Goal: Information Seeking & Learning: Learn about a topic

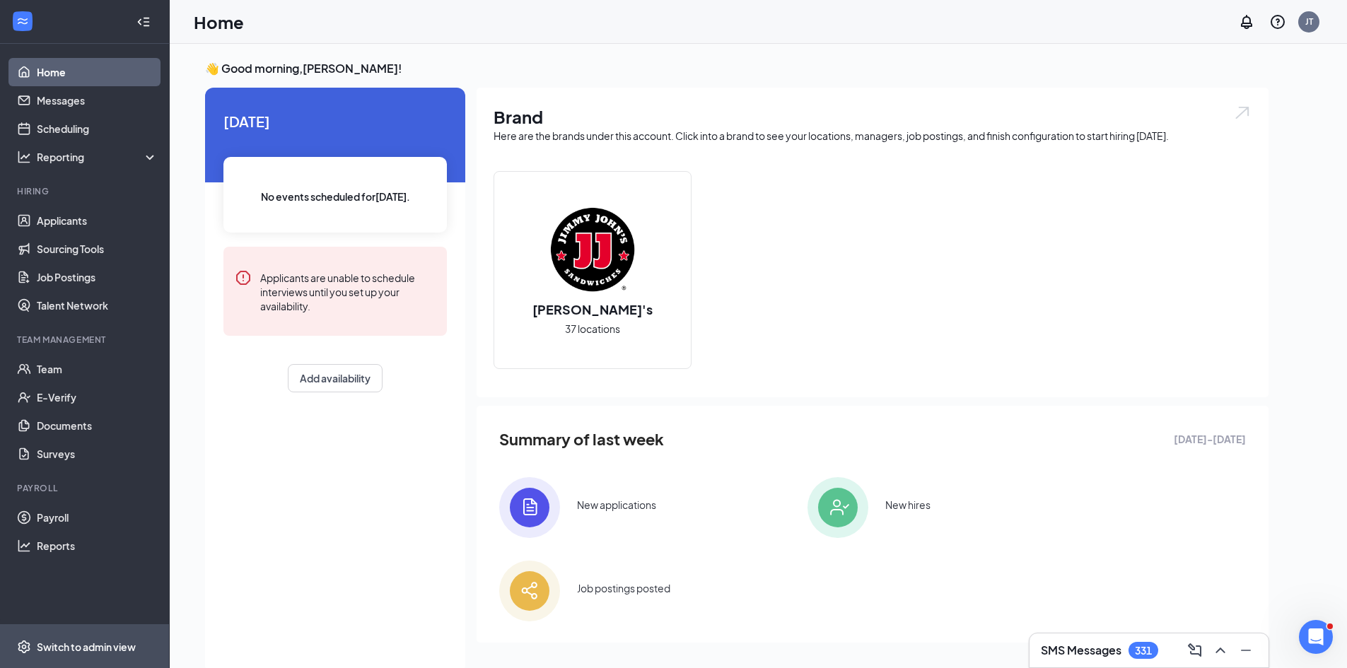
click at [76, 648] on div "Switch to admin view" at bounding box center [86, 647] width 99 height 14
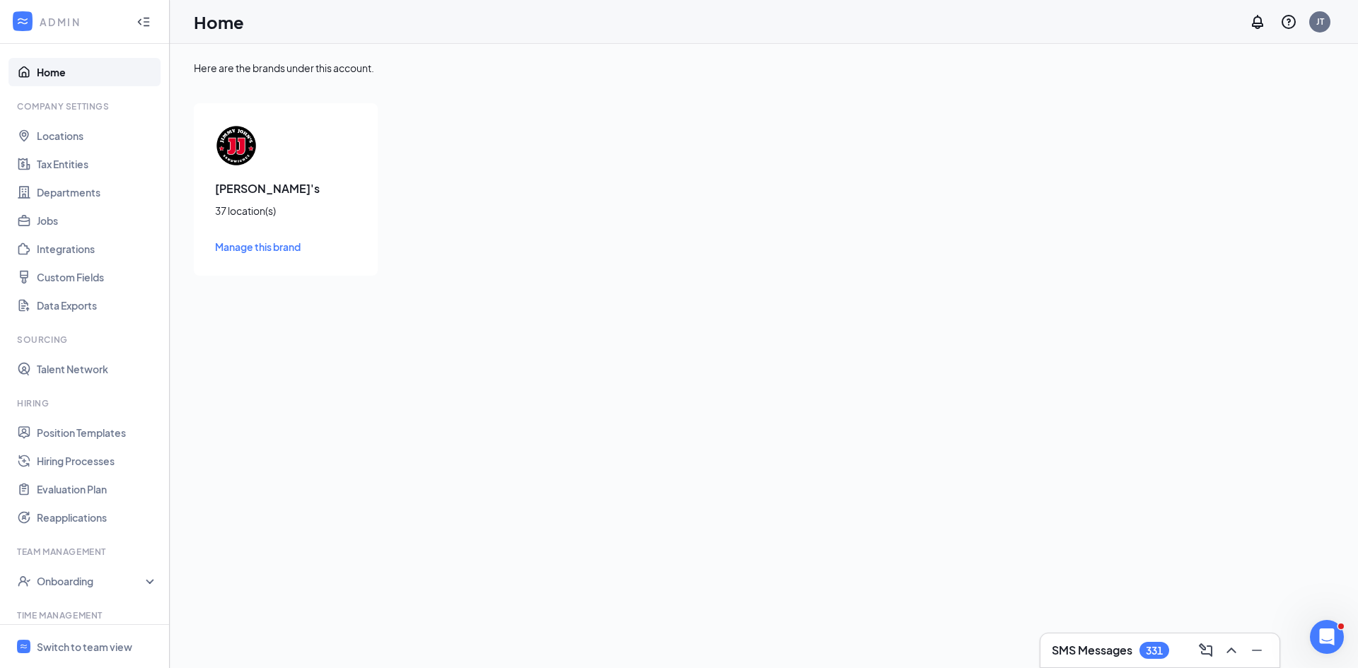
click at [354, 537] on div "Here are the brands under this account. Jimmy John's 37 location(s) Manage this…" at bounding box center [764, 356] width 1188 height 624
click at [48, 644] on div "Switch to team view" at bounding box center [84, 647] width 95 height 14
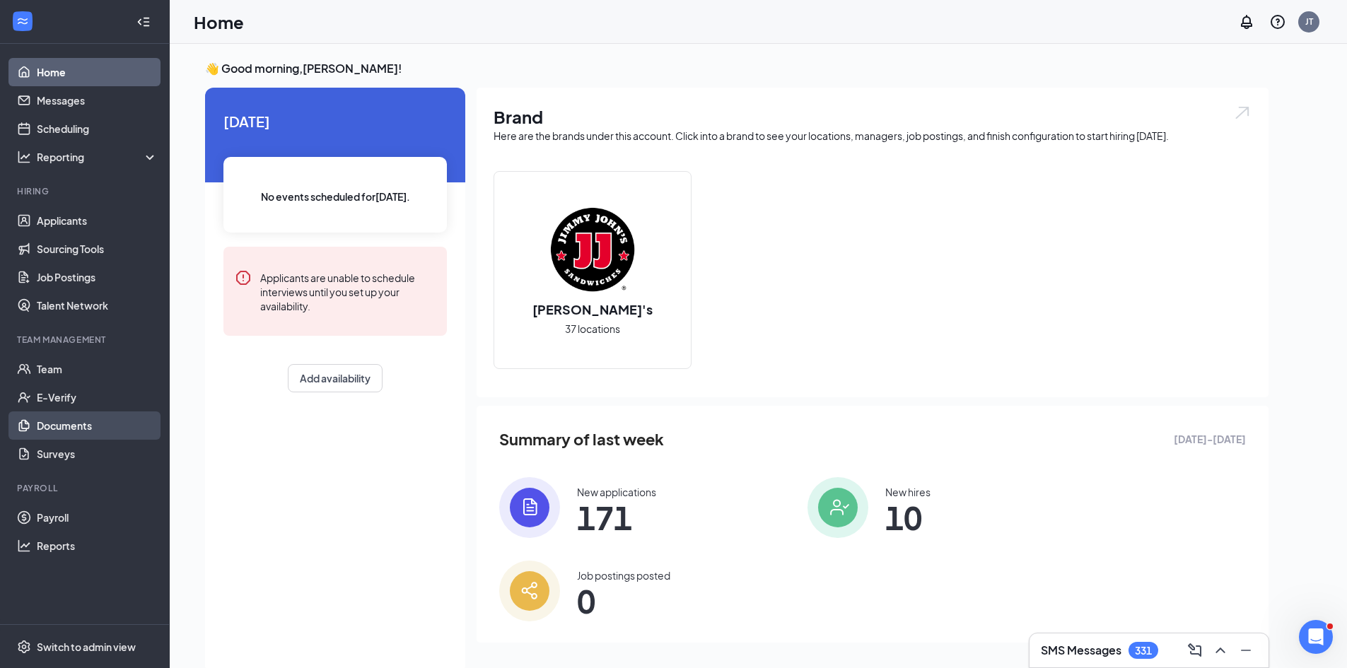
click at [86, 424] on link "Documents" at bounding box center [97, 426] width 121 height 28
click at [77, 434] on link "Documents" at bounding box center [97, 426] width 121 height 28
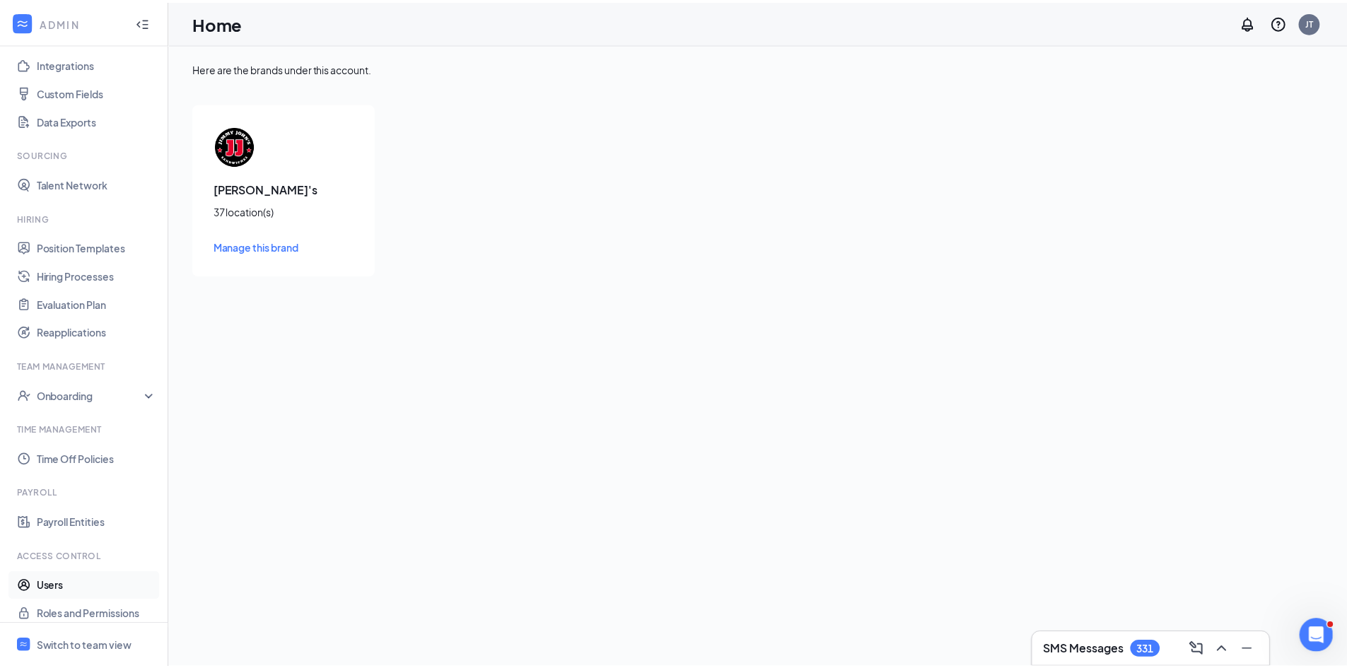
scroll to position [196, 0]
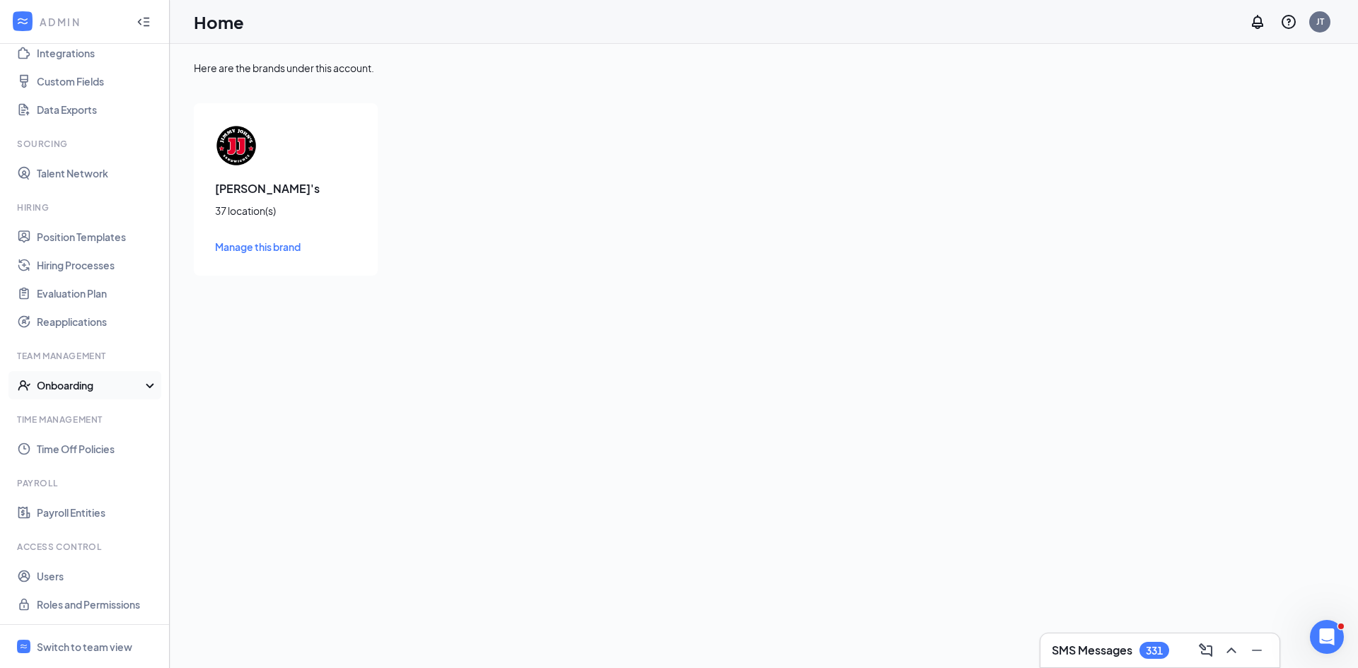
click at [147, 387] on icon at bounding box center [152, 387] width 11 height 0
click at [118, 413] on link "Onboarding Processes" at bounding box center [97, 414] width 121 height 28
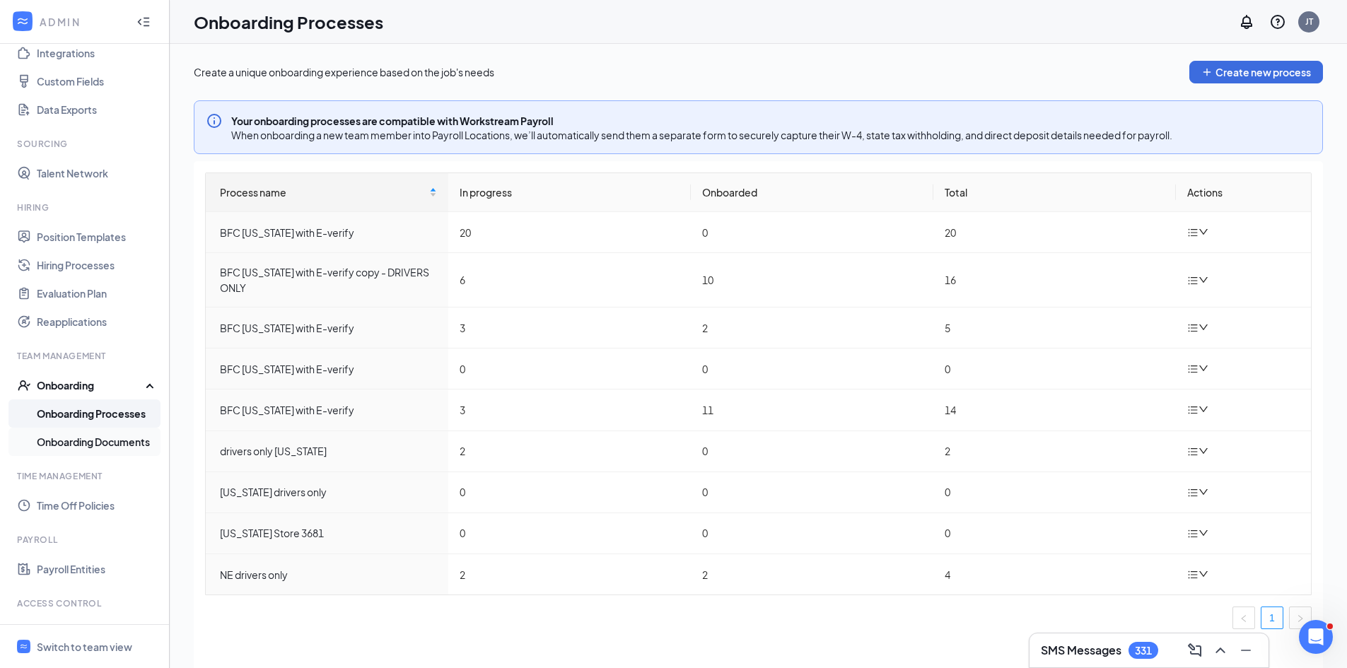
click at [93, 440] on link "Onboarding Documents" at bounding box center [97, 442] width 121 height 28
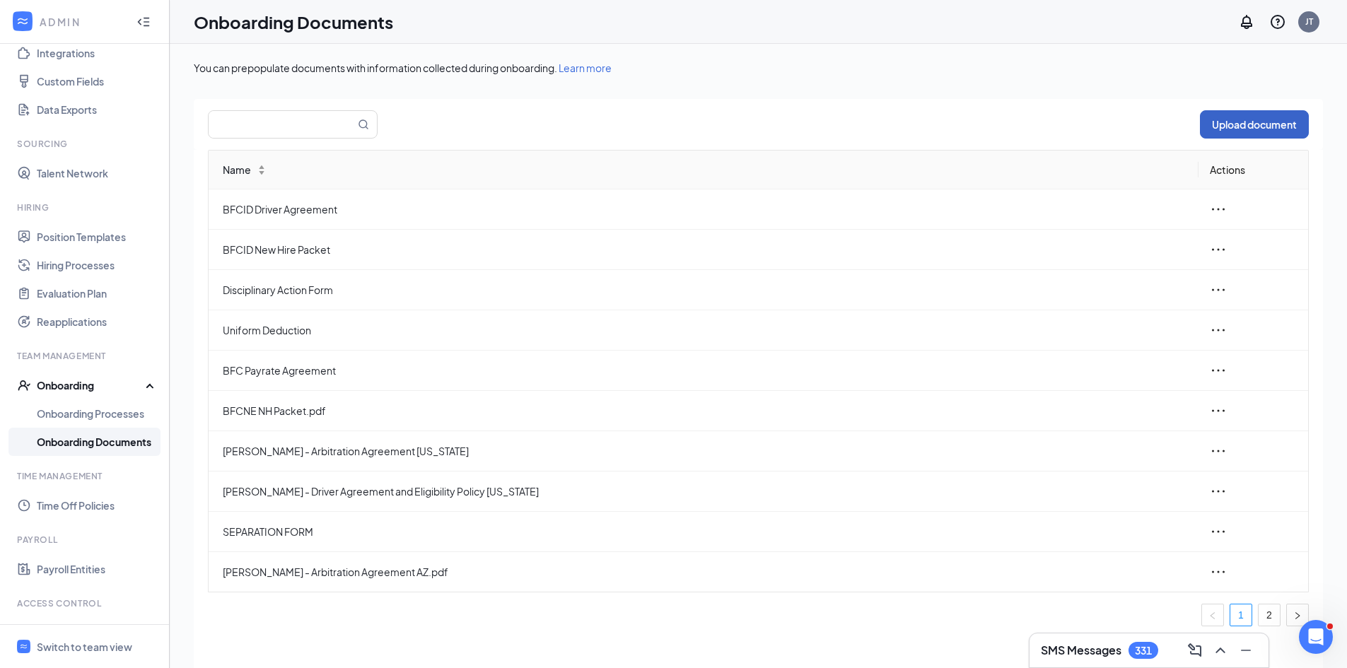
click at [1235, 121] on button "Upload document" at bounding box center [1254, 124] width 109 height 28
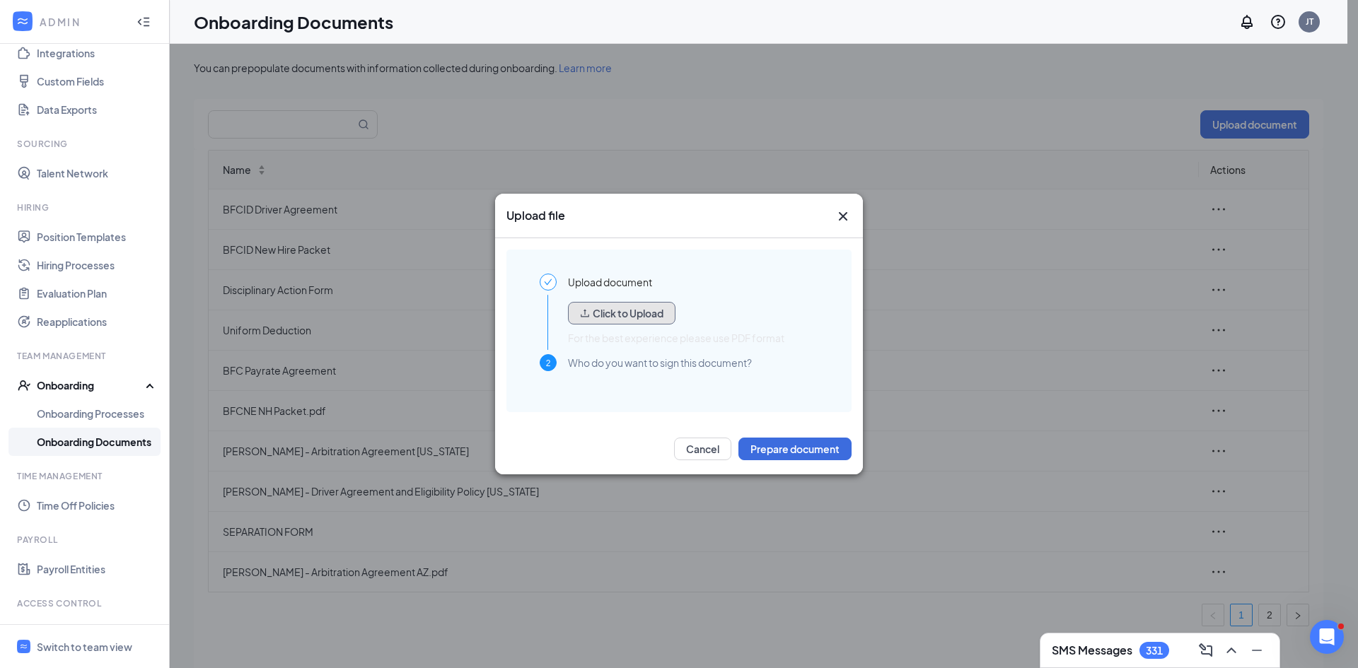
click at [601, 314] on button "Click to Upload" at bounding box center [621, 313] width 107 height 23
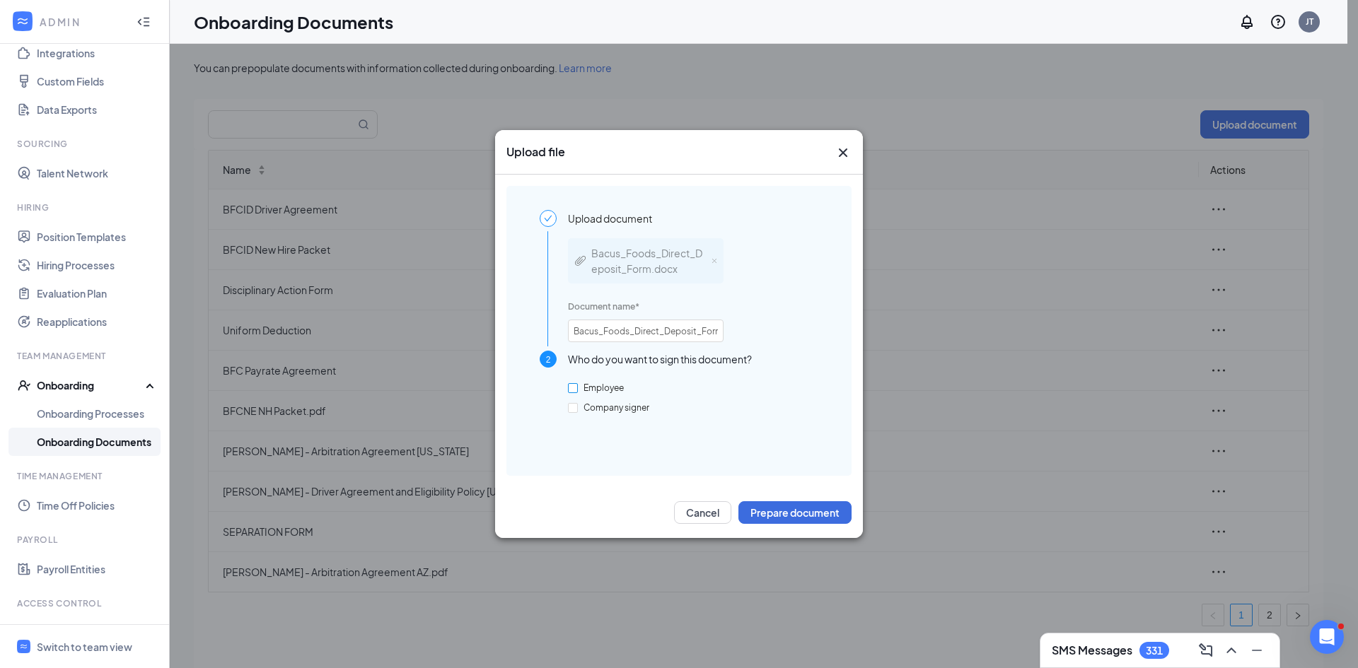
click at [571, 390] on input "Employee" at bounding box center [573, 388] width 10 height 10
checkbox input "true"
click at [792, 513] on button "Prepare document" at bounding box center [794, 512] width 113 height 23
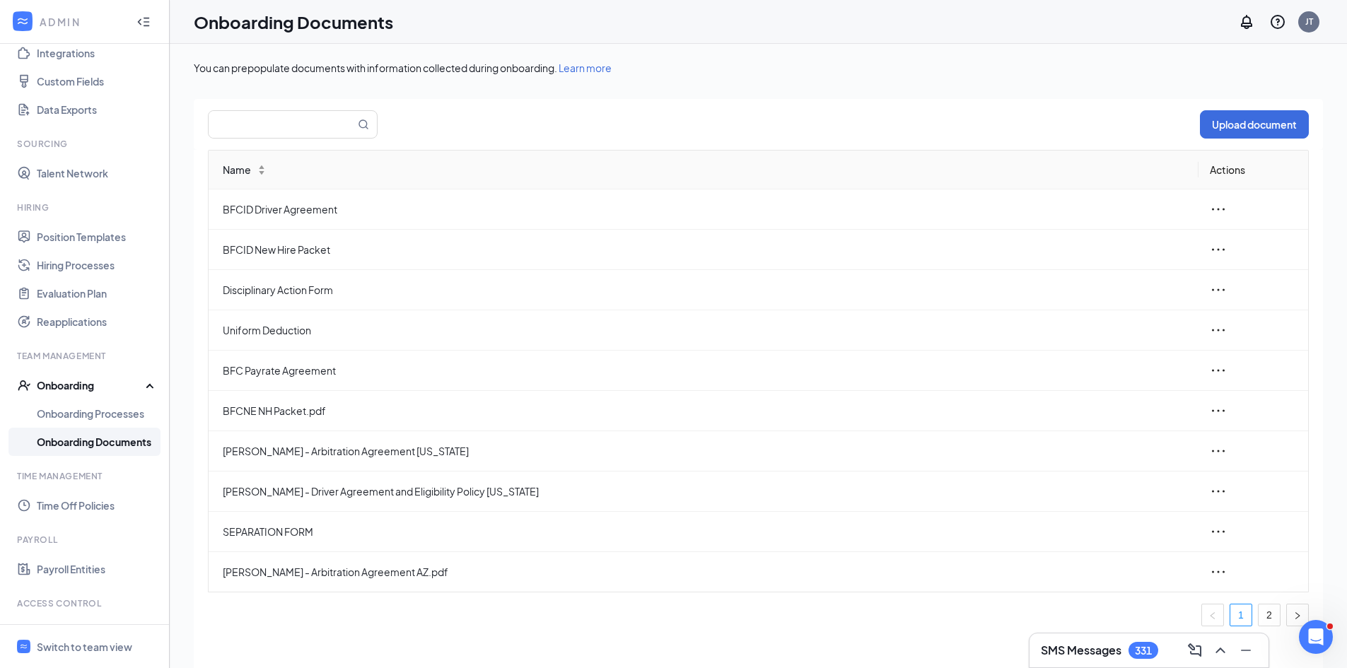
click at [591, 69] on span "Learn more" at bounding box center [585, 68] width 53 height 13
click at [86, 414] on link "Onboarding Processes" at bounding box center [97, 414] width 121 height 28
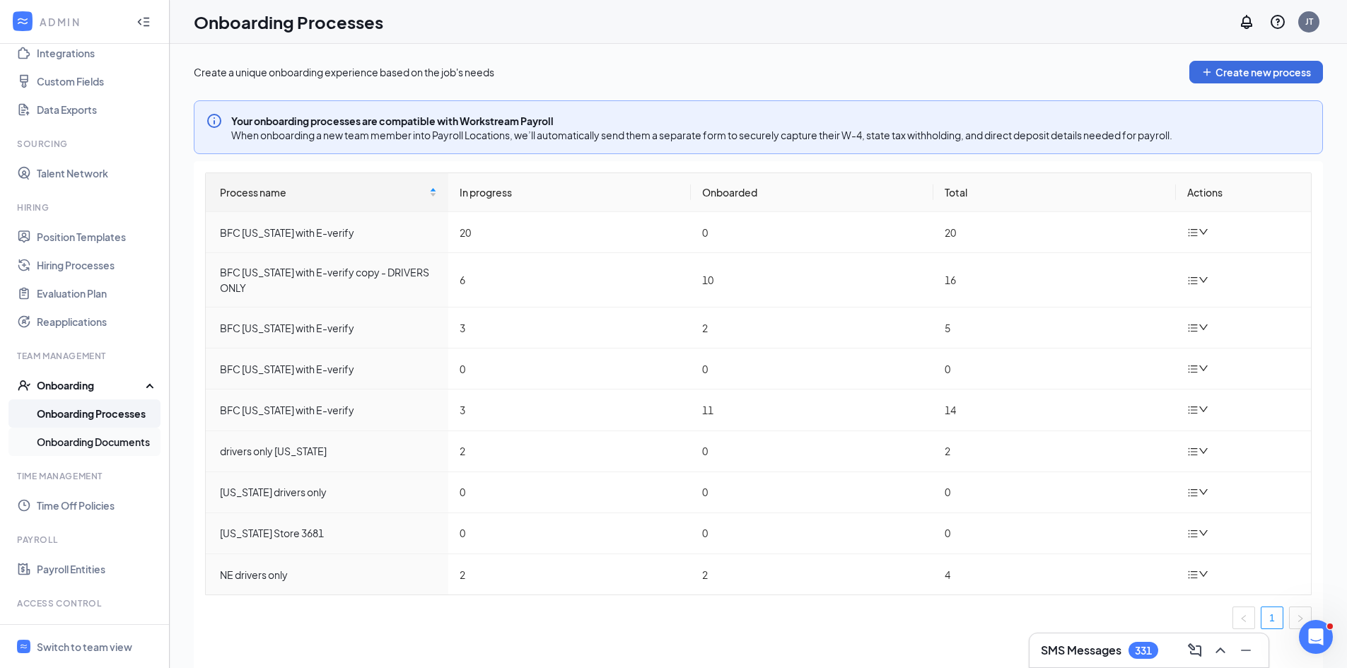
click at [63, 442] on link "Onboarding Documents" at bounding box center [97, 442] width 121 height 28
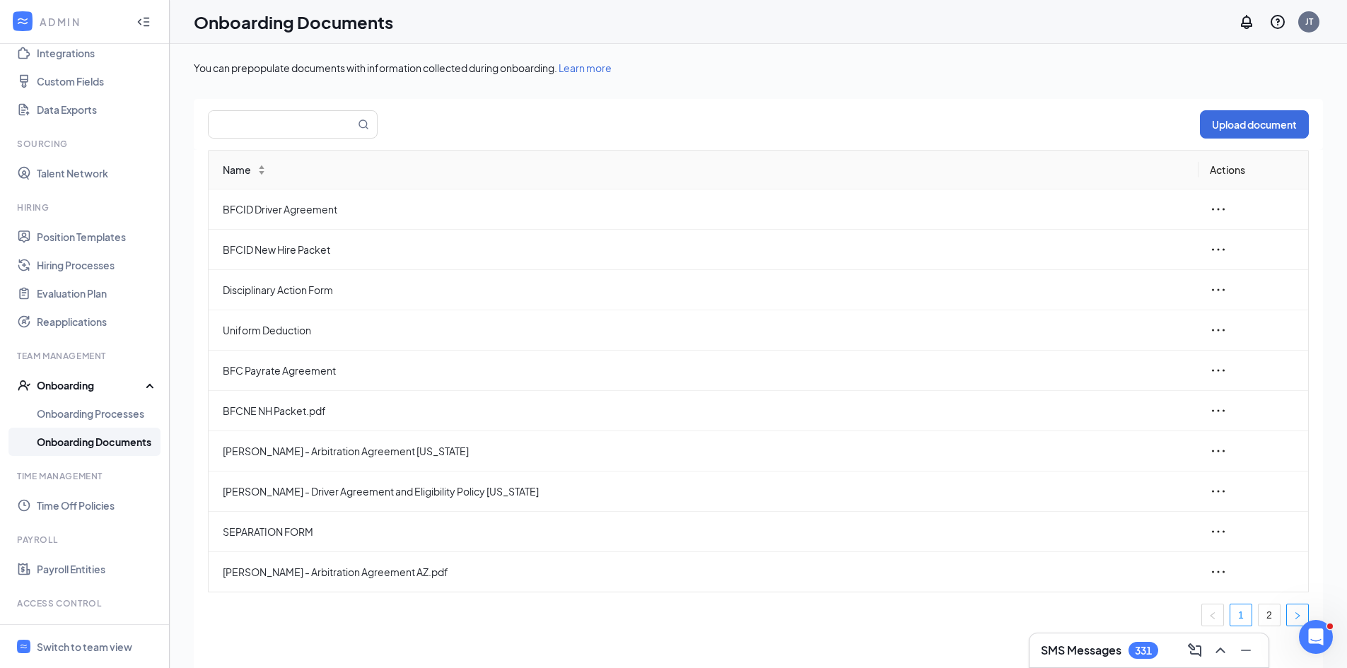
click at [1293, 610] on button "button" at bounding box center [1297, 615] width 23 height 23
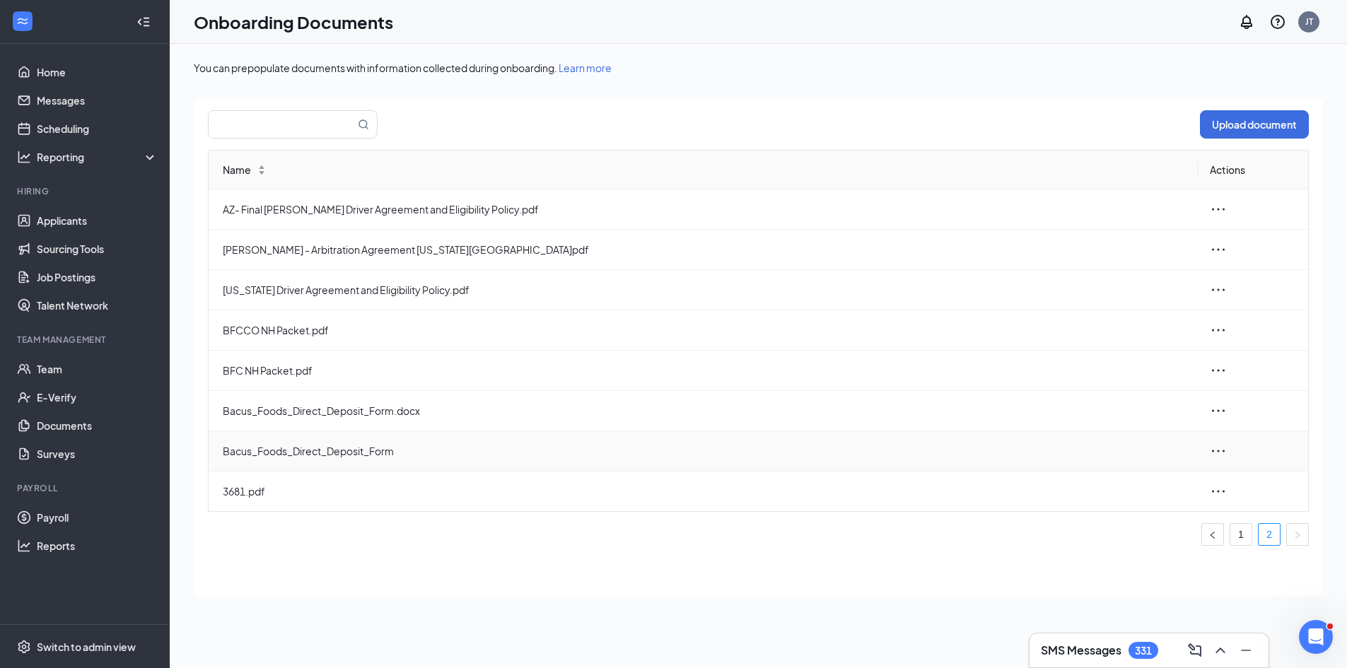
click at [1218, 450] on icon "ellipsis" at bounding box center [1218, 451] width 17 height 17
click at [1238, 533] on link "1" at bounding box center [1241, 534] width 21 height 21
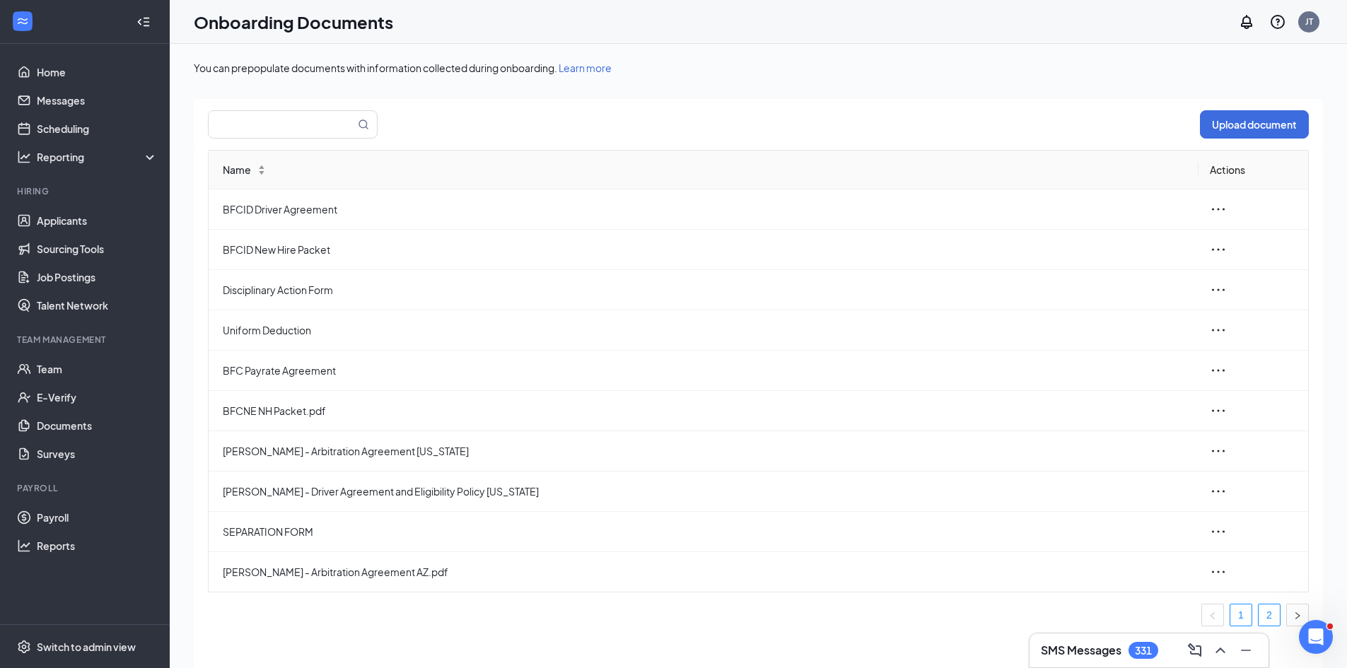
click at [1272, 617] on link "2" at bounding box center [1269, 615] width 21 height 21
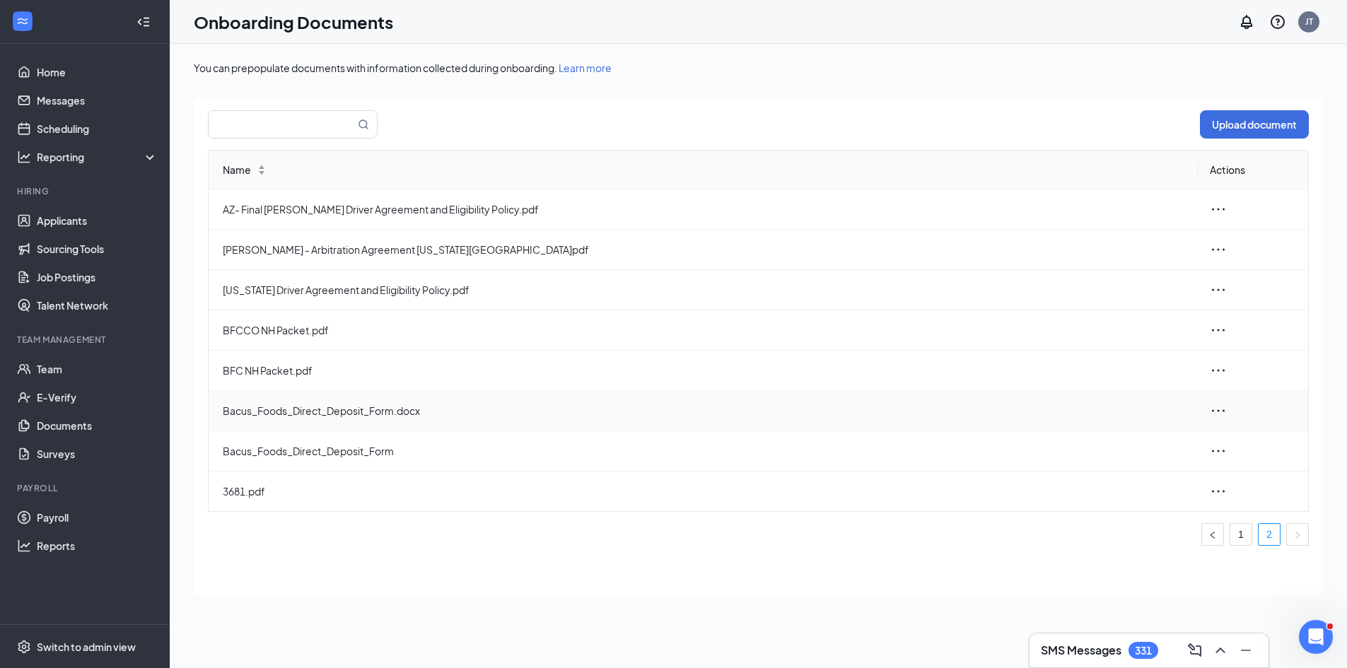
click at [395, 410] on span "Bacus_Foods_Direct_Deposit_Form.docx" at bounding box center [705, 411] width 965 height 16
click at [415, 413] on span "Bacus_Foods_Direct_Deposit_Form.docx" at bounding box center [705, 411] width 965 height 16
click at [284, 412] on span "Bacus_Foods_Direct_Deposit_Form.docx" at bounding box center [705, 411] width 965 height 16
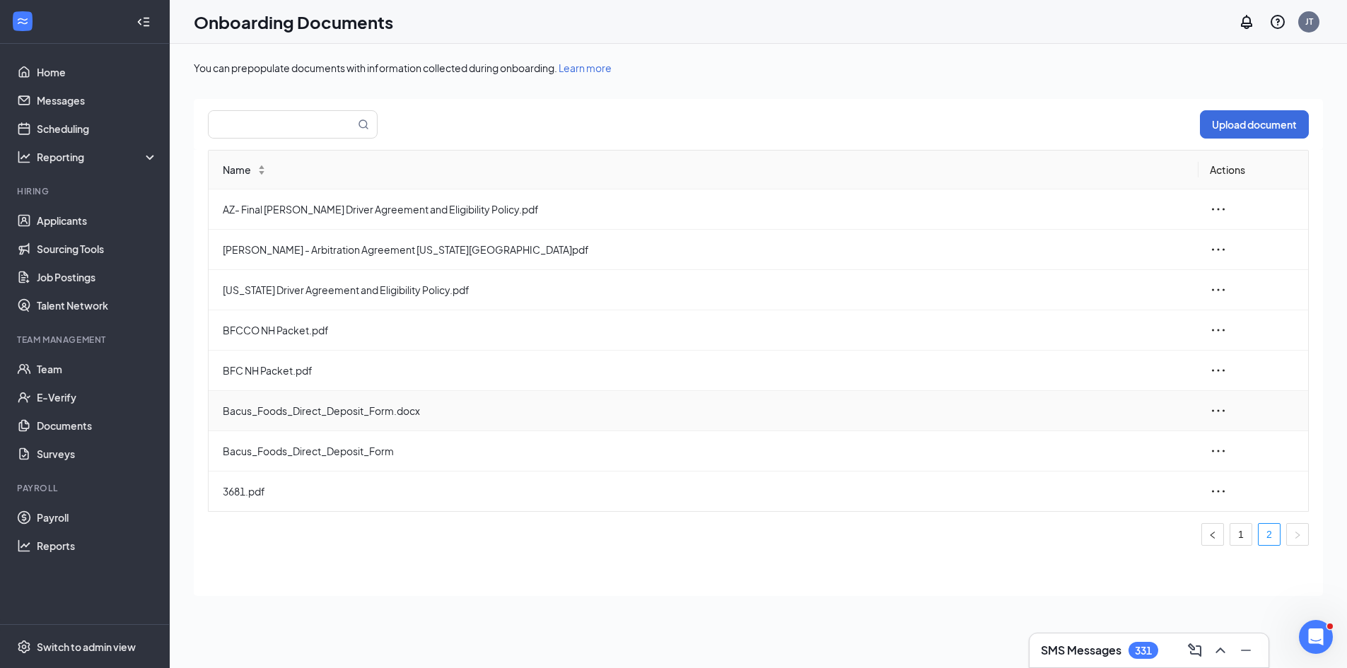
click at [1215, 414] on icon "ellipsis" at bounding box center [1218, 410] width 17 height 17
click at [1137, 438] on div "View and download" at bounding box center [1141, 443] width 153 height 17
click at [105, 651] on div "Switch to admin view" at bounding box center [86, 647] width 99 height 14
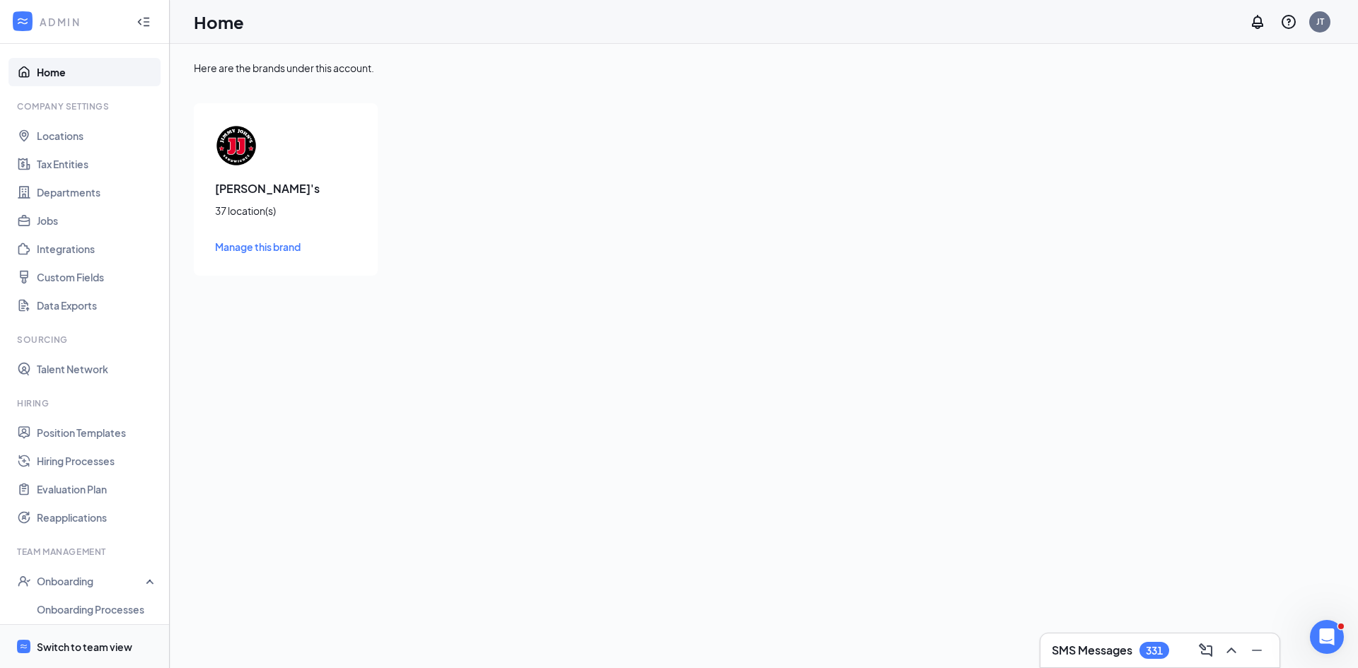
click at [85, 655] on span "Switch to team view" at bounding box center [97, 646] width 121 height 43
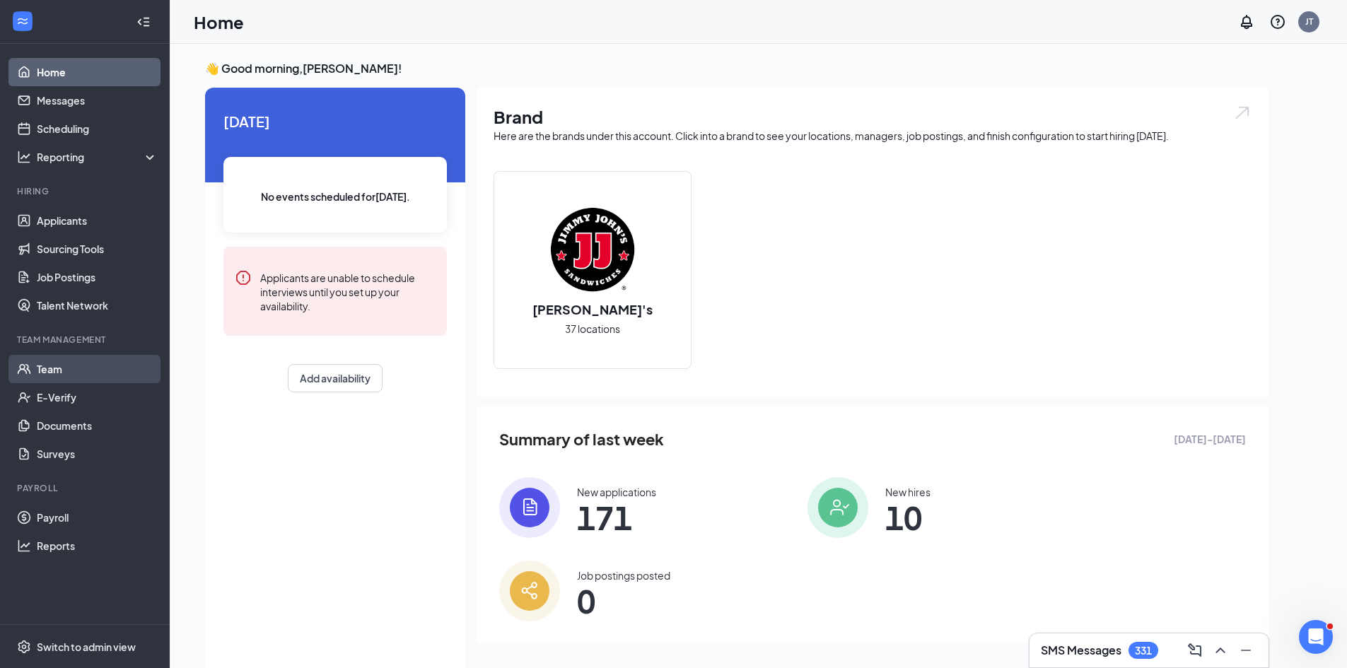
click at [73, 367] on link "Team" at bounding box center [97, 369] width 121 height 28
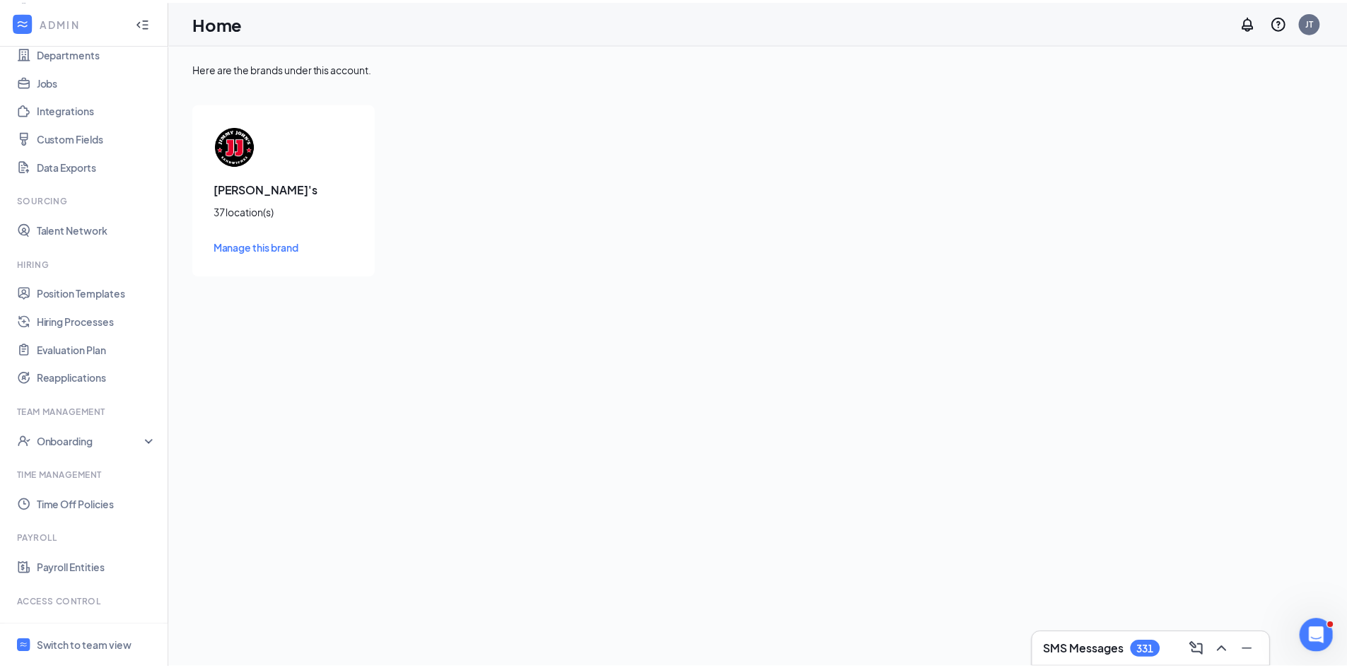
scroll to position [141, 0]
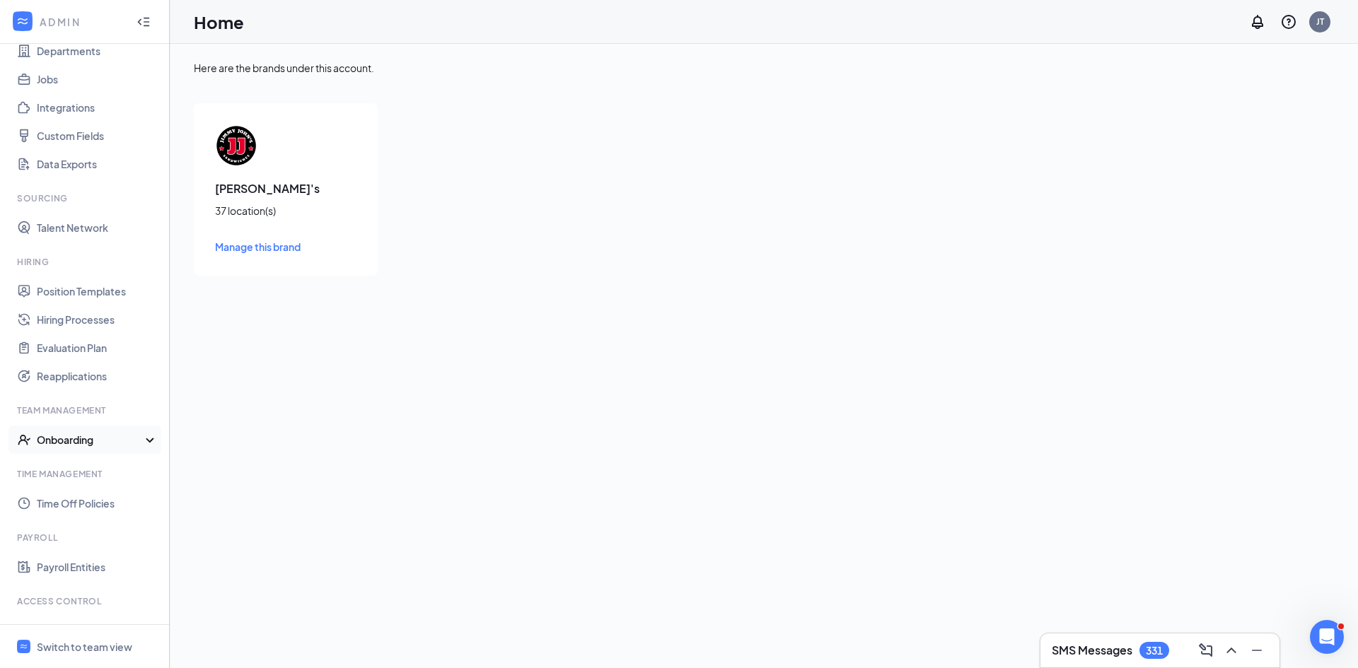
click at [134, 433] on div "Onboarding" at bounding box center [91, 440] width 109 height 14
click at [101, 470] on link "Onboarding Processes" at bounding box center [97, 468] width 121 height 28
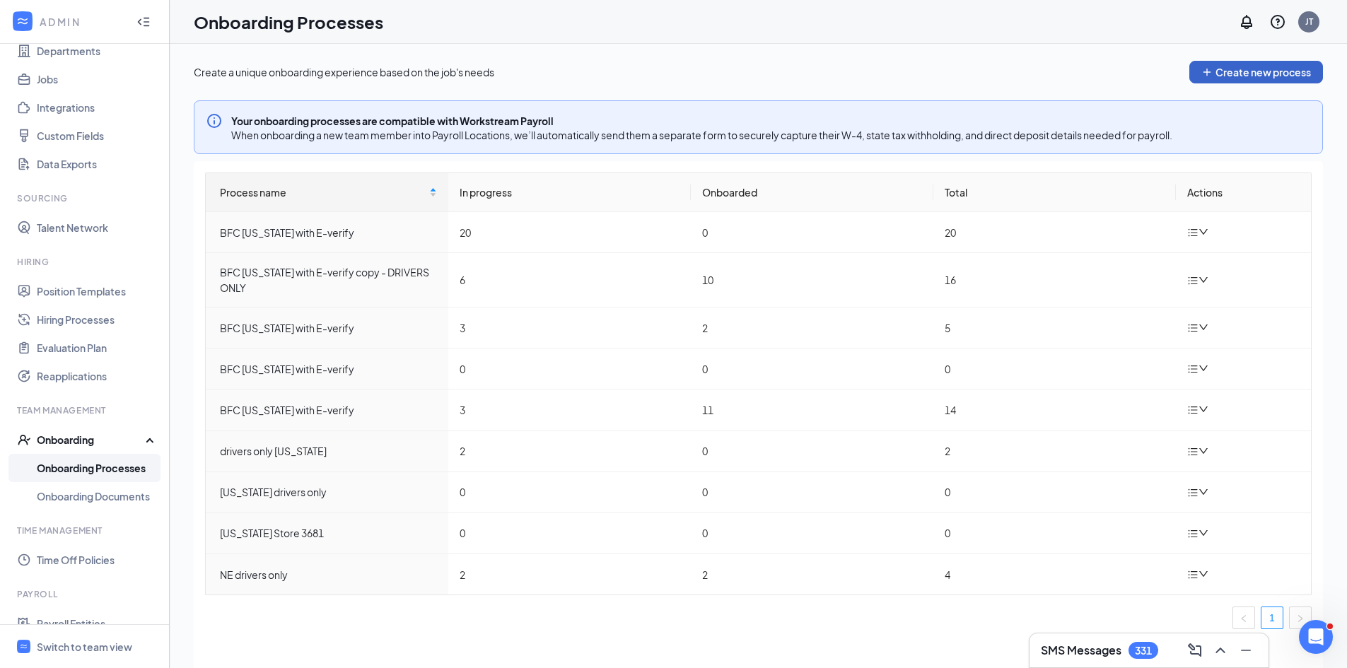
click at [1240, 66] on button "Create new process" at bounding box center [1257, 72] width 134 height 23
click at [1208, 277] on icon "down" at bounding box center [1203, 280] width 8 height 6
click at [1115, 310] on div "Edit process" at bounding box center [1127, 312] width 153 height 17
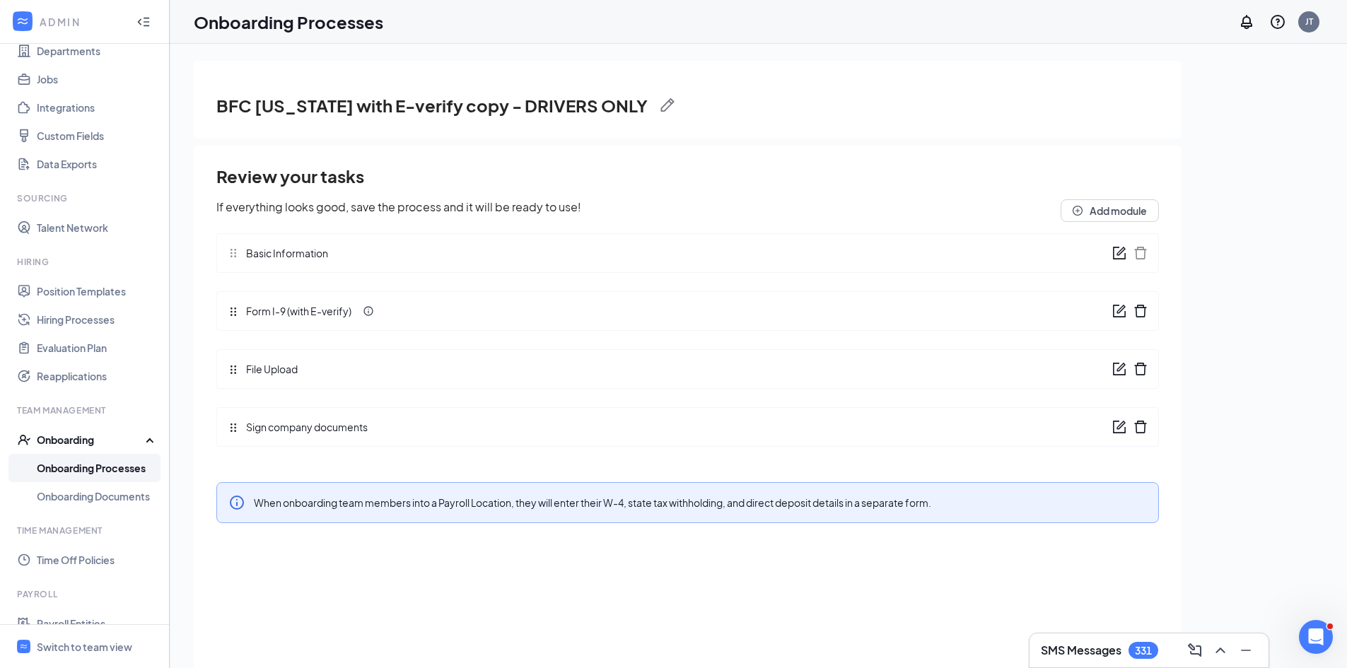
click at [283, 371] on span "File Upload" at bounding box center [268, 369] width 59 height 16
click at [1120, 371] on icon "form" at bounding box center [1121, 367] width 8 height 8
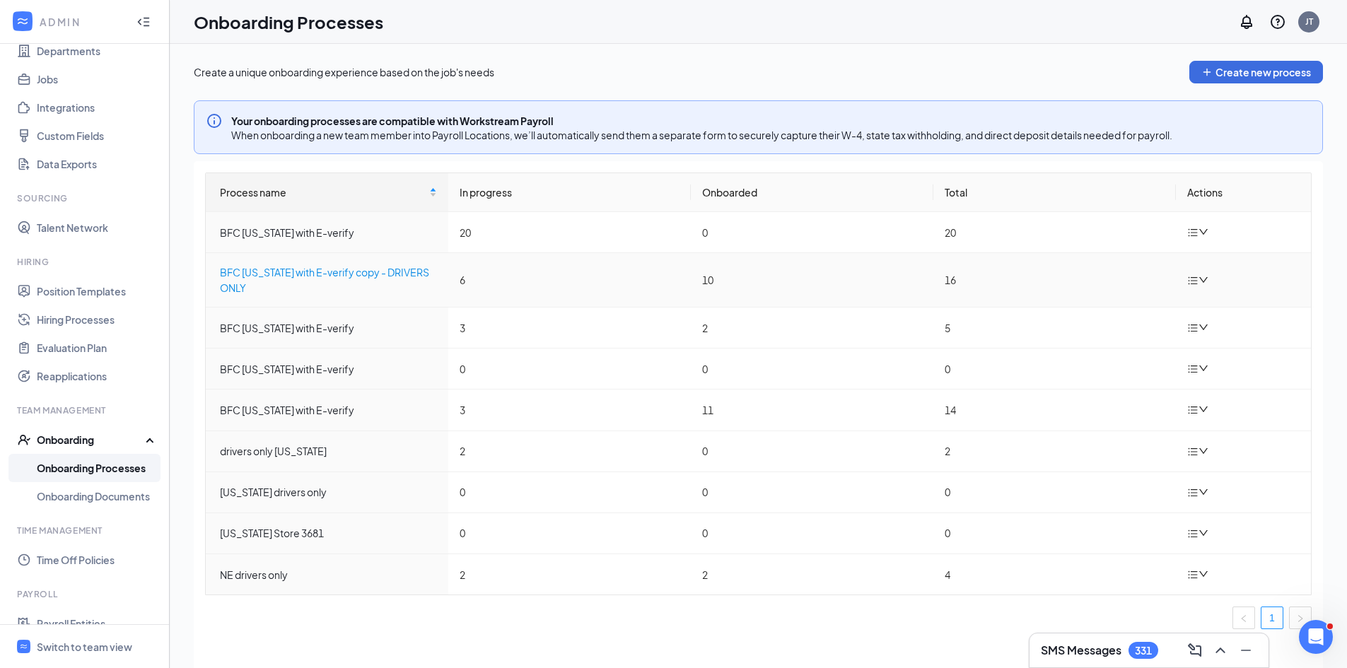
click at [297, 270] on div "BFC Arizona with E-verify copy - DRIVERS ONLY" at bounding box center [328, 280] width 217 height 31
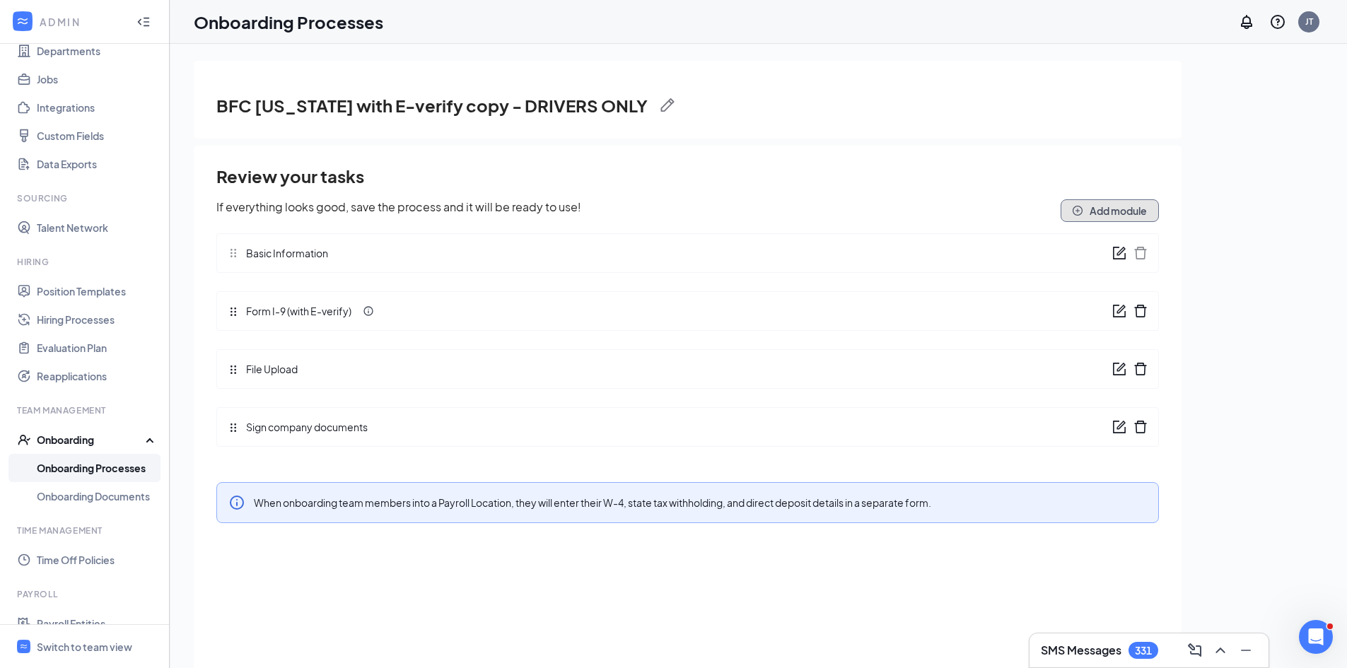
click at [1088, 212] on button "Add module" at bounding box center [1110, 210] width 98 height 23
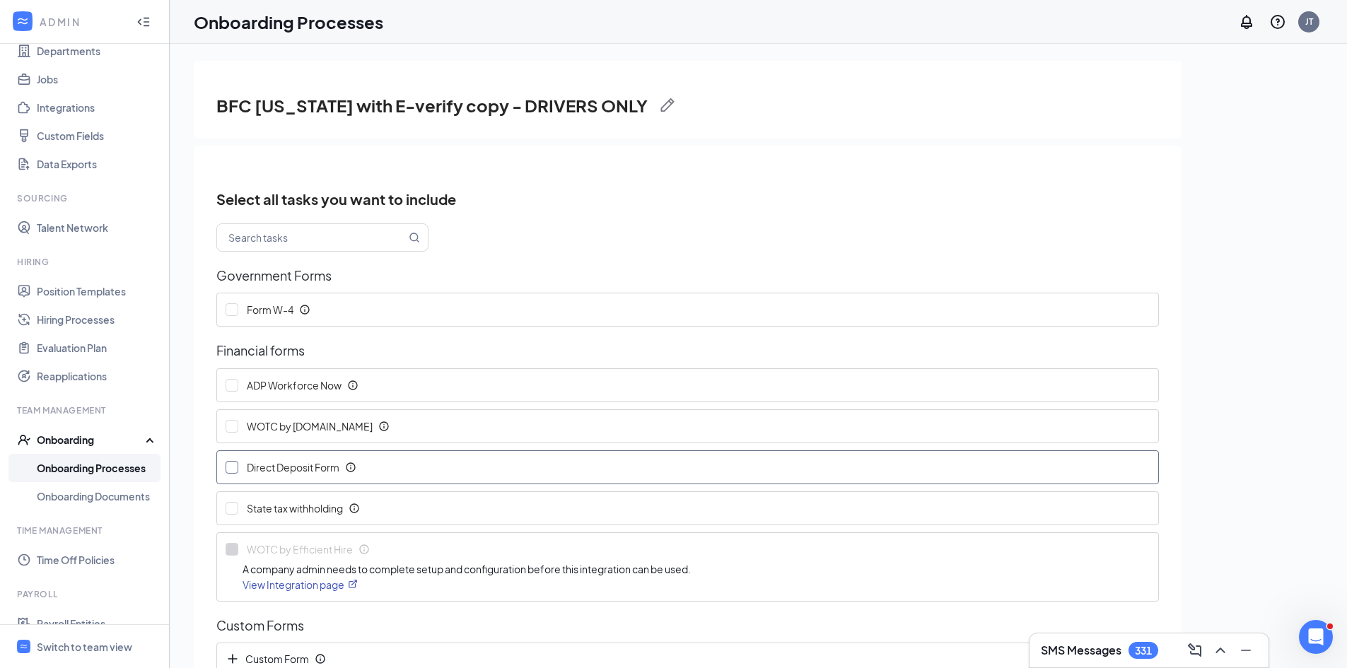
drag, startPoint x: 232, startPoint y: 468, endPoint x: 249, endPoint y: 492, distance: 29.4
click at [231, 468] on input "Direct Deposit Form" at bounding box center [232, 467] width 13 height 13
checkbox input "true"
click at [315, 241] on input "text" at bounding box center [311, 237] width 189 height 27
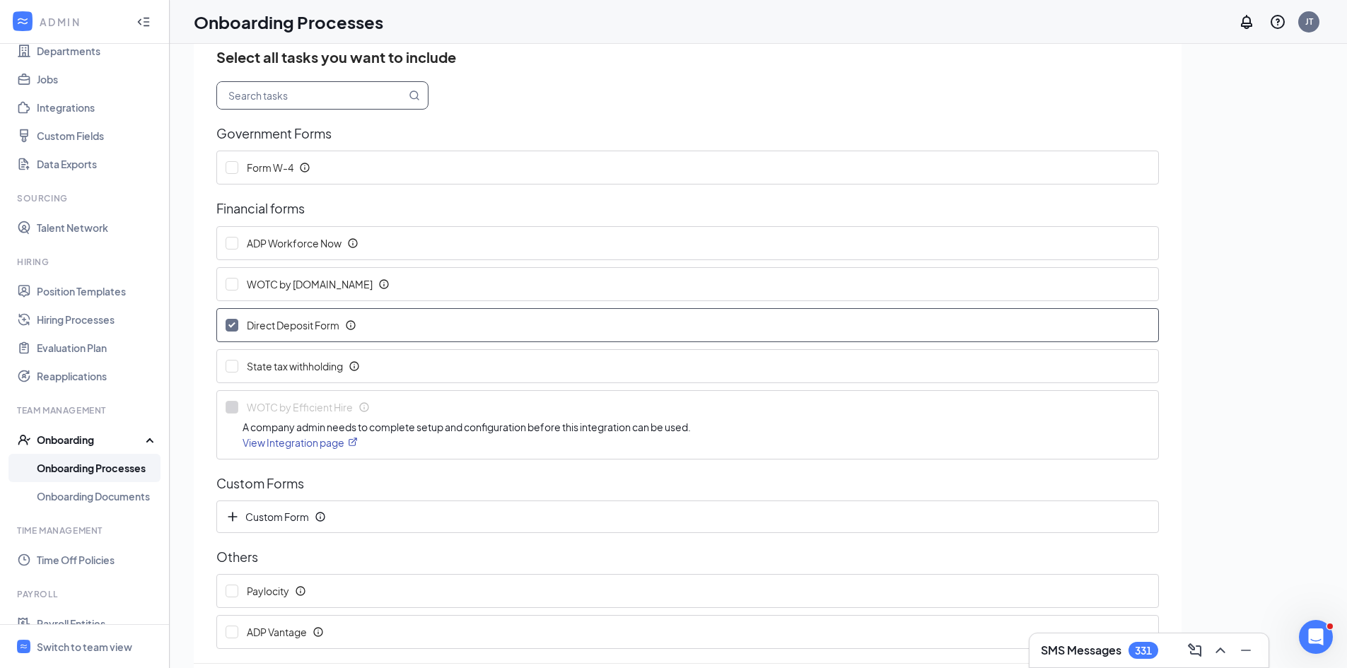
scroll to position [64, 0]
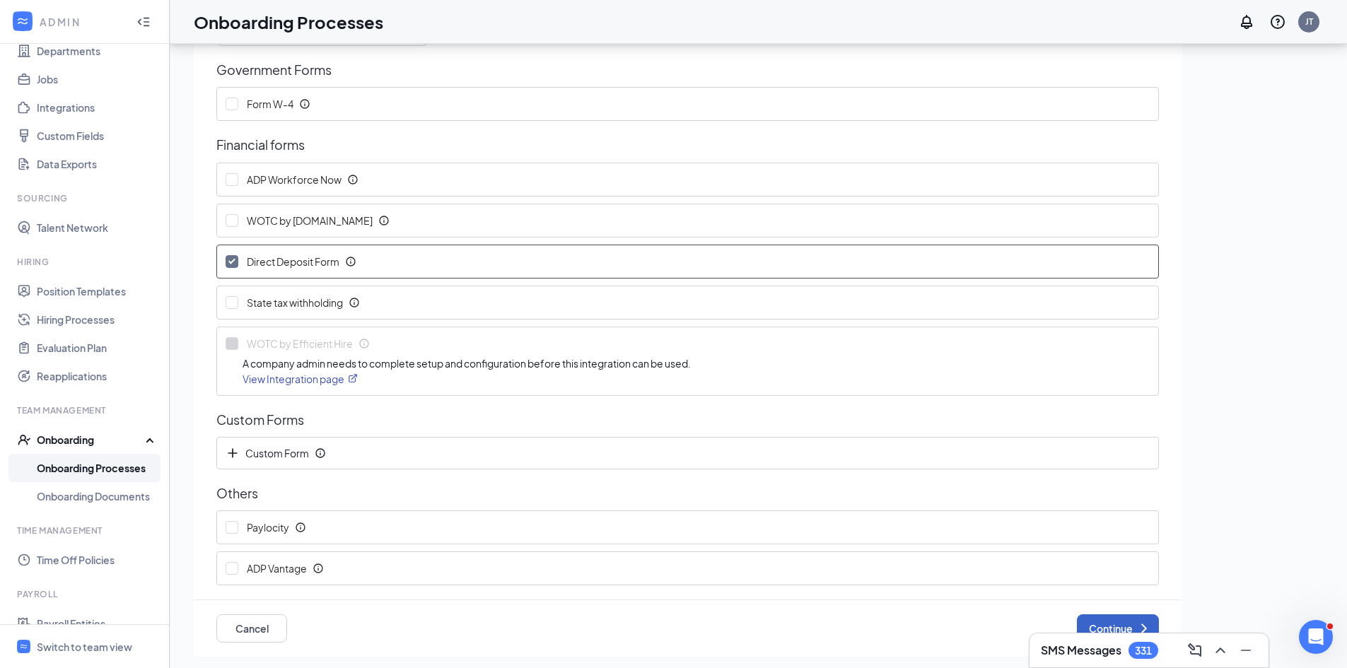
click at [1108, 622] on button "Continue" at bounding box center [1118, 629] width 82 height 28
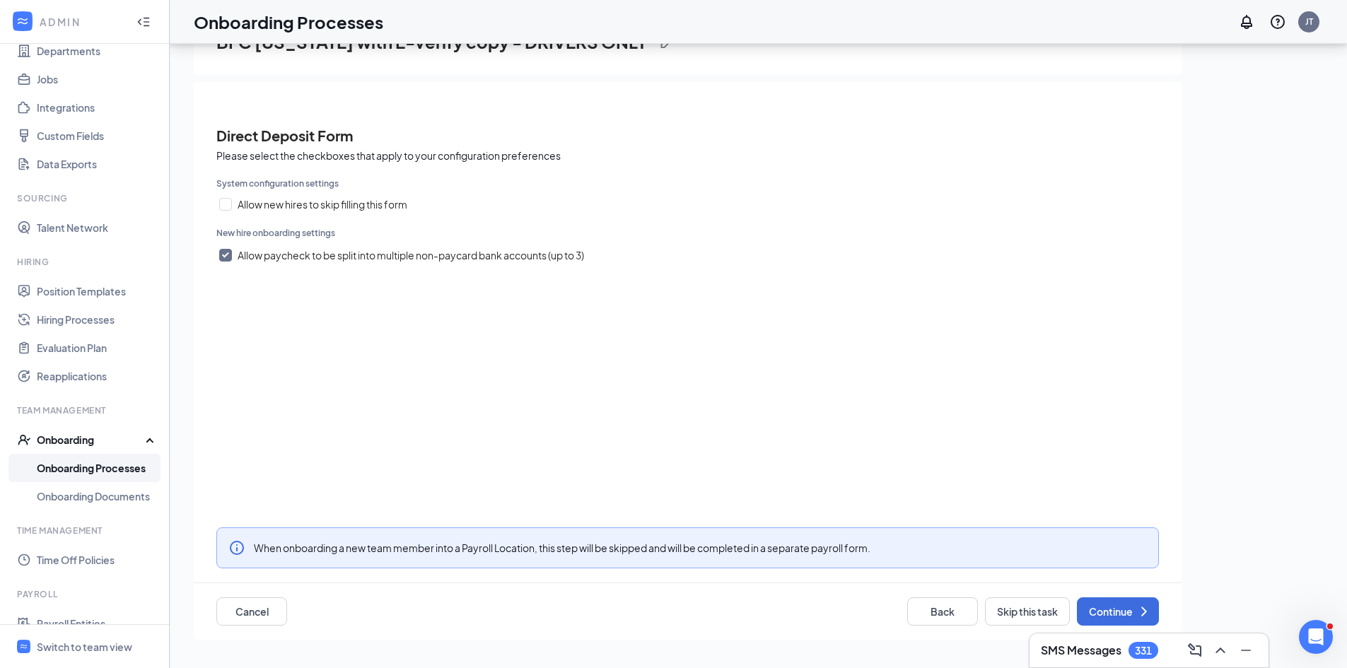
click at [226, 254] on input "Allow paycheck to be split into multiple non-paycard bank accounts (up to 3)" at bounding box center [225, 255] width 13 height 13
checkbox input "false"
click at [1113, 616] on button "Continue" at bounding box center [1118, 612] width 82 height 28
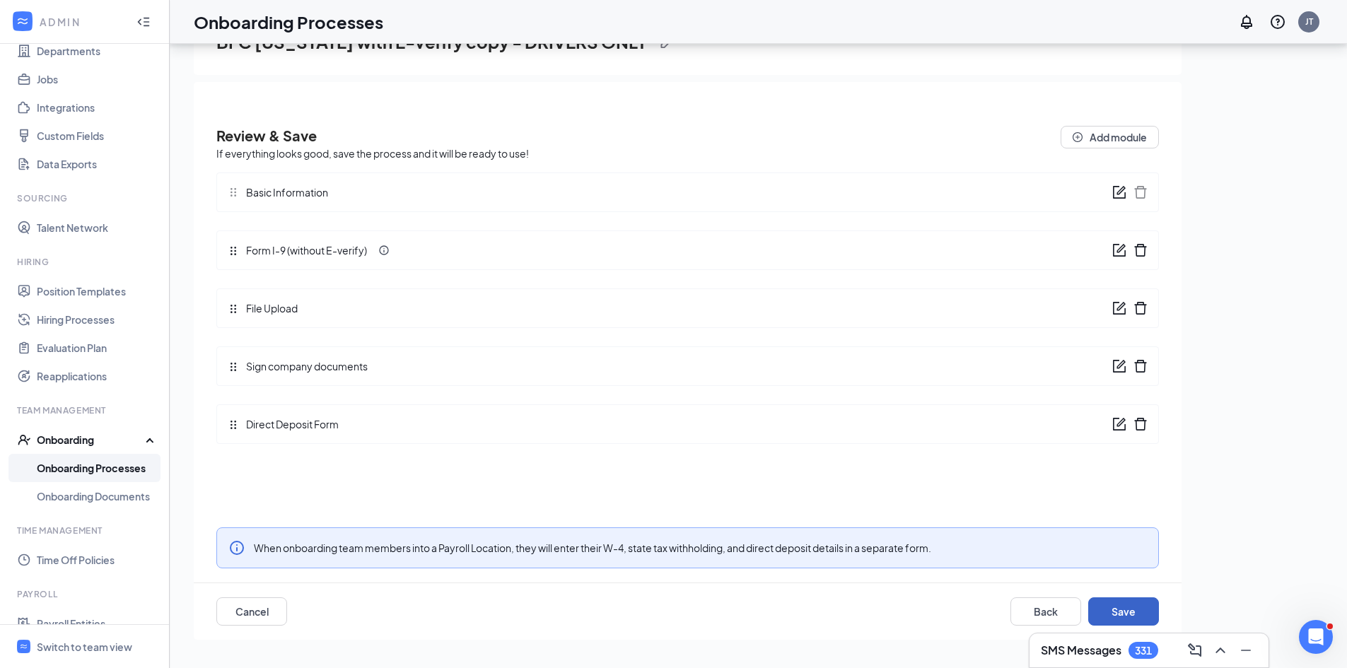
click at [1124, 610] on button "Save" at bounding box center [1123, 612] width 71 height 28
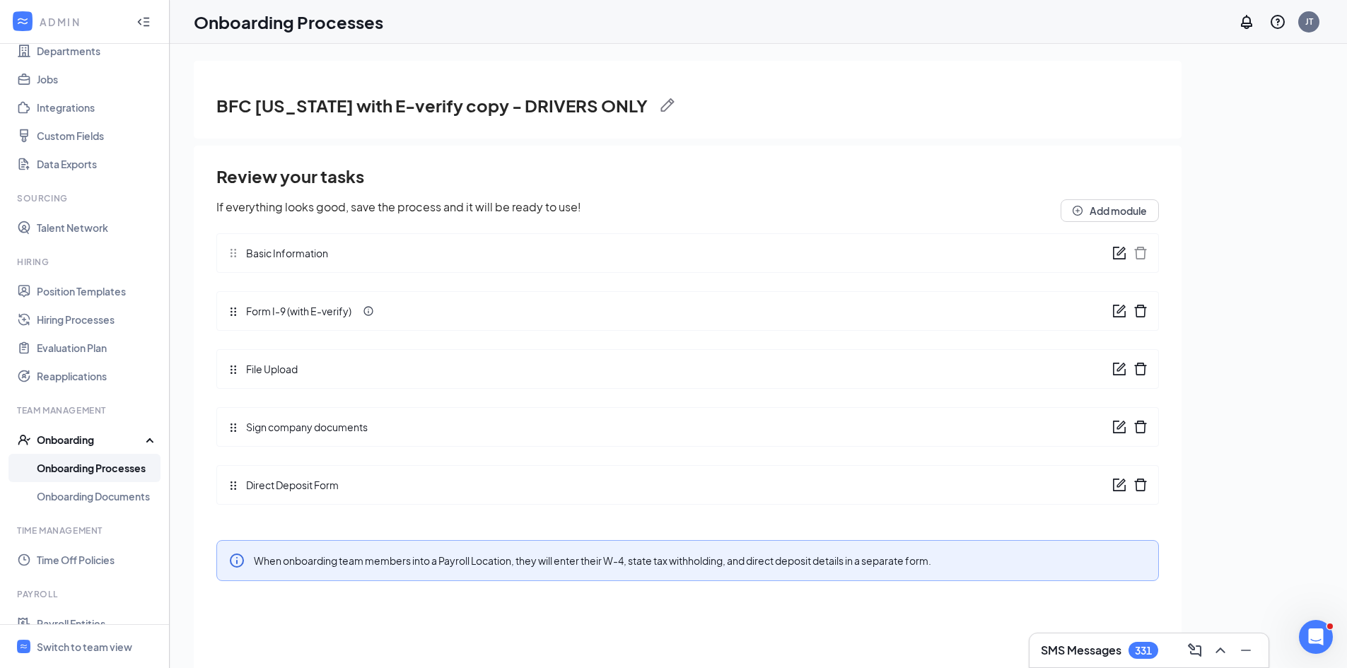
click at [87, 469] on link "Onboarding Processes" at bounding box center [97, 468] width 121 height 28
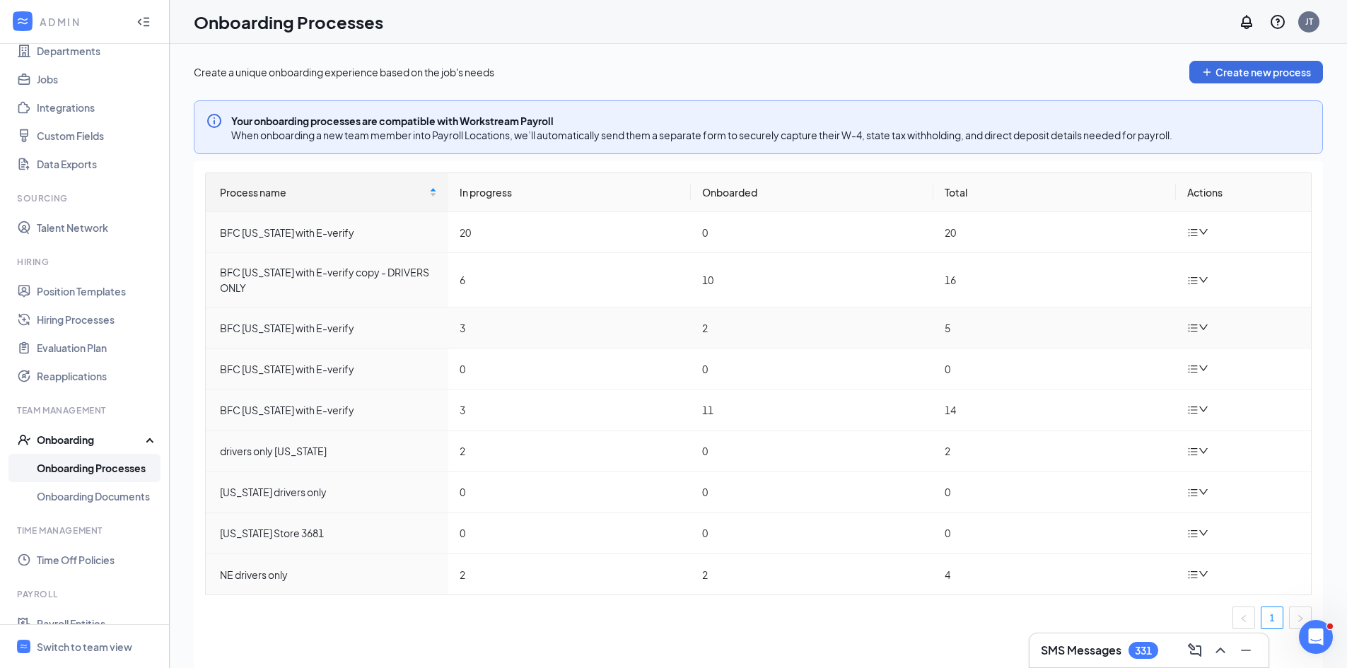
click at [1207, 329] on icon "down" at bounding box center [1204, 327] width 10 height 10
click at [1131, 364] on div "Edit process" at bounding box center [1127, 360] width 153 height 17
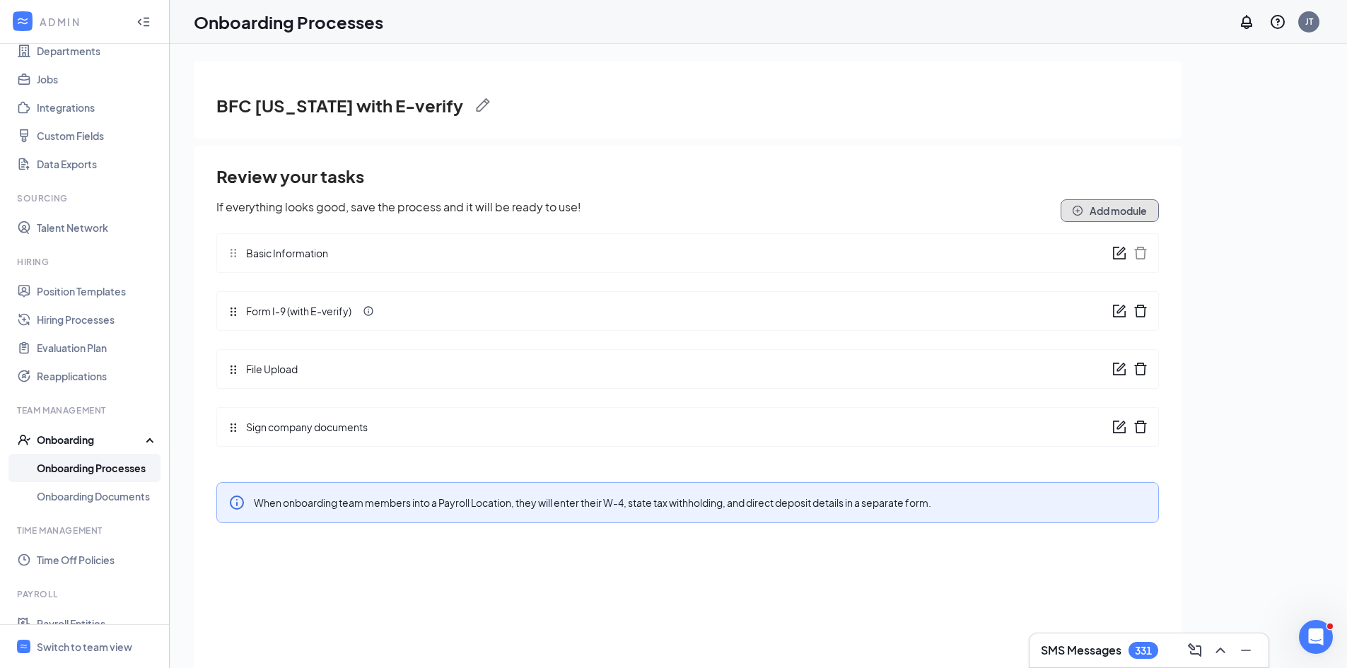
click at [1117, 201] on button "Add module" at bounding box center [1110, 210] width 98 height 23
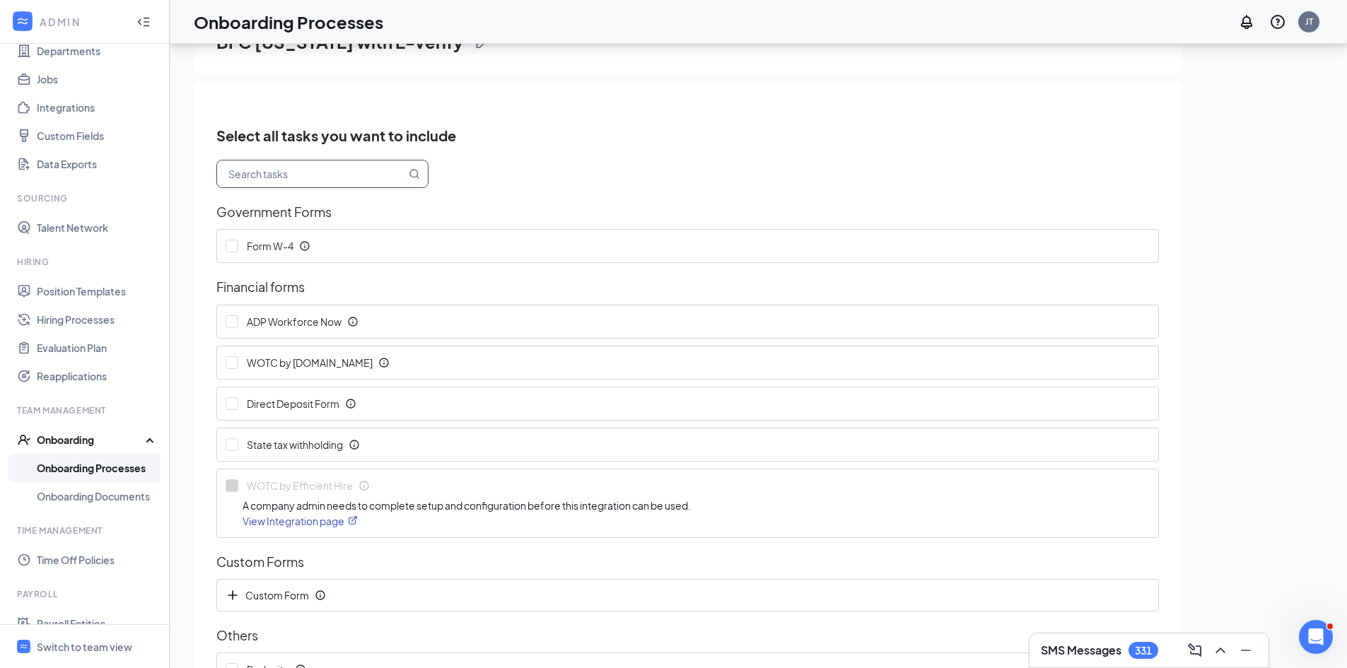
click at [271, 177] on input "text" at bounding box center [311, 174] width 189 height 27
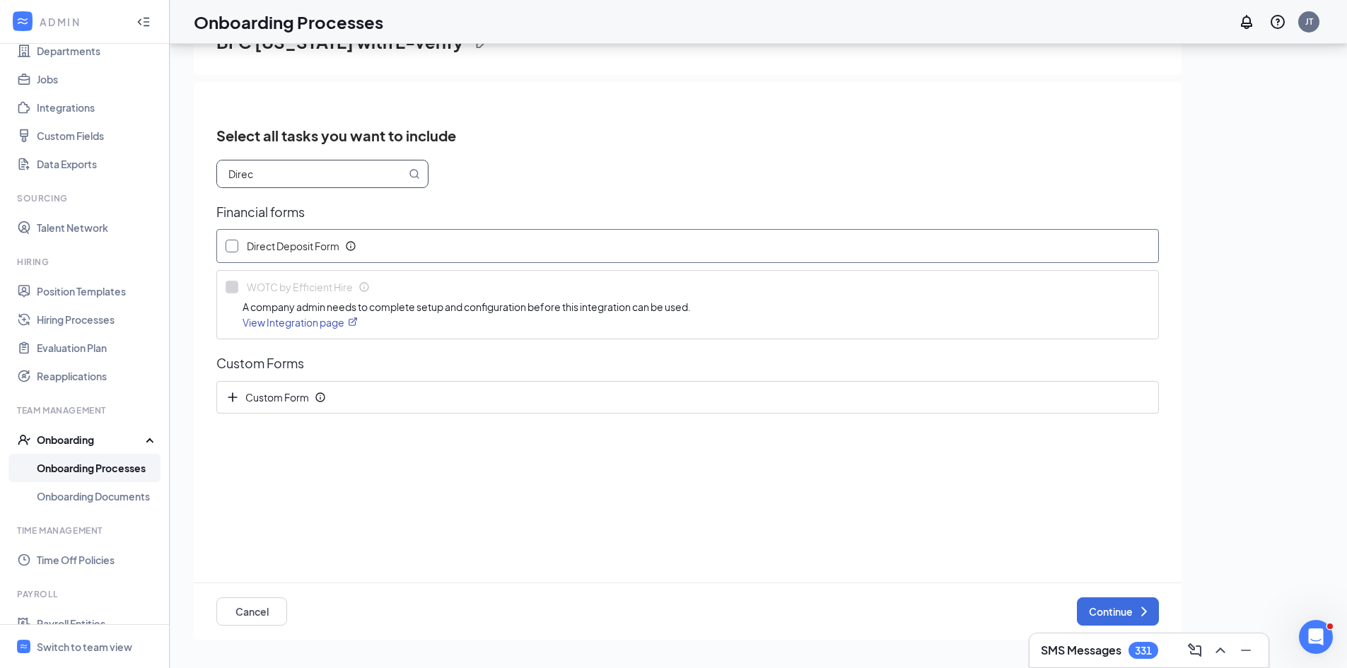
type input "Direc"
click at [223, 250] on label "Direct Deposit Form" at bounding box center [293, 246] width 153 height 33
click at [226, 250] on input "Direct Deposit Form" at bounding box center [232, 246] width 13 height 13
checkbox input "true"
click at [1109, 611] on button "Continue" at bounding box center [1118, 612] width 82 height 28
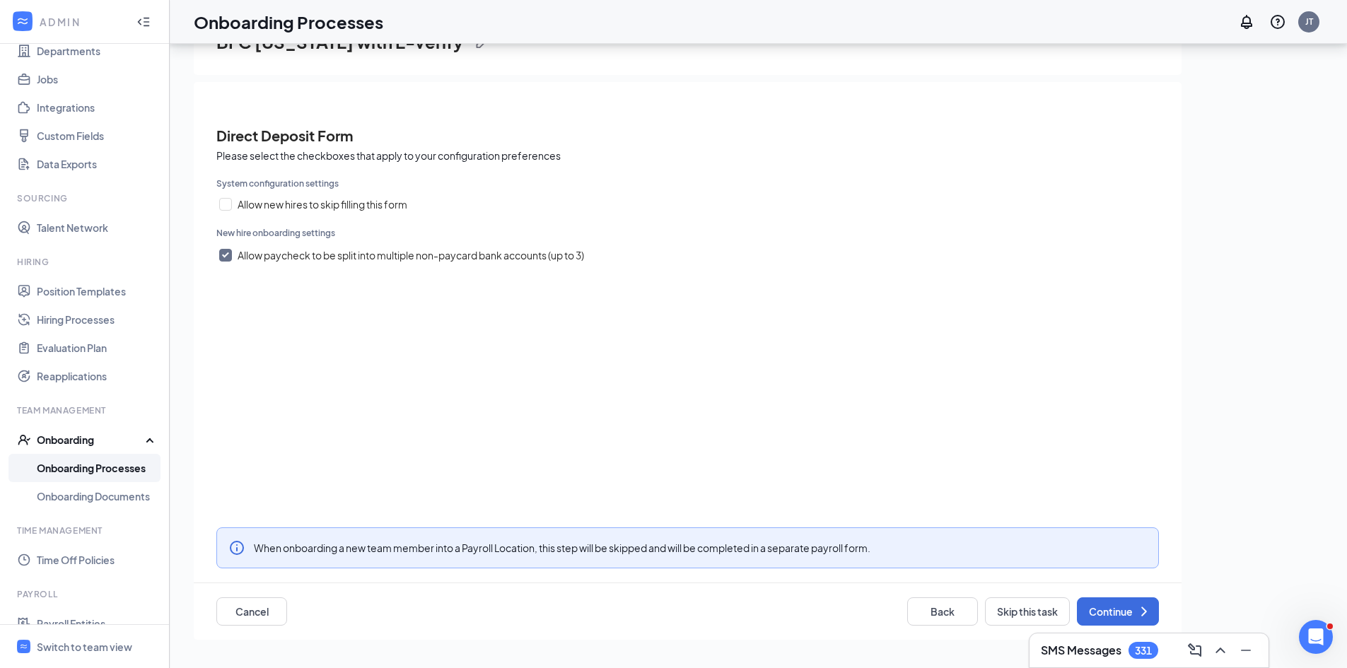
click at [226, 255] on input "Allow paycheck to be split into multiple non-paycard bank accounts (up to 3)" at bounding box center [225, 255] width 13 height 13
checkbox input "false"
click at [1123, 615] on button "Continue" at bounding box center [1118, 612] width 82 height 28
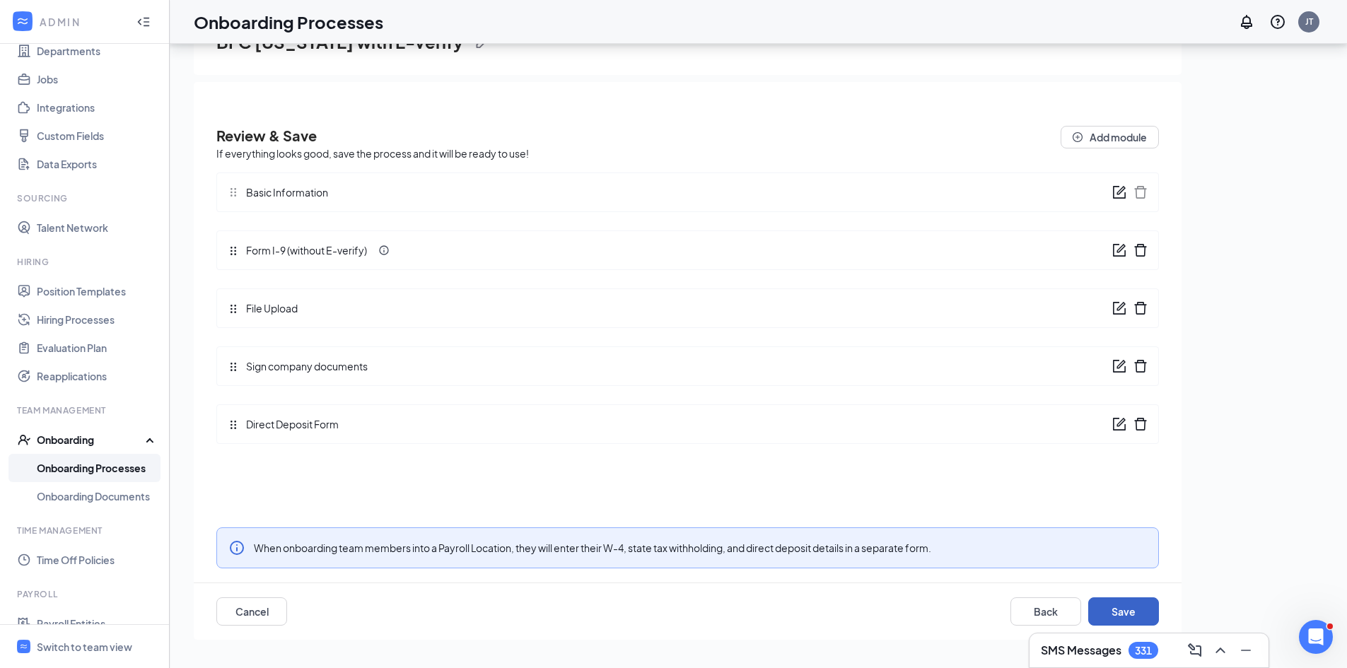
click at [1123, 615] on button "Save" at bounding box center [1123, 612] width 71 height 28
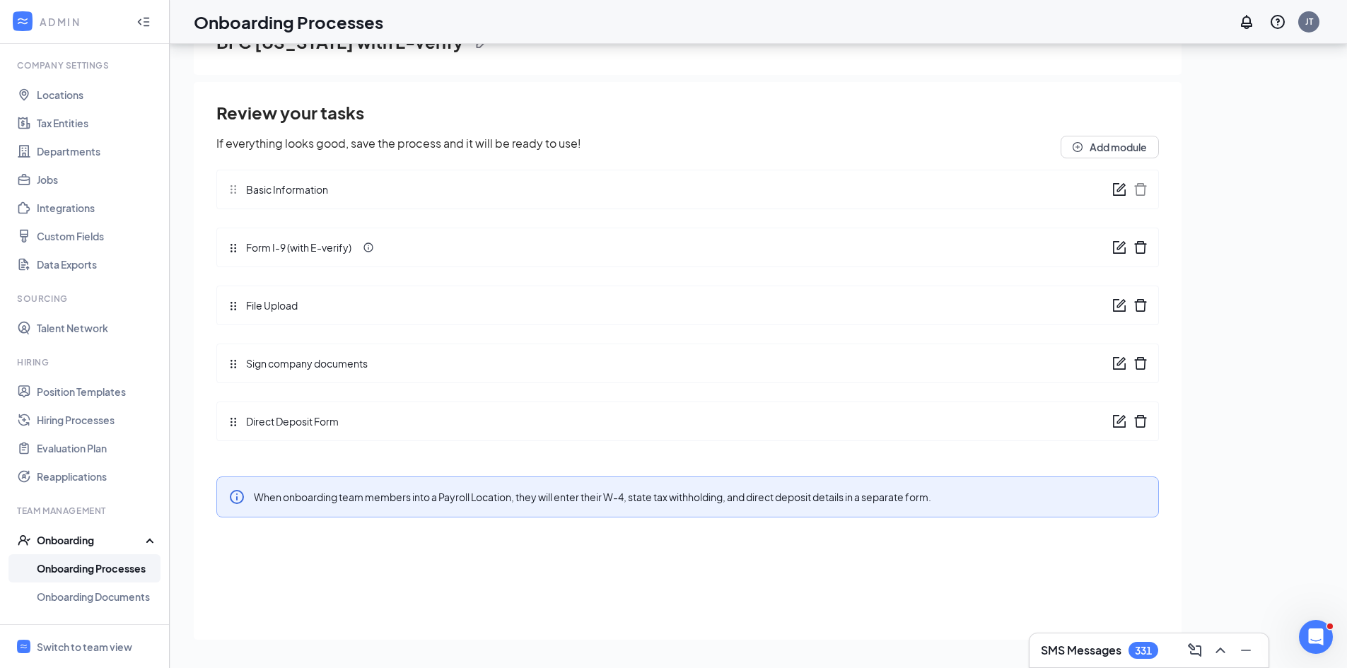
scroll to position [71, 0]
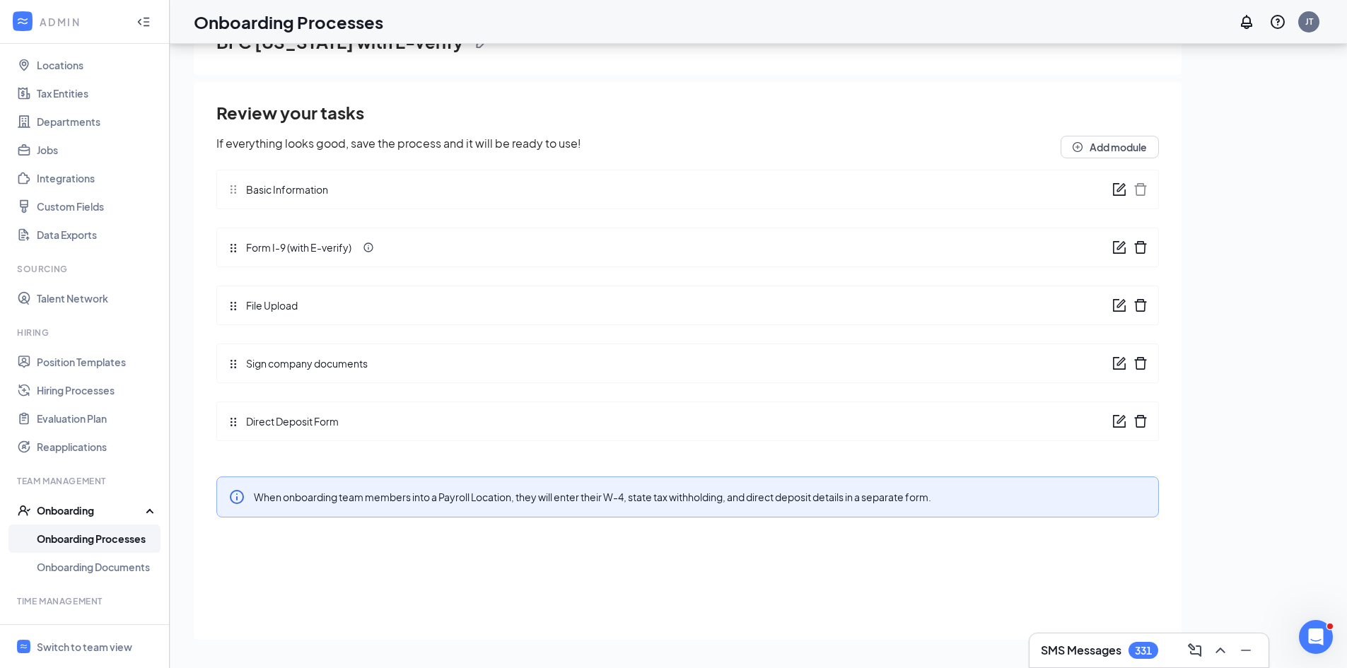
click at [80, 542] on link "Onboarding Processes" at bounding box center [97, 539] width 121 height 28
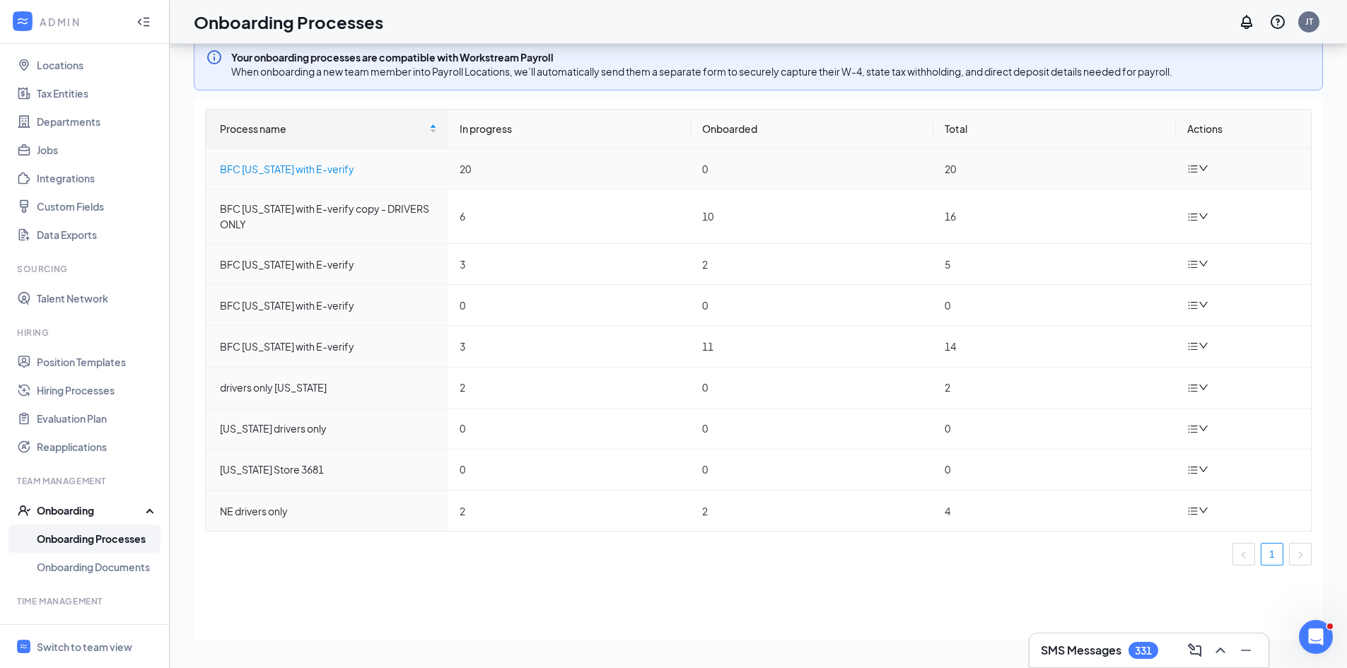
click at [315, 167] on div "BFC Arizona with E-verify" at bounding box center [328, 169] width 217 height 16
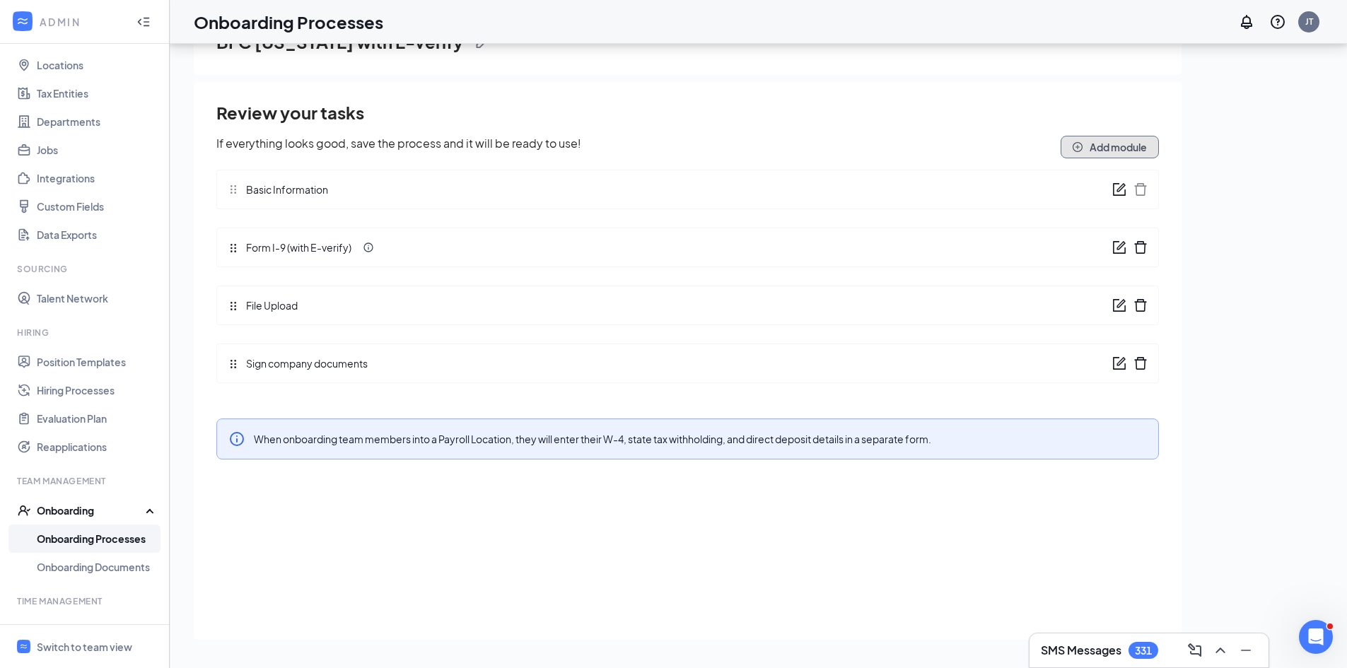
click at [1112, 144] on button "Add module" at bounding box center [1110, 147] width 98 height 23
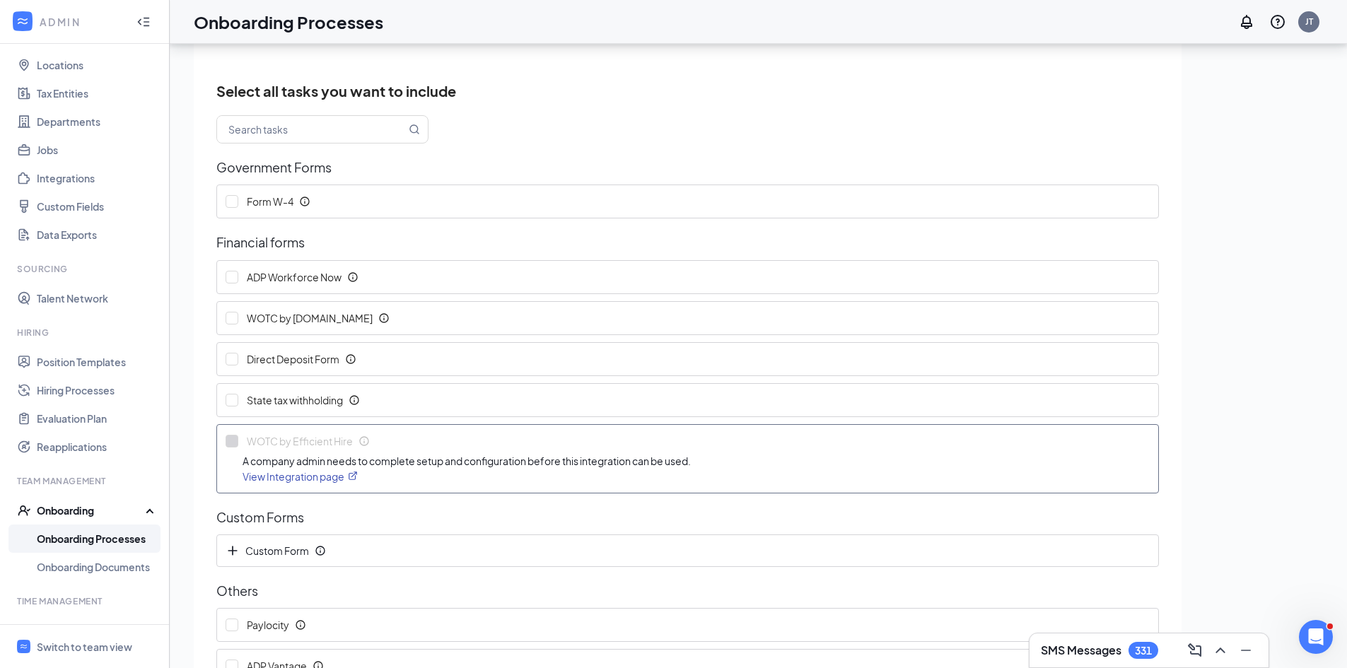
scroll to position [71, 0]
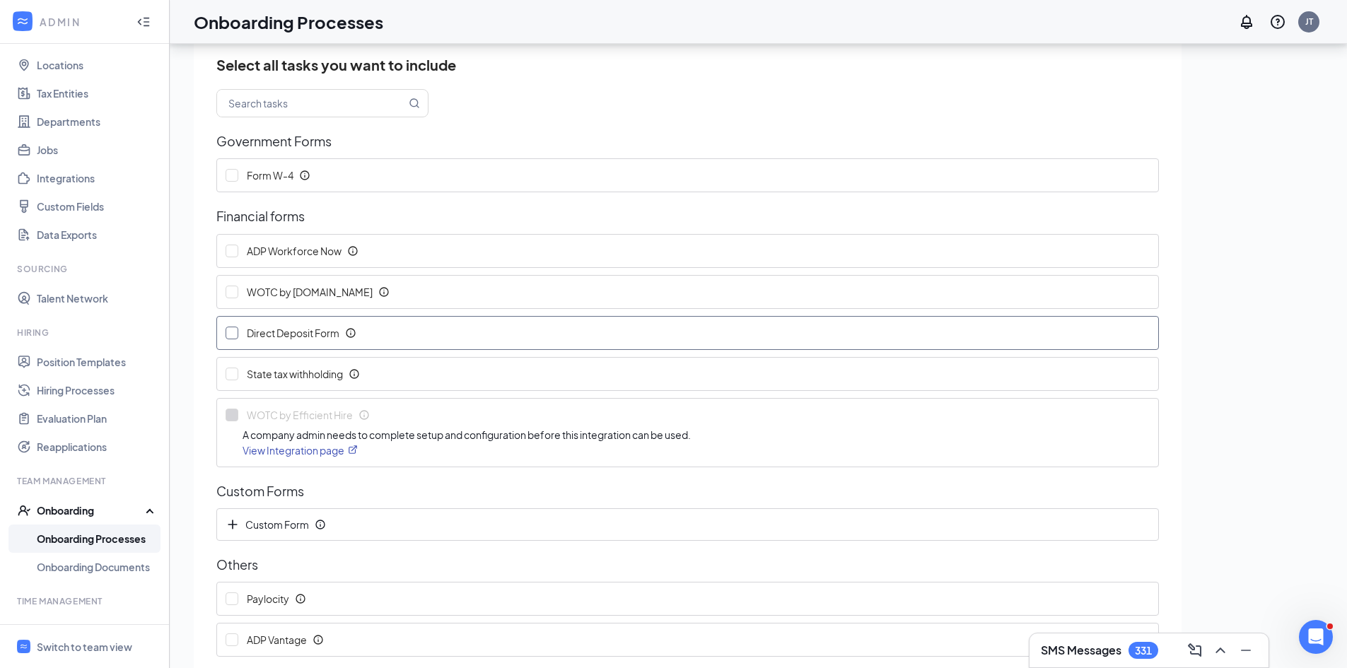
click at [238, 330] on input "Direct Deposit Form" at bounding box center [232, 333] width 13 height 13
checkbox input "true"
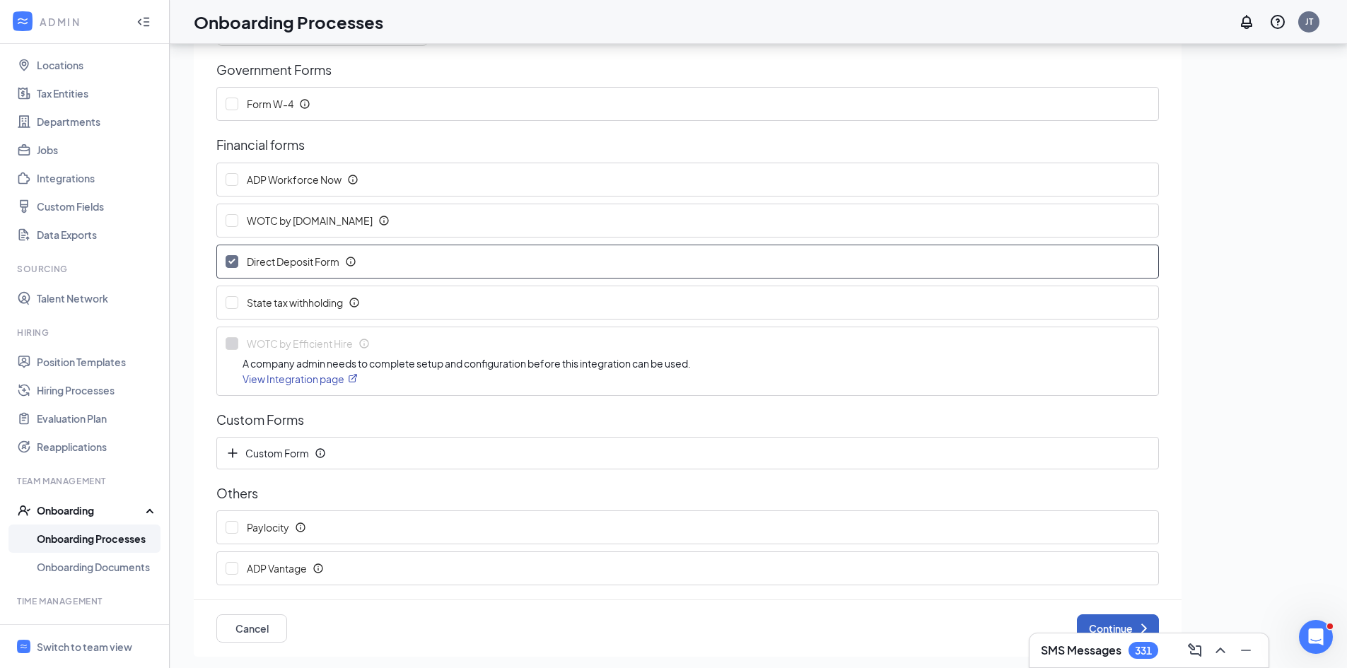
click at [1103, 630] on button "Continue" at bounding box center [1118, 629] width 82 height 28
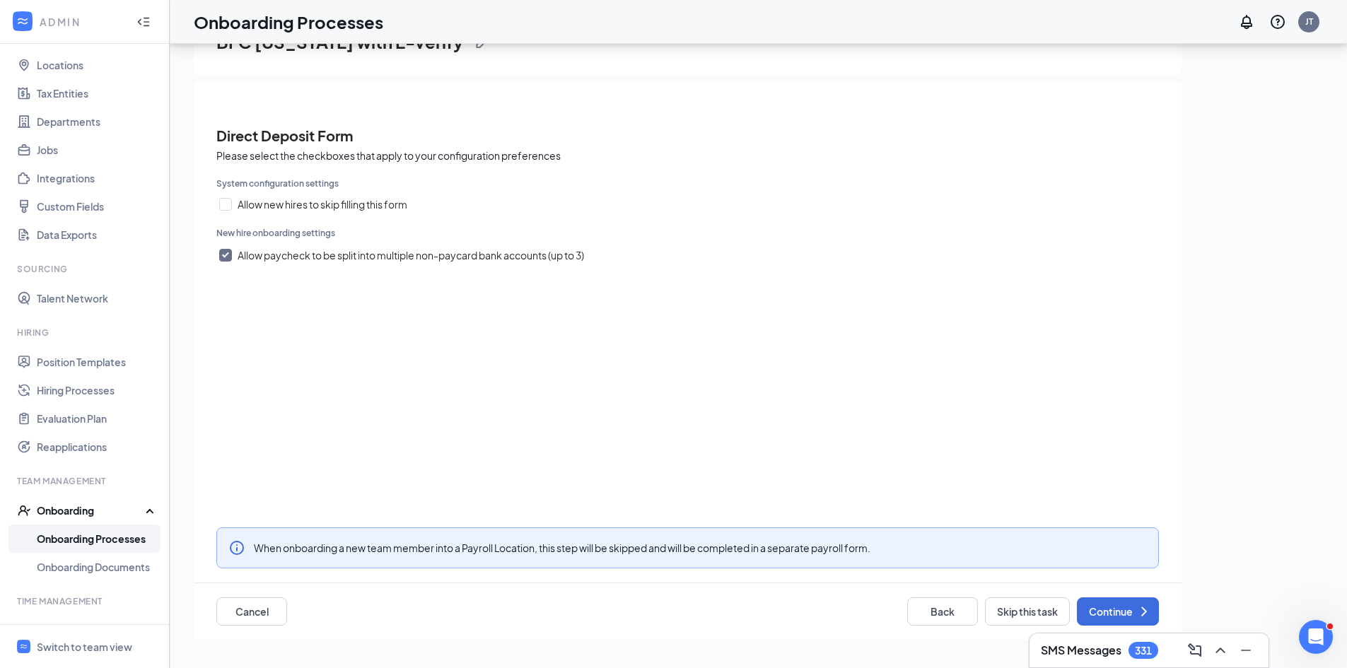
scroll to position [0, 0]
click at [226, 257] on input "Allow paycheck to be split into multiple non-paycard bank accounts (up to 3)" at bounding box center [225, 255] width 13 height 13
checkbox input "false"
click at [1105, 606] on button "Continue" at bounding box center [1118, 612] width 82 height 28
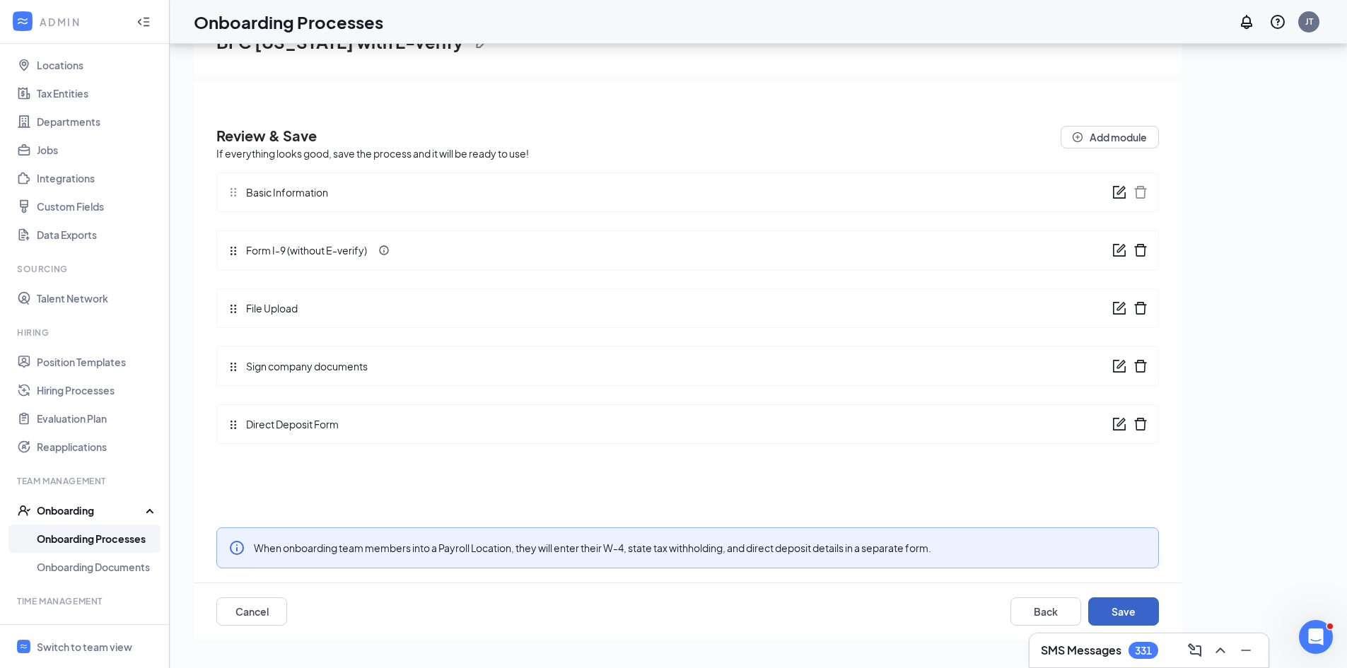
click at [1132, 615] on button "Save" at bounding box center [1123, 612] width 71 height 28
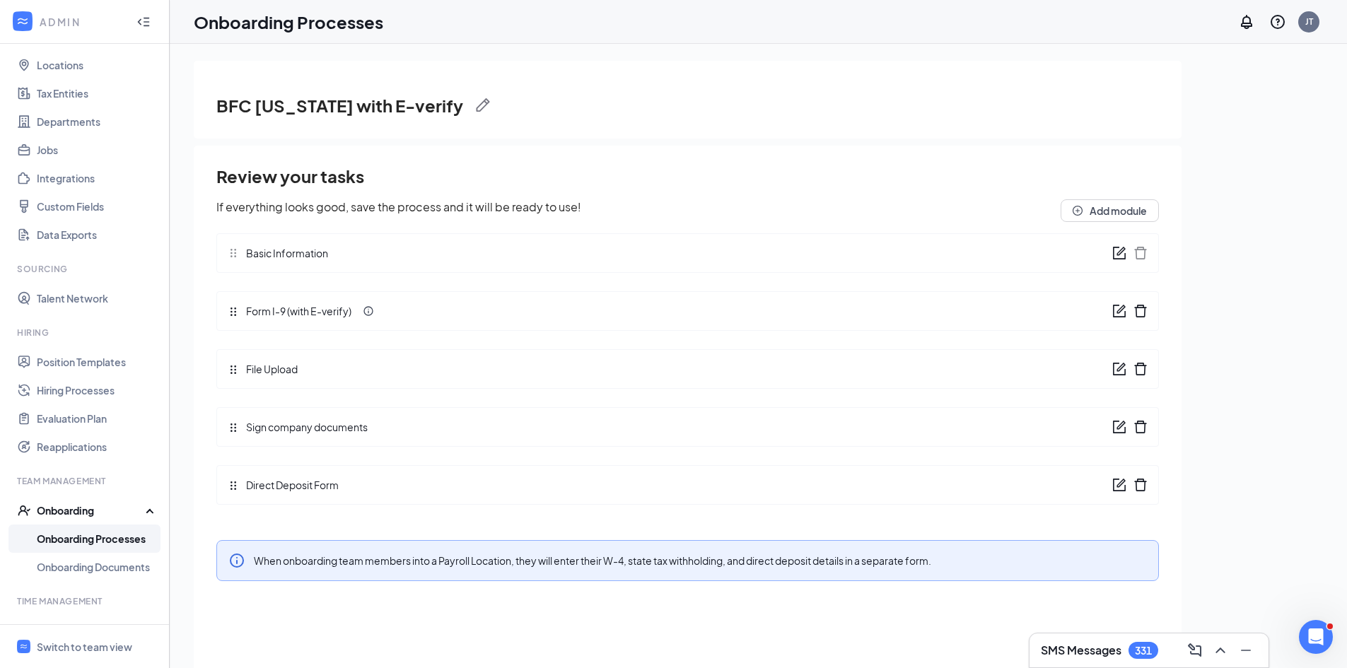
click at [105, 537] on link "Onboarding Processes" at bounding box center [97, 539] width 121 height 28
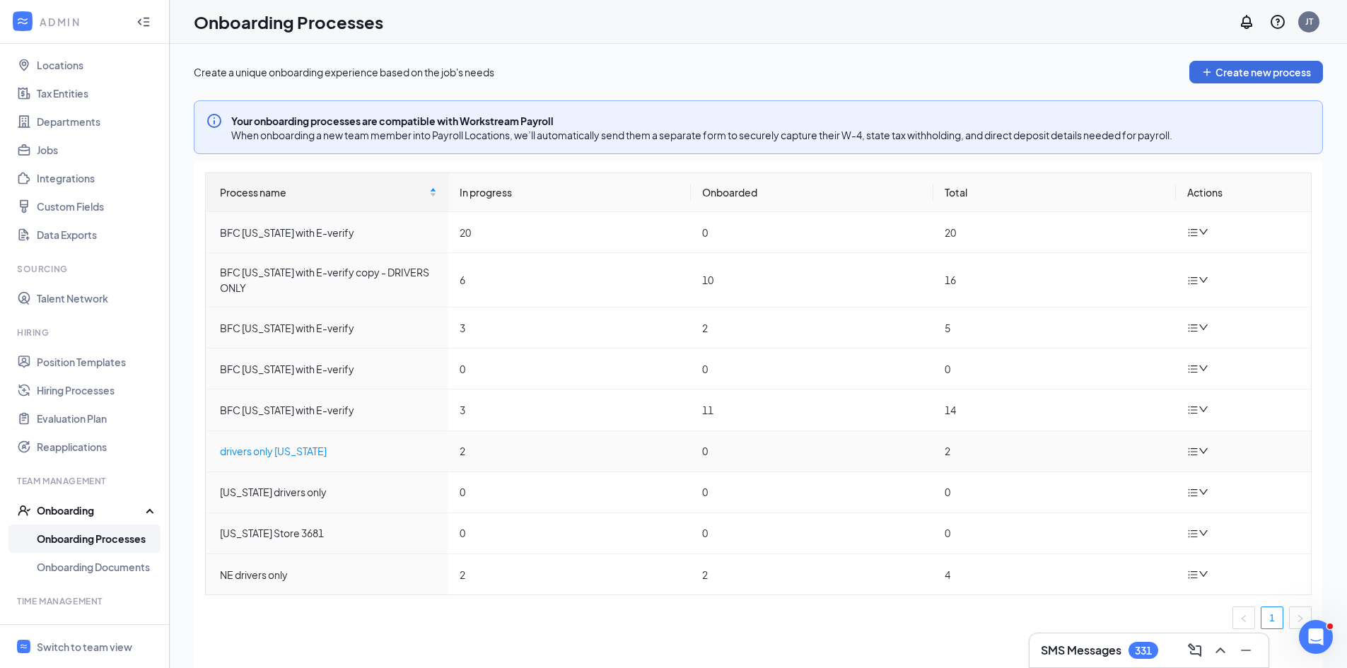
click at [313, 447] on div "drivers only colorado" at bounding box center [328, 451] width 217 height 16
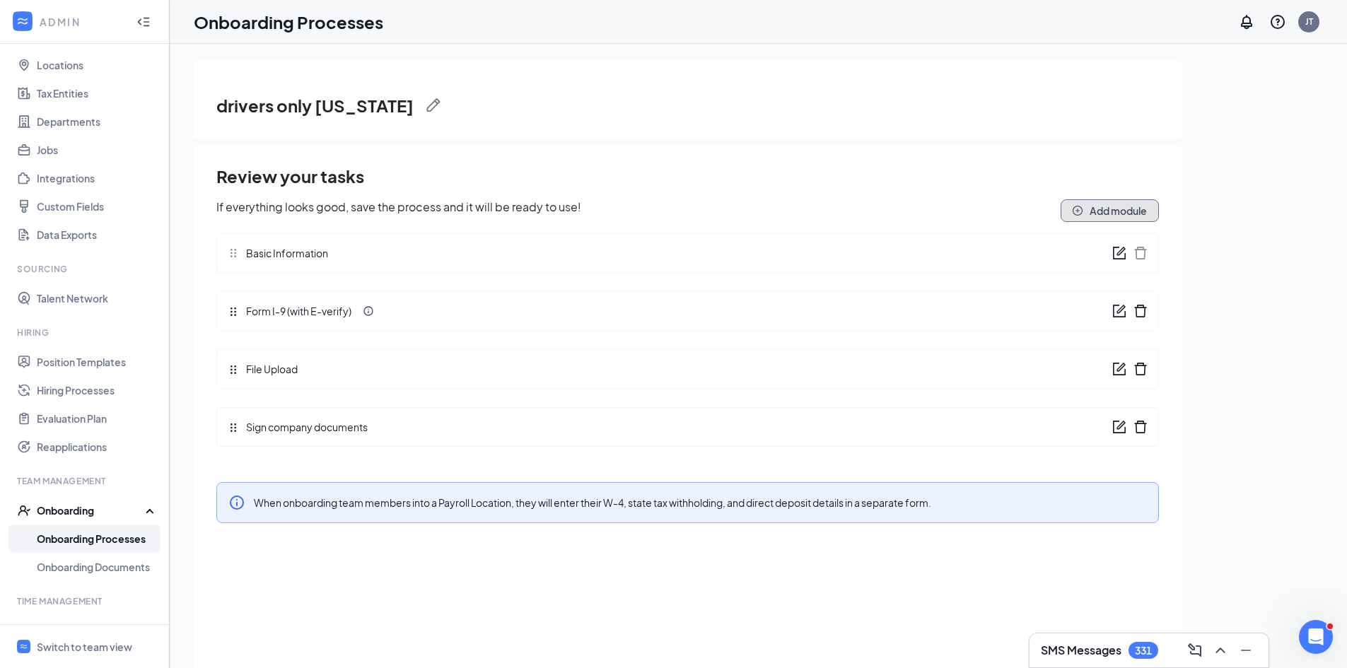
click at [1109, 209] on button "Add module" at bounding box center [1110, 210] width 98 height 23
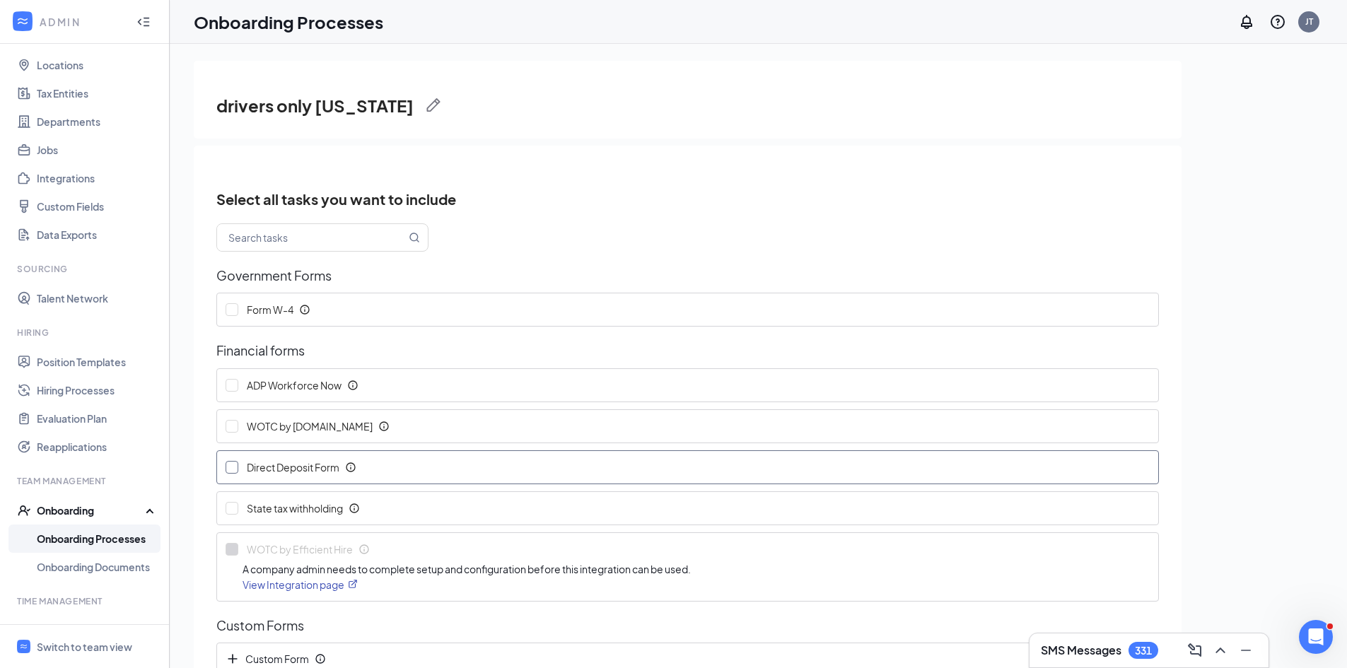
click at [233, 472] on input "Direct Deposit Form" at bounding box center [232, 467] width 13 height 13
checkbox input "true"
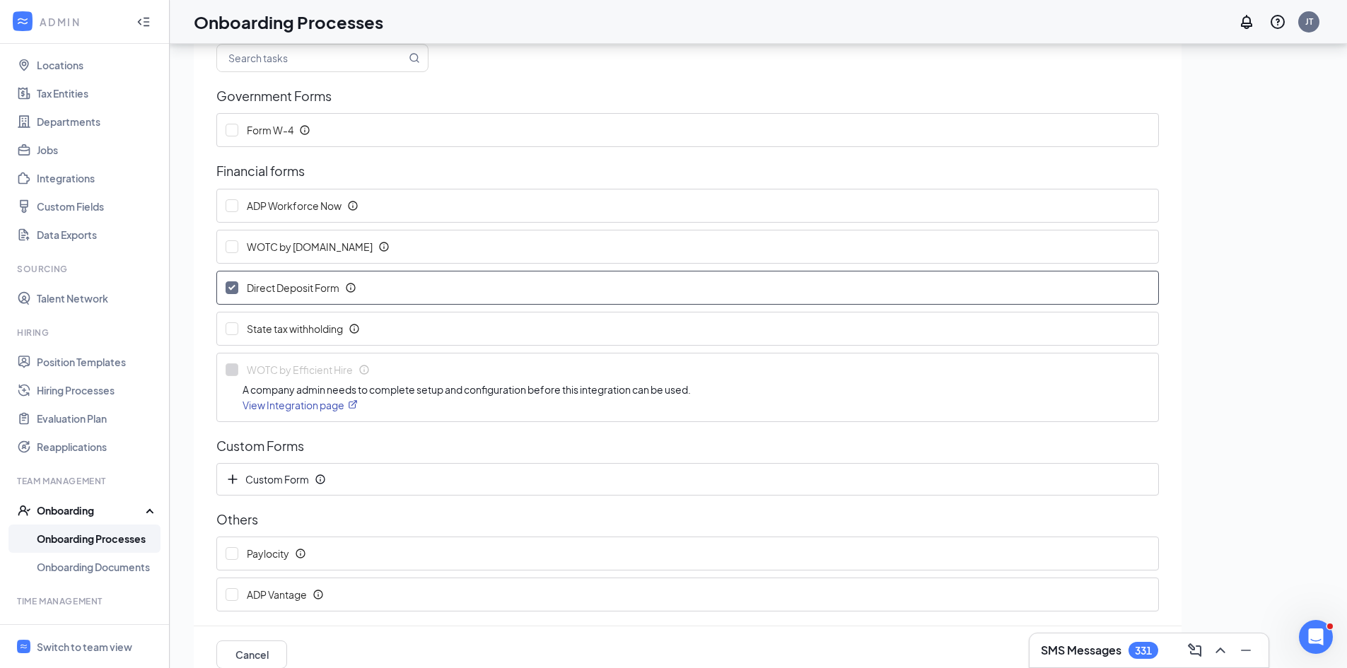
scroll to position [64, 0]
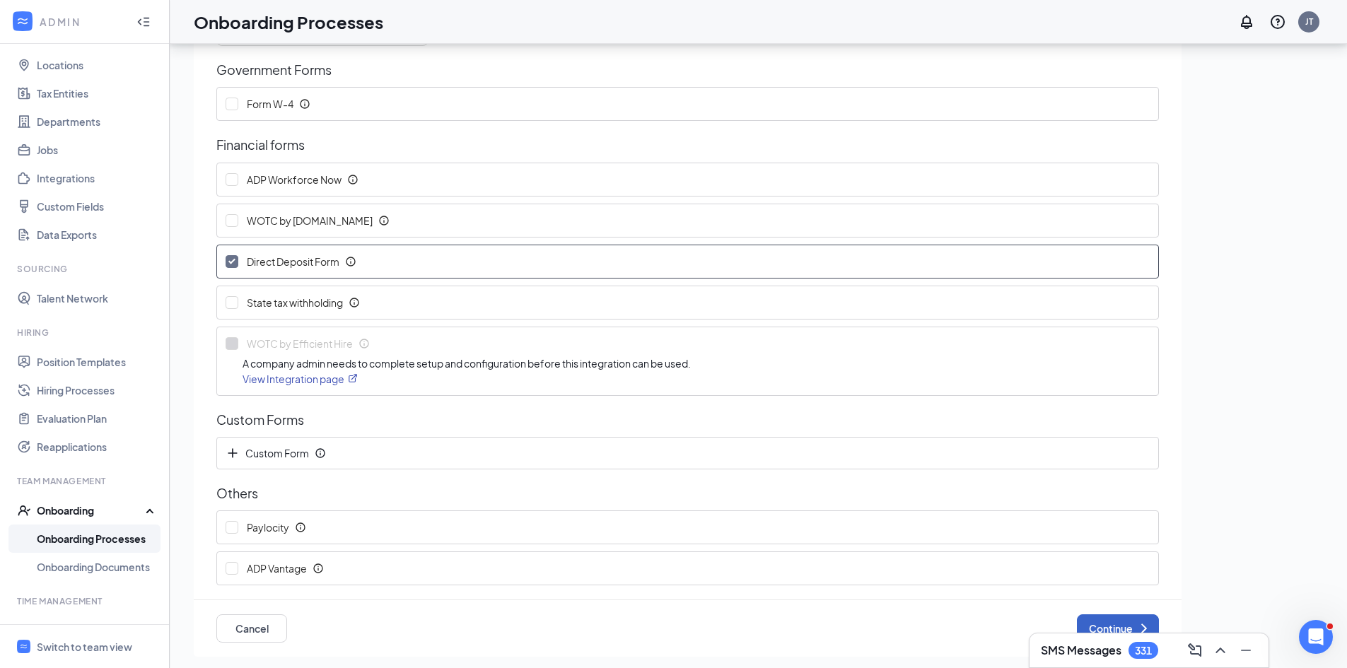
click at [1095, 623] on button "Continue" at bounding box center [1118, 629] width 82 height 28
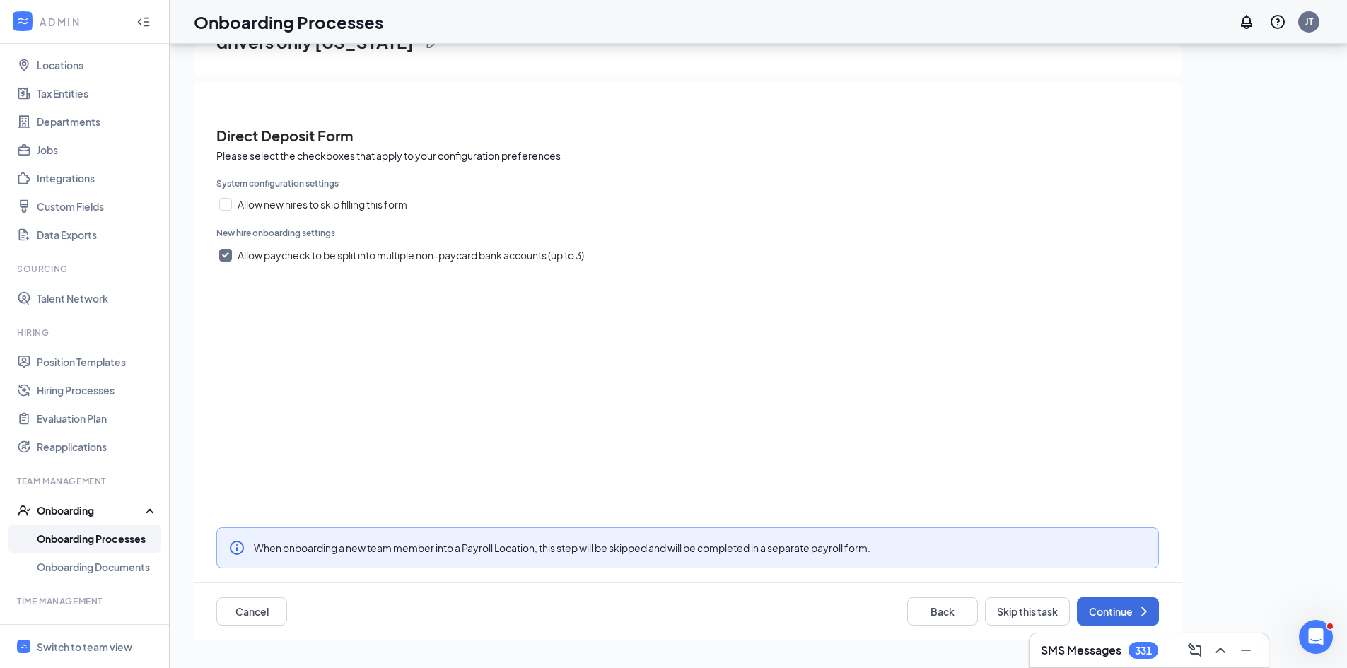
drag, startPoint x: 228, startPoint y: 252, endPoint x: 338, endPoint y: 285, distance: 114.3
click at [227, 254] on input "Allow paycheck to be split into multiple non-paycard bank accounts (up to 3)" at bounding box center [225, 255] width 13 height 13
checkbox input "false"
click at [1096, 612] on button "Continue" at bounding box center [1118, 612] width 82 height 28
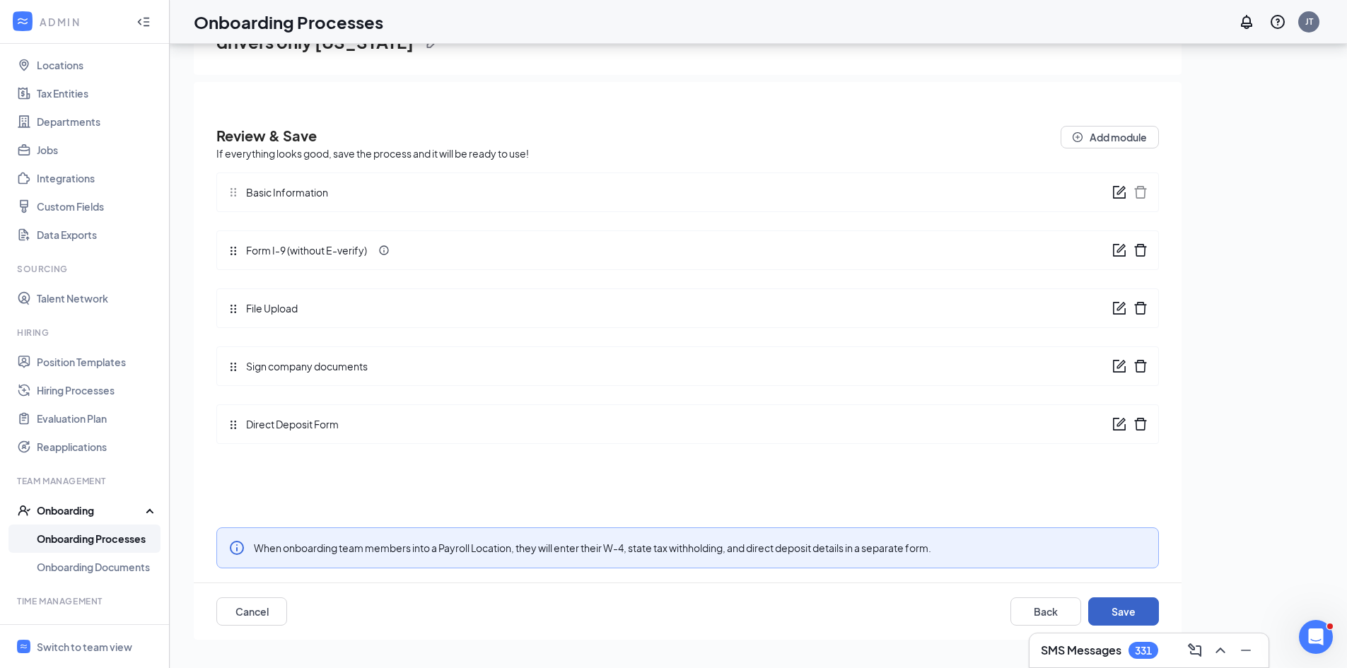
click at [1137, 610] on button "Save" at bounding box center [1123, 612] width 71 height 28
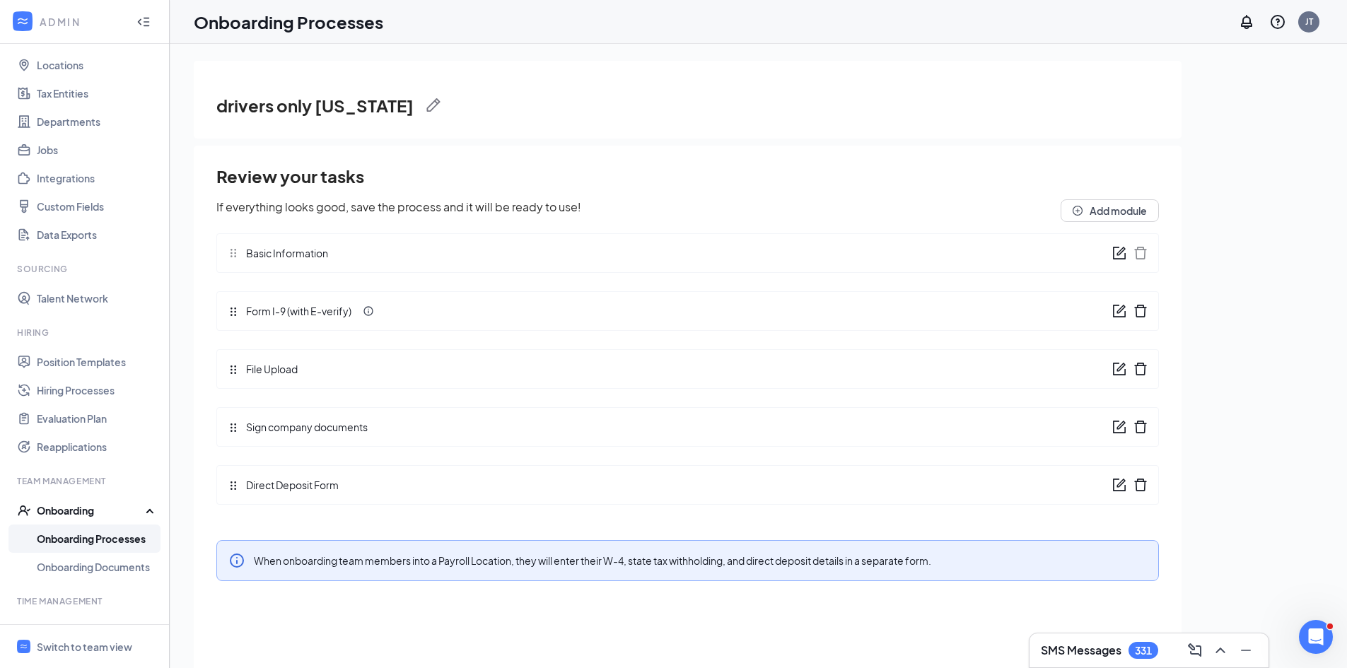
click at [101, 540] on link "Onboarding Processes" at bounding box center [97, 539] width 121 height 28
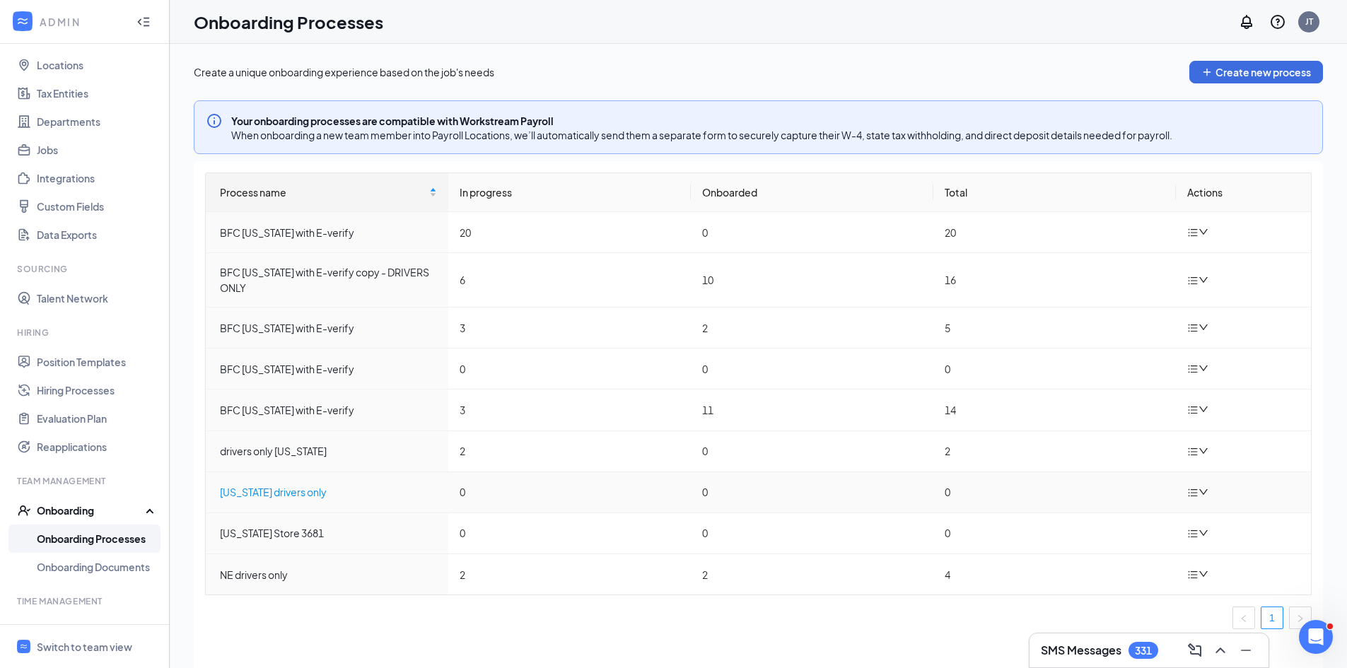
click at [285, 489] on div "Idaho drivers only" at bounding box center [328, 492] width 217 height 16
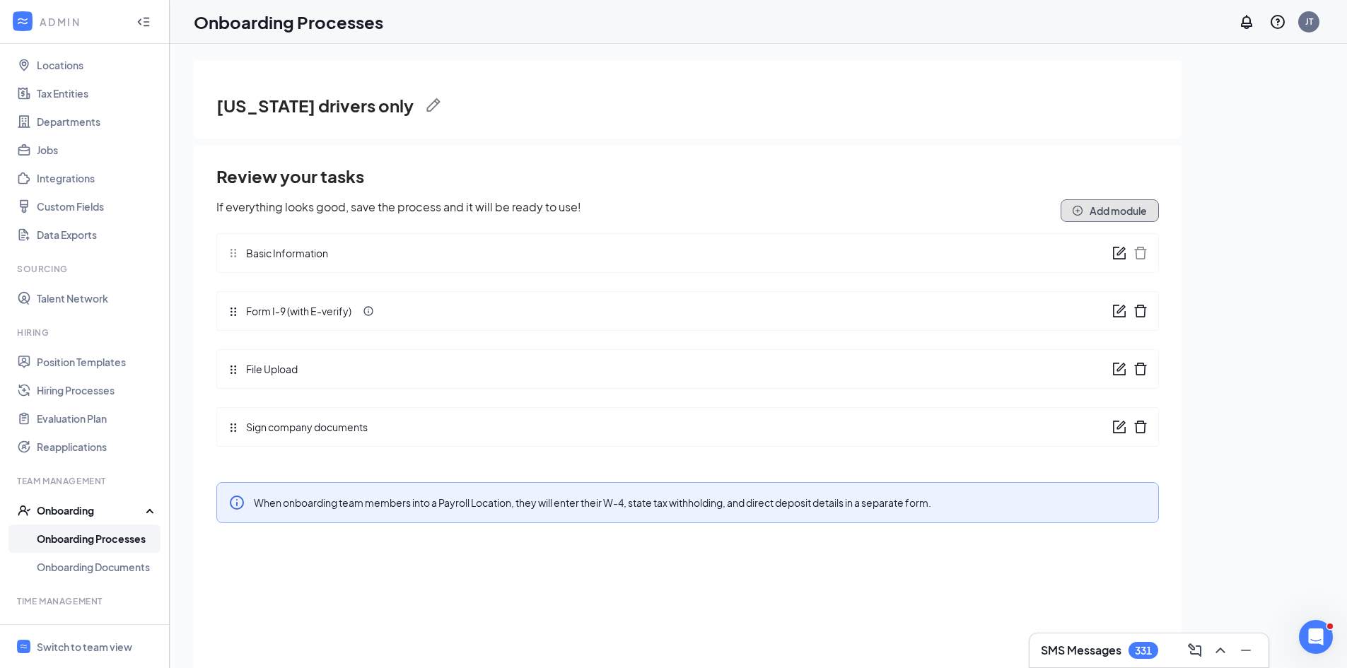
click at [1108, 208] on button "Add module" at bounding box center [1110, 210] width 98 height 23
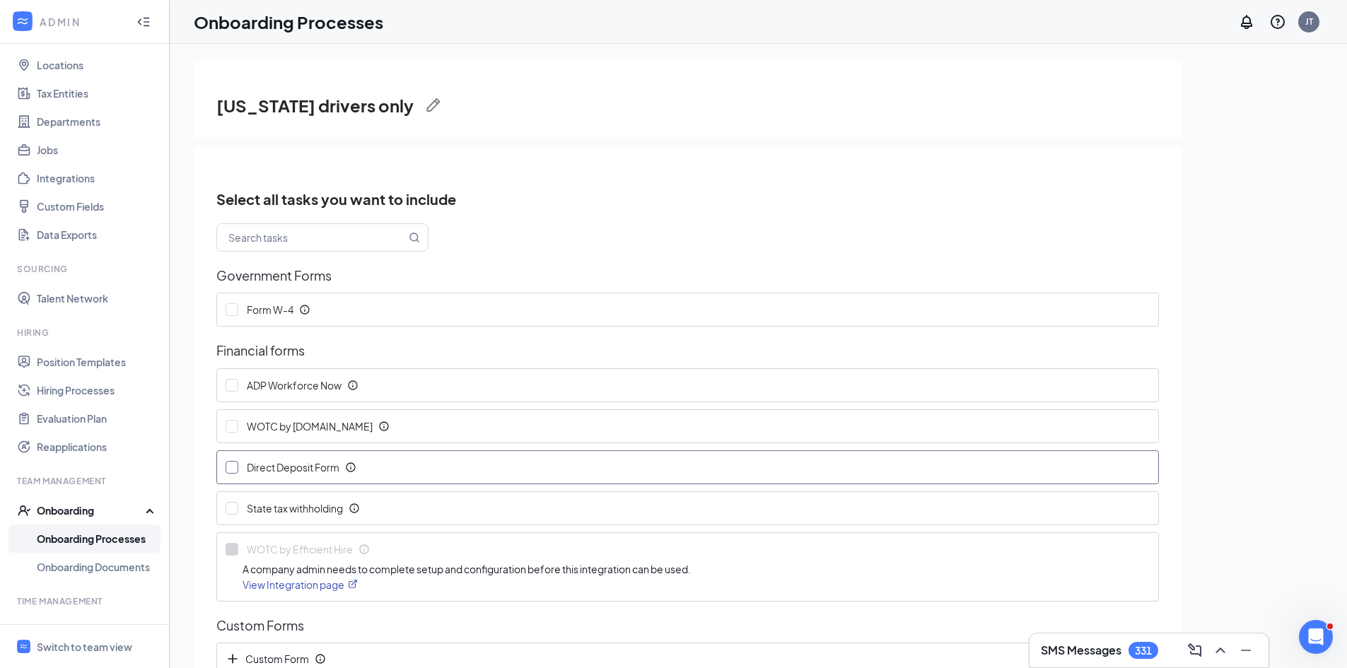
click at [225, 472] on label "Direct Deposit Form" at bounding box center [293, 467] width 153 height 33
click at [226, 472] on input "Direct Deposit Form" at bounding box center [232, 467] width 13 height 13
checkbox input "true"
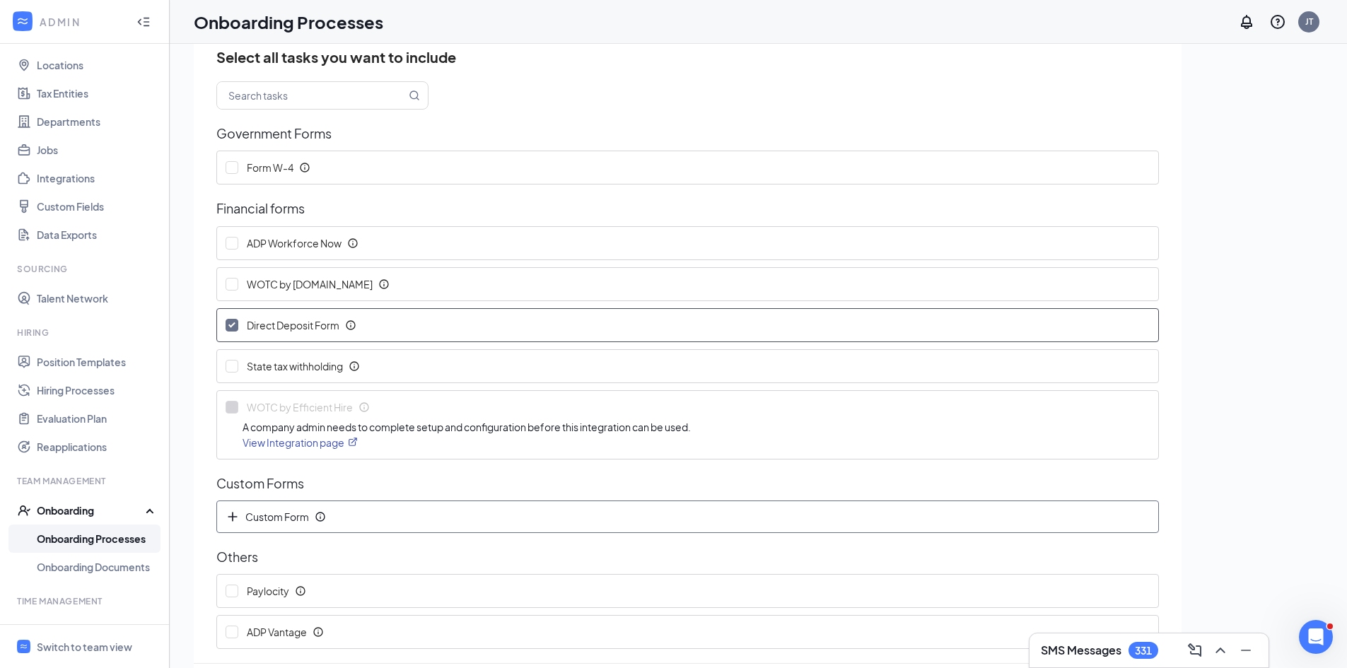
scroll to position [64, 0]
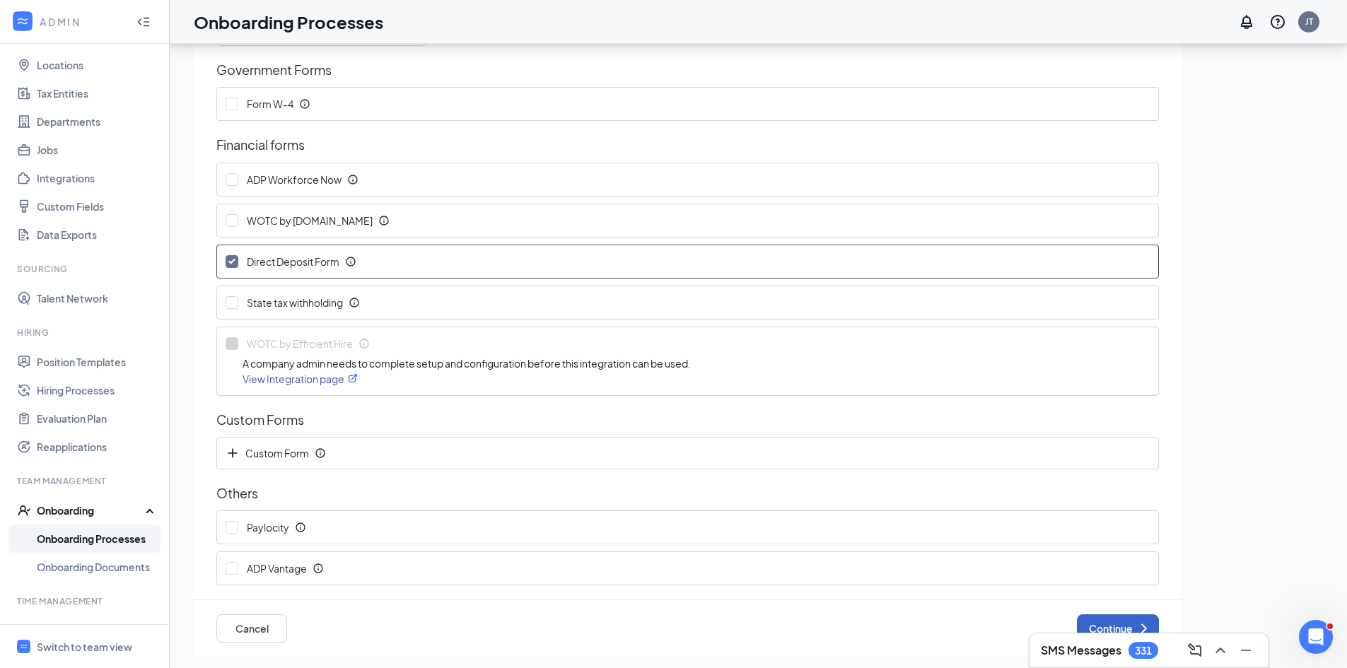
click at [1118, 627] on button "Continue" at bounding box center [1118, 629] width 82 height 28
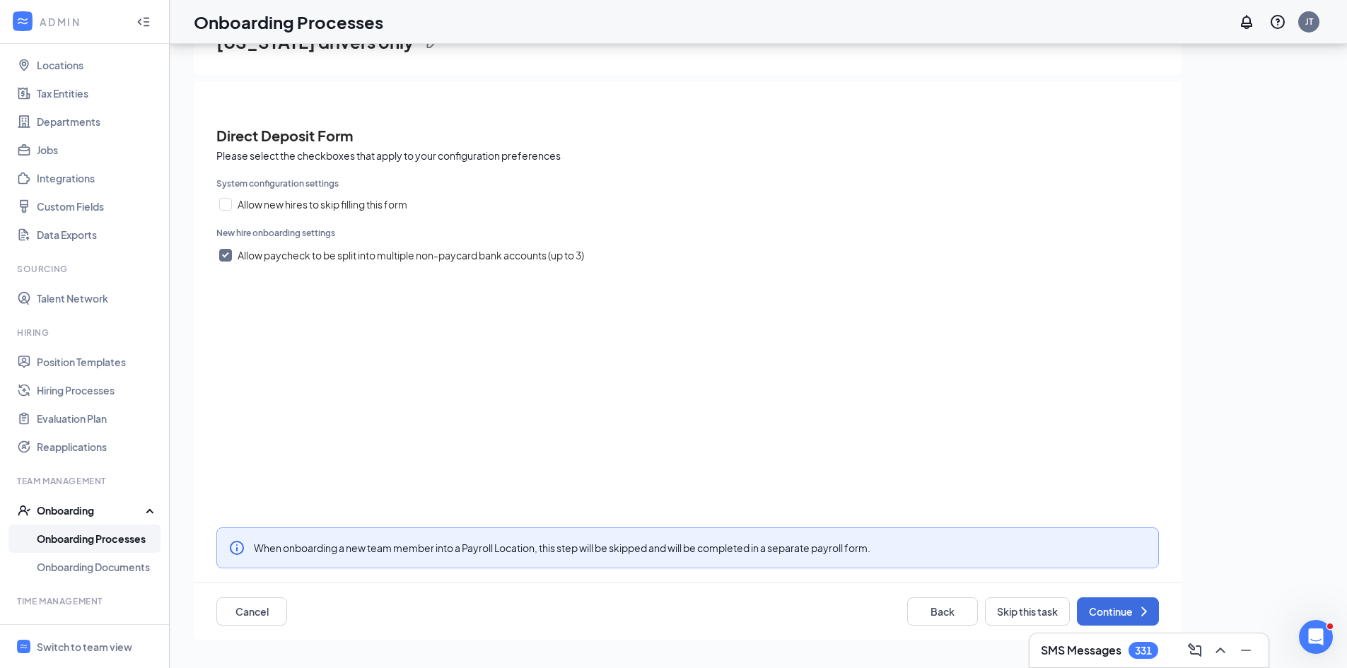
scroll to position [0, 0]
click at [223, 256] on input "Allow paycheck to be split into multiple non-paycard bank accounts (up to 3)" at bounding box center [225, 255] width 13 height 13
checkbox input "false"
click at [1115, 611] on button "Continue" at bounding box center [1118, 612] width 82 height 28
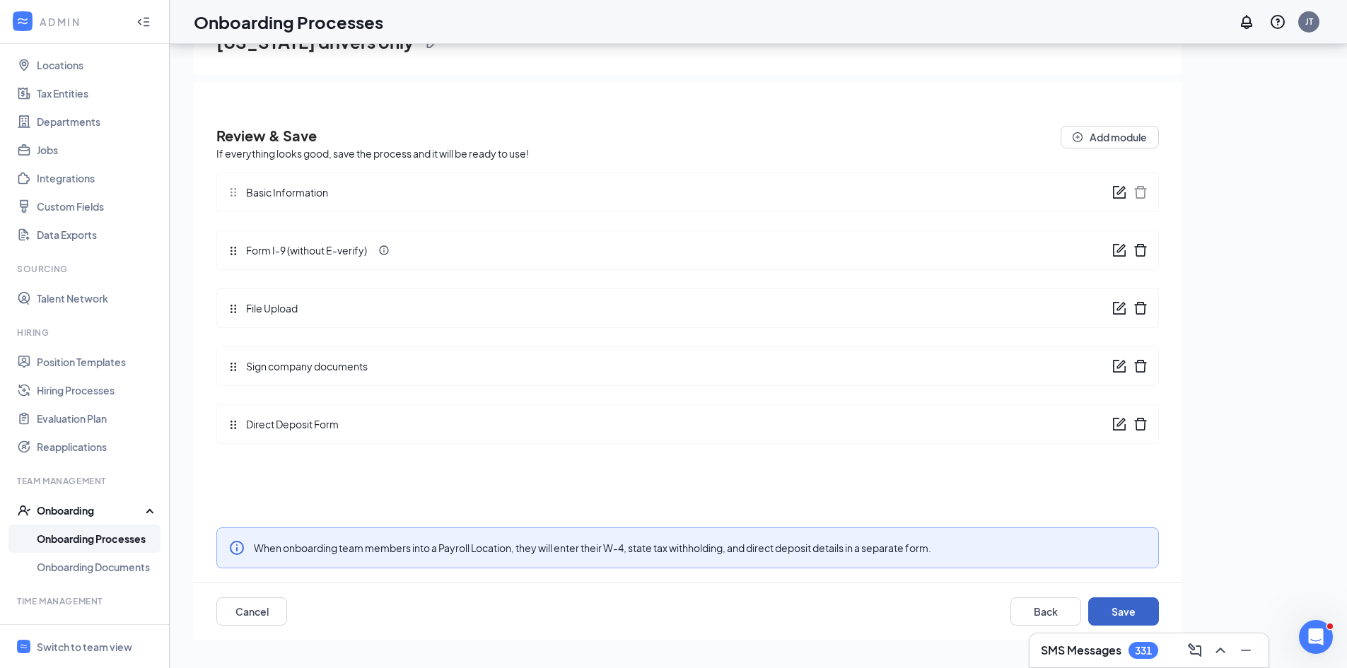
click at [1117, 610] on button "Save" at bounding box center [1123, 612] width 71 height 28
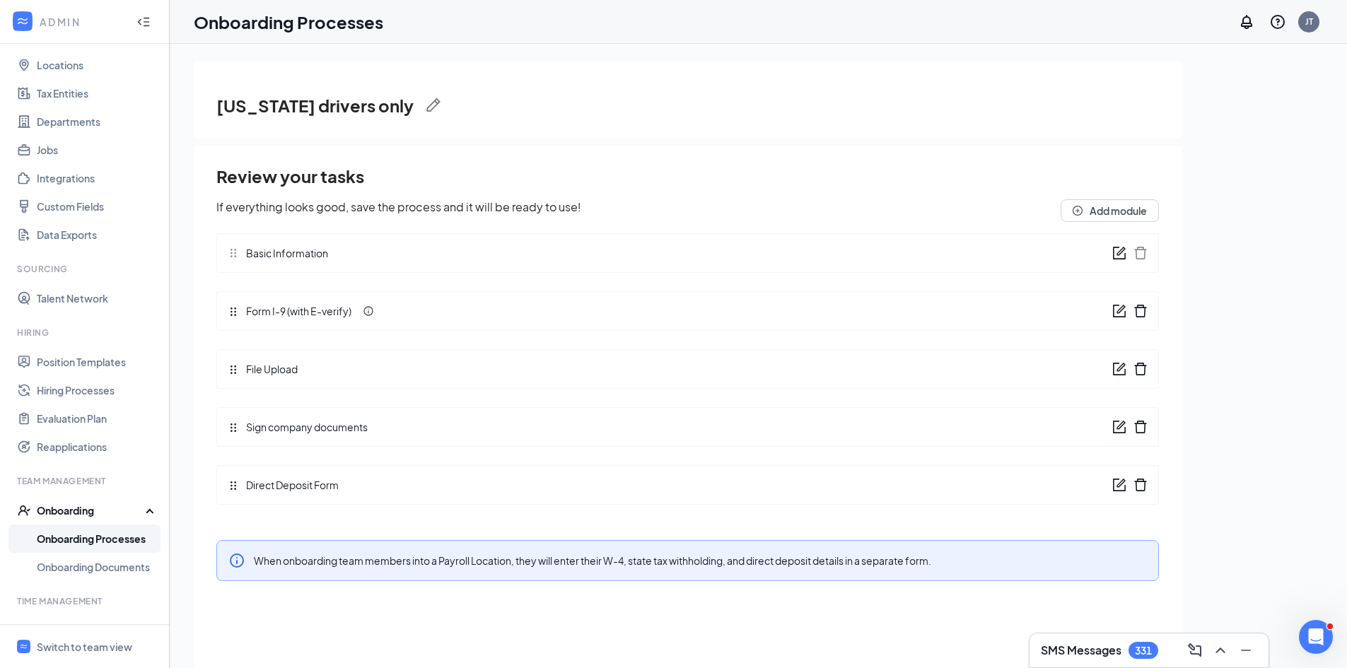
click at [88, 544] on link "Onboarding Processes" at bounding box center [97, 539] width 121 height 28
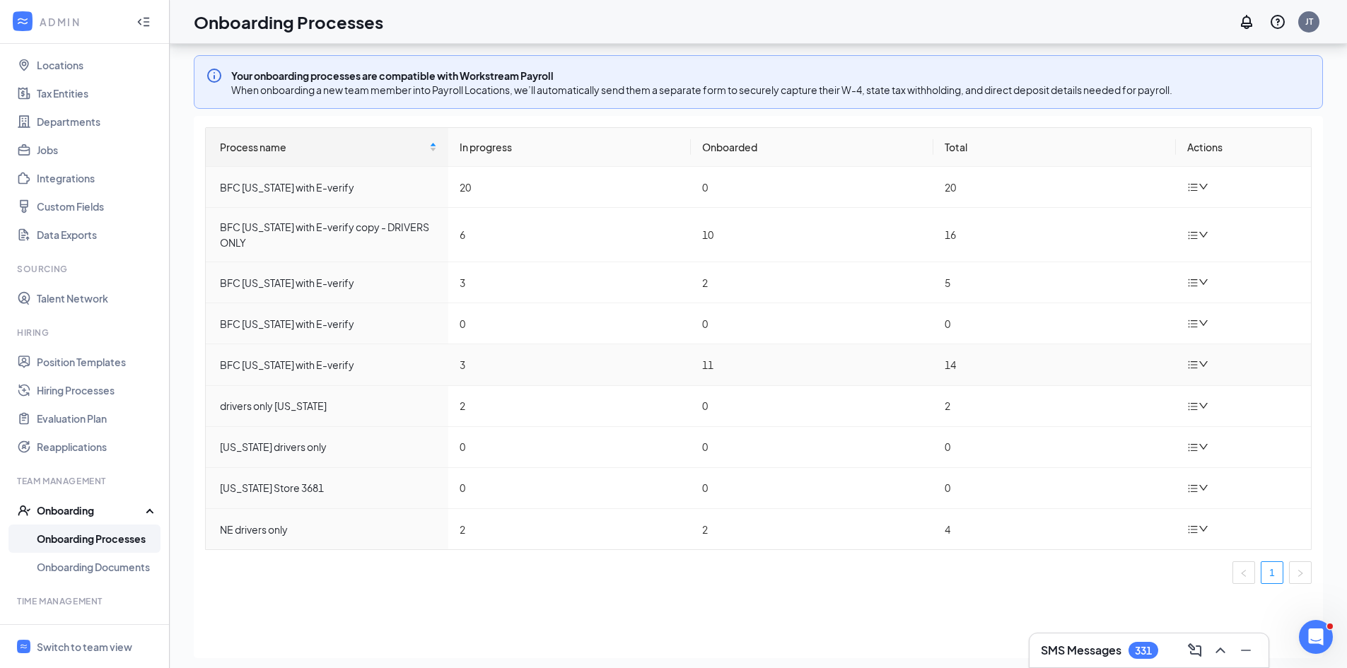
scroll to position [64, 0]
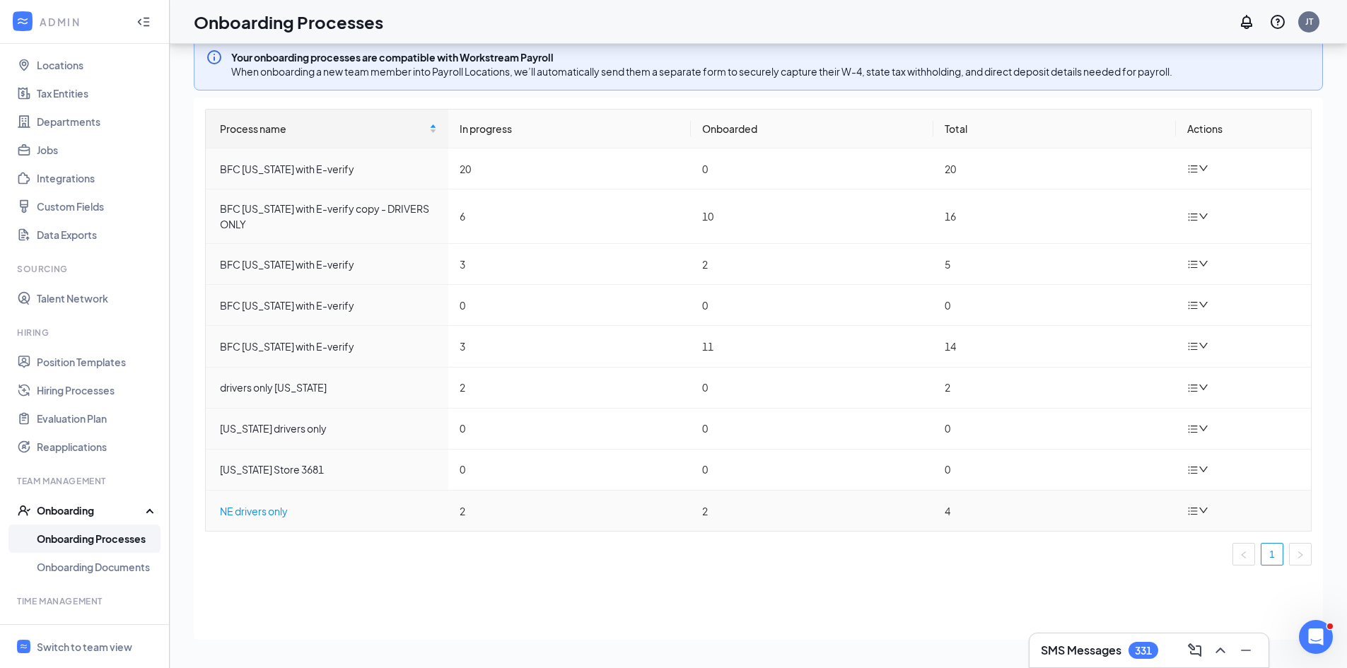
click at [305, 506] on div "NE drivers only" at bounding box center [328, 512] width 217 height 16
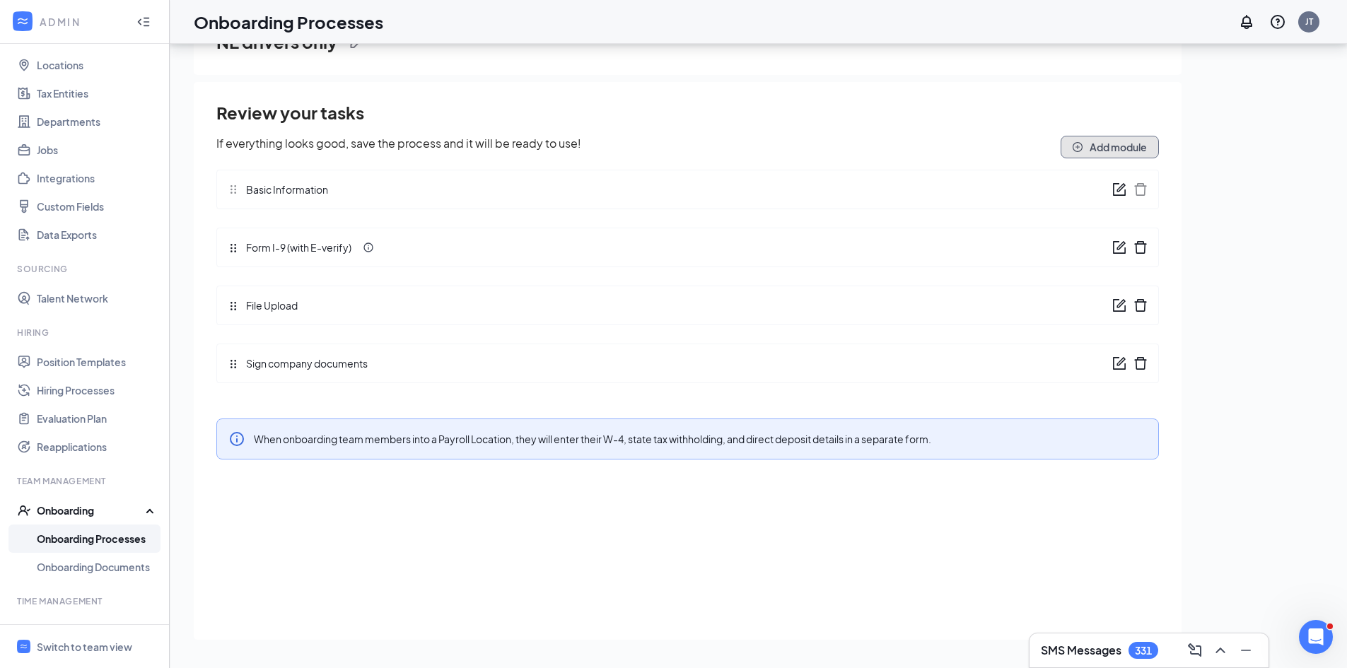
click at [1103, 151] on button "Add module" at bounding box center [1110, 147] width 98 height 23
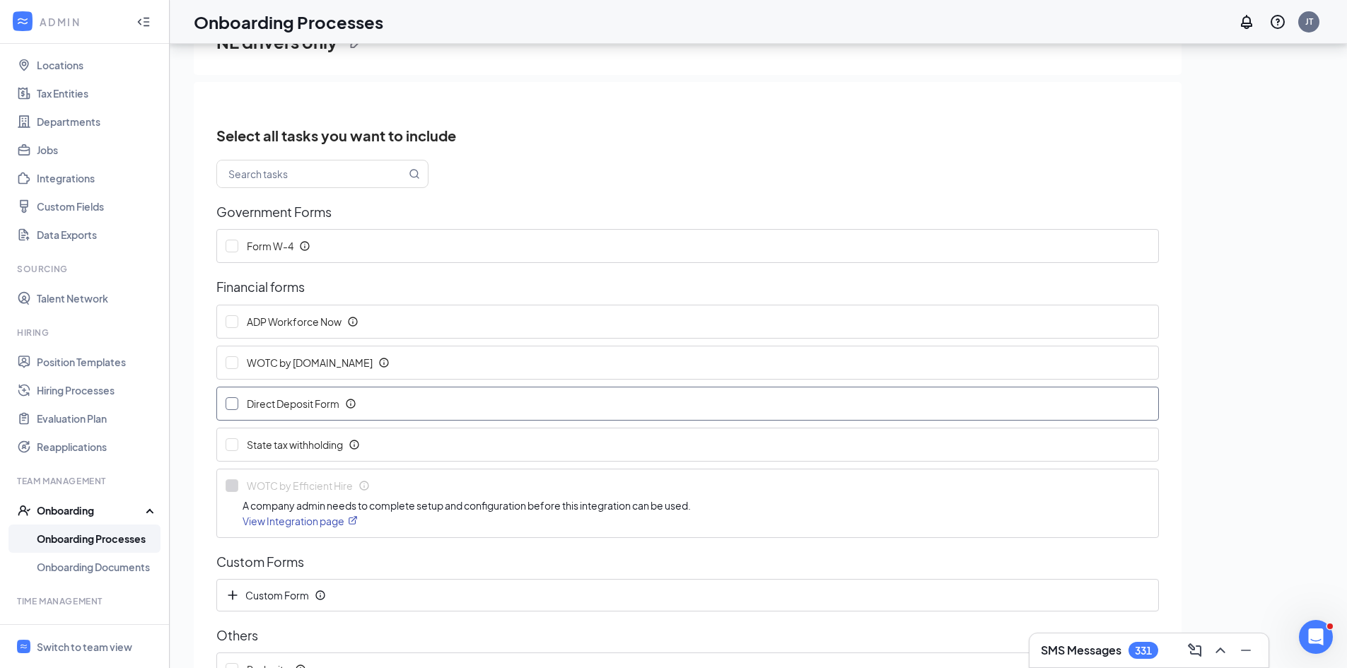
click at [228, 405] on input "Direct Deposit Form" at bounding box center [232, 403] width 13 height 13
checkbox input "true"
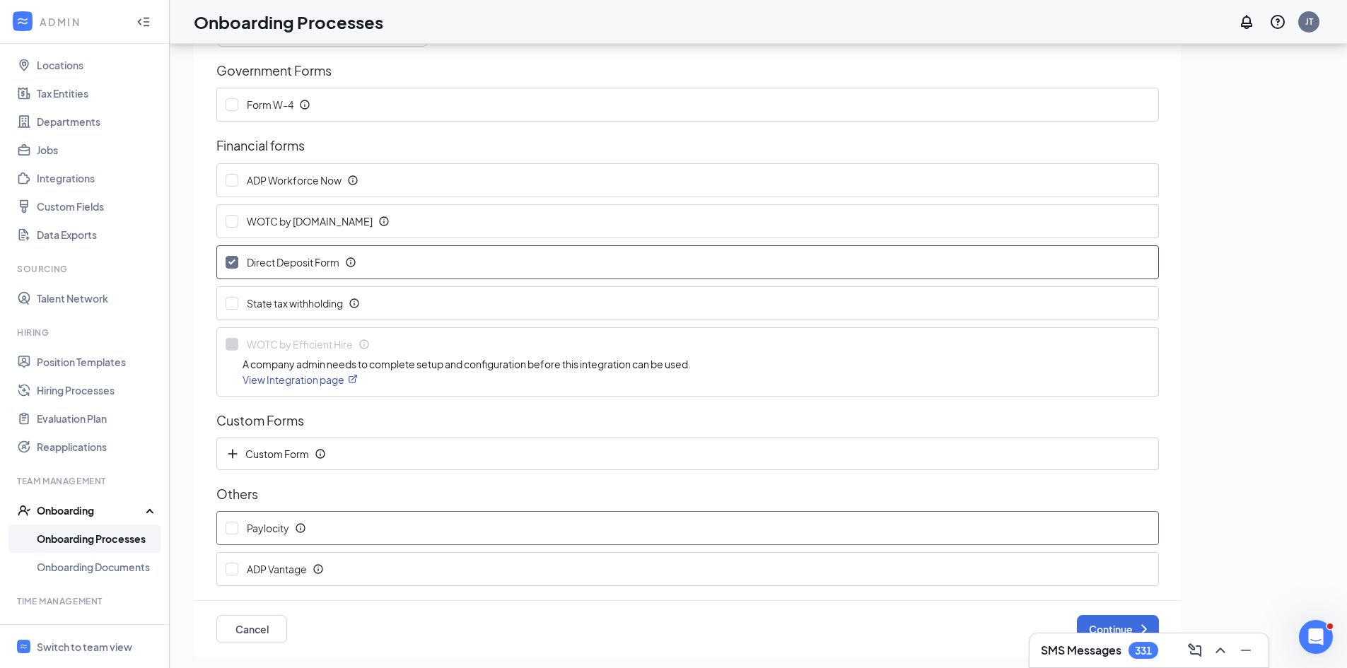
scroll to position [142, 0]
click at [1111, 623] on button "Continue" at bounding box center [1118, 629] width 82 height 28
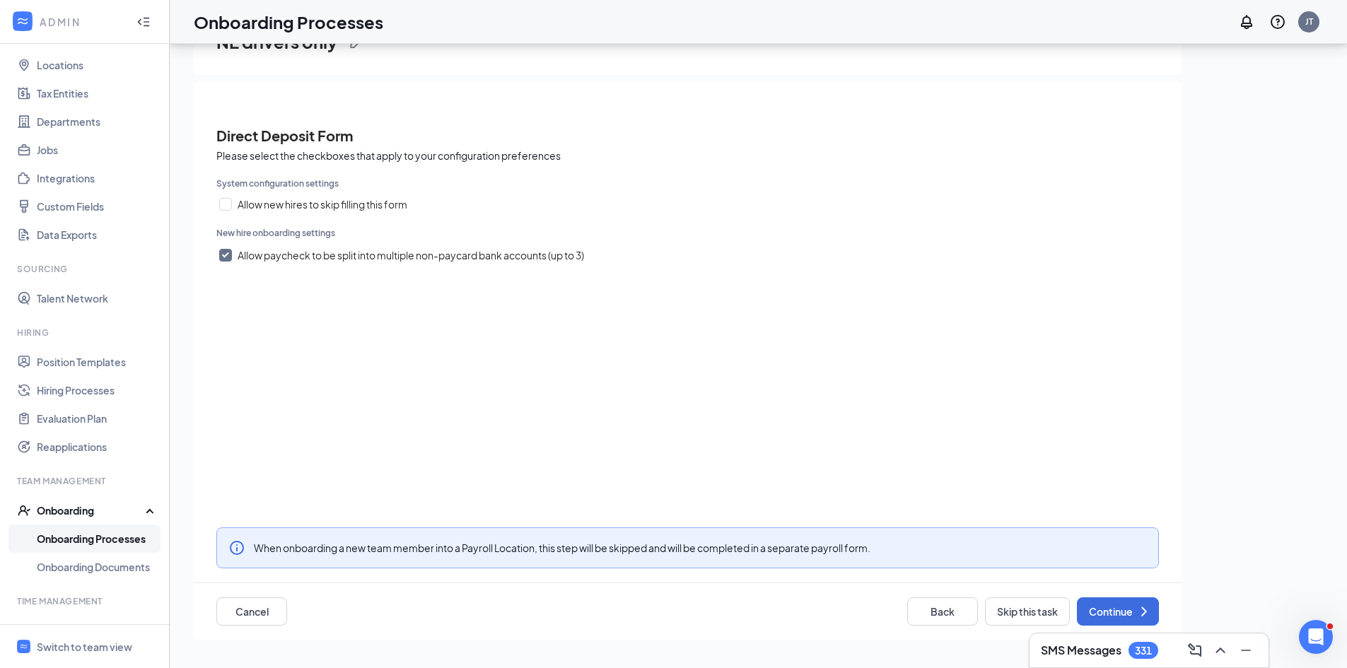
scroll to position [0, 0]
drag, startPoint x: 223, startPoint y: 252, endPoint x: 354, endPoint y: 332, distance: 152.9
click at [219, 255] on input "Allow paycheck to be split into multiple non-paycard bank accounts (up to 3)" at bounding box center [225, 255] width 13 height 13
checkbox input "false"
click at [1110, 605] on button "Continue" at bounding box center [1118, 612] width 82 height 28
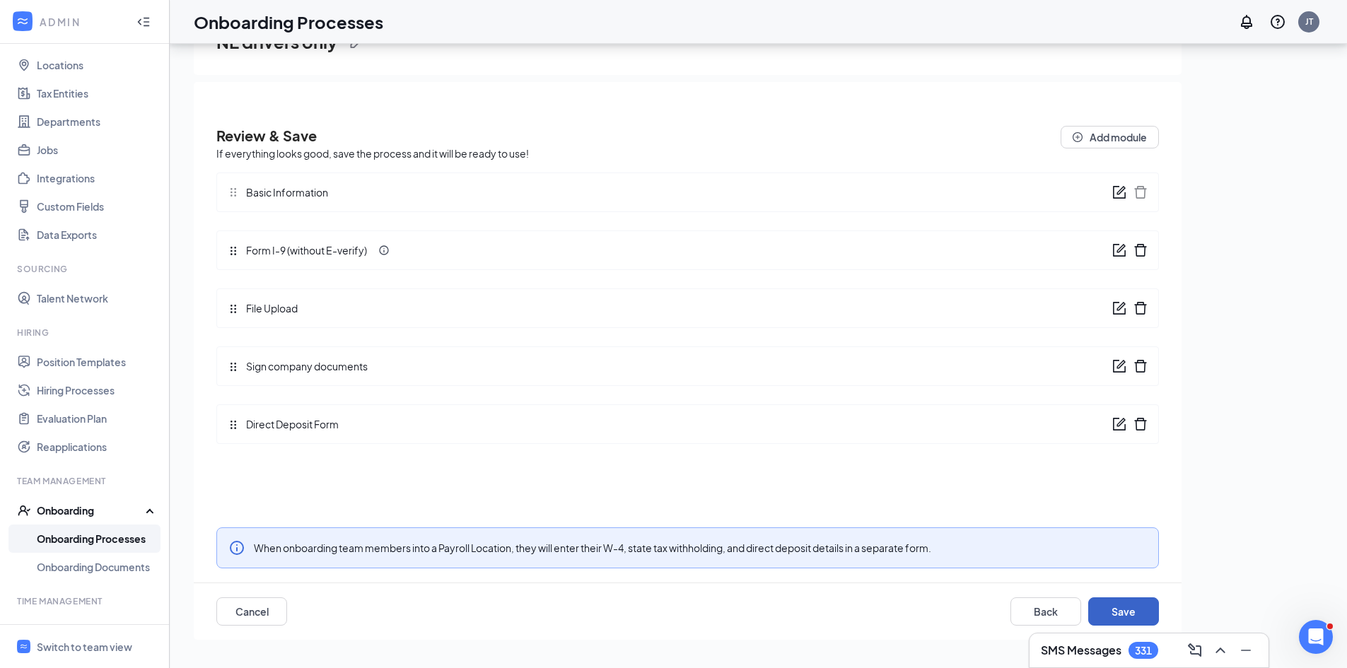
click at [1127, 612] on button "Save" at bounding box center [1123, 612] width 71 height 28
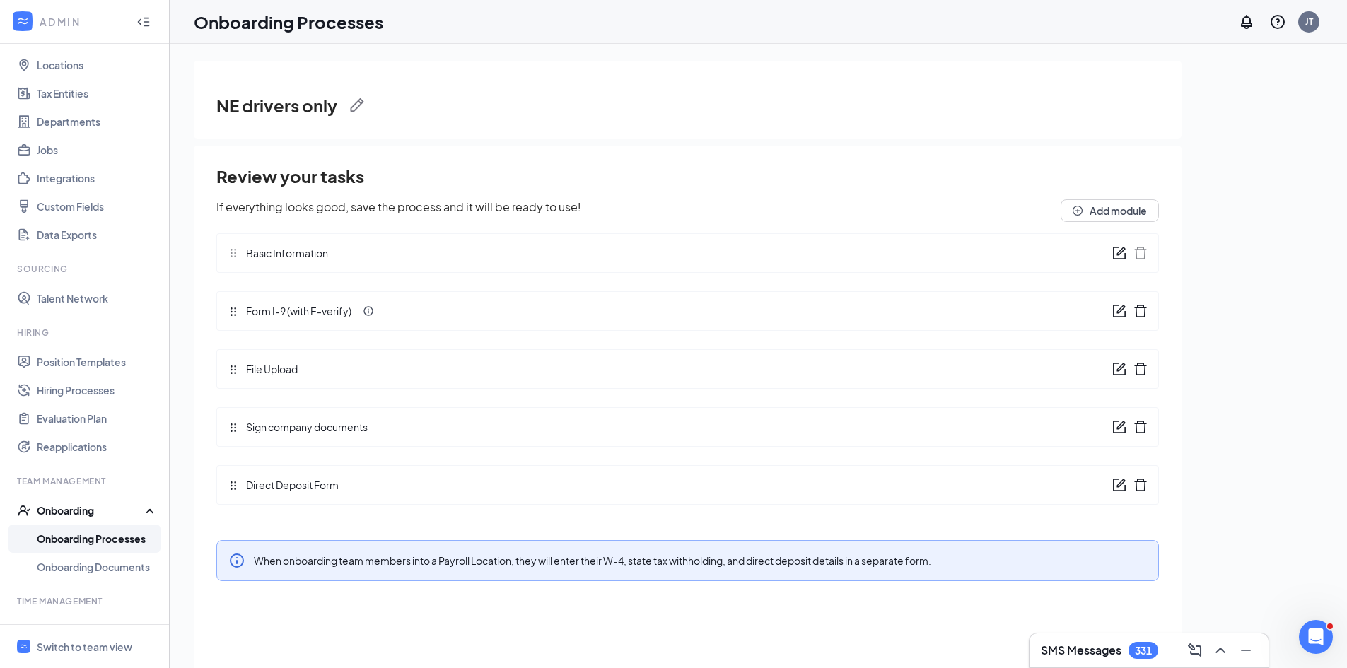
click at [122, 543] on link "Onboarding Processes" at bounding box center [97, 539] width 121 height 28
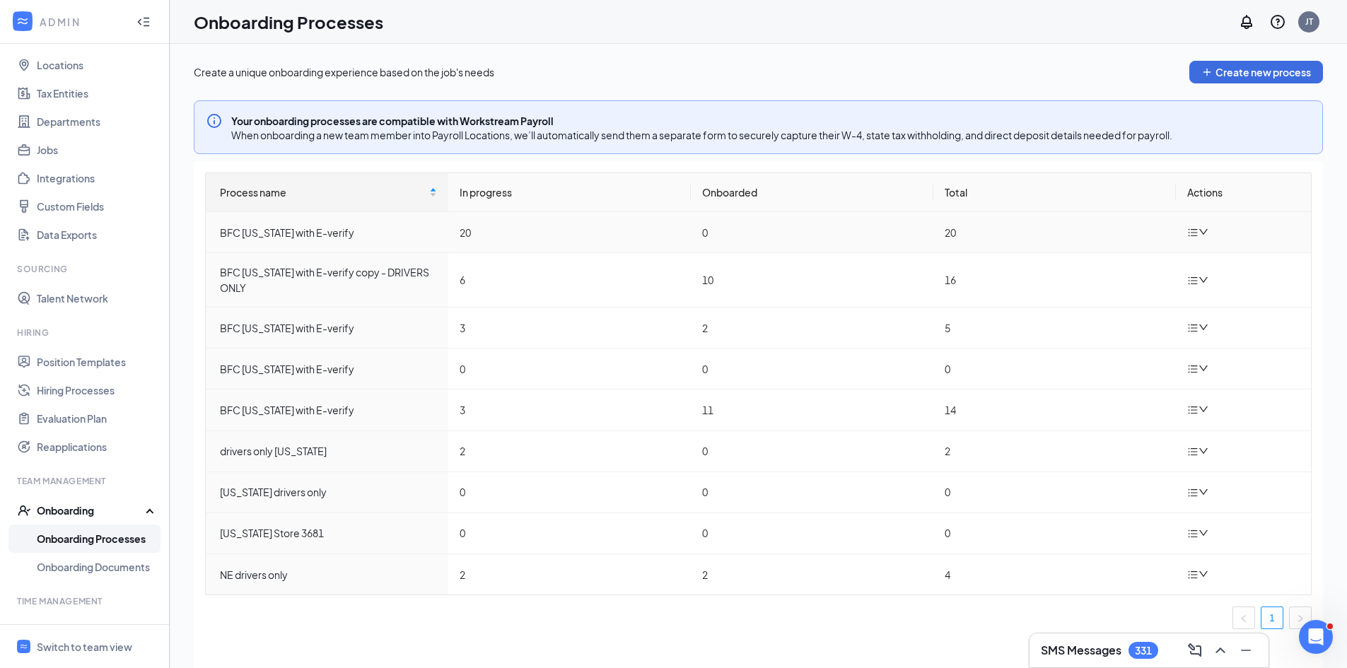
click at [1199, 236] on icon "down" at bounding box center [1204, 232] width 10 height 10
click at [1092, 261] on div "Edit process" at bounding box center [1127, 265] width 153 height 17
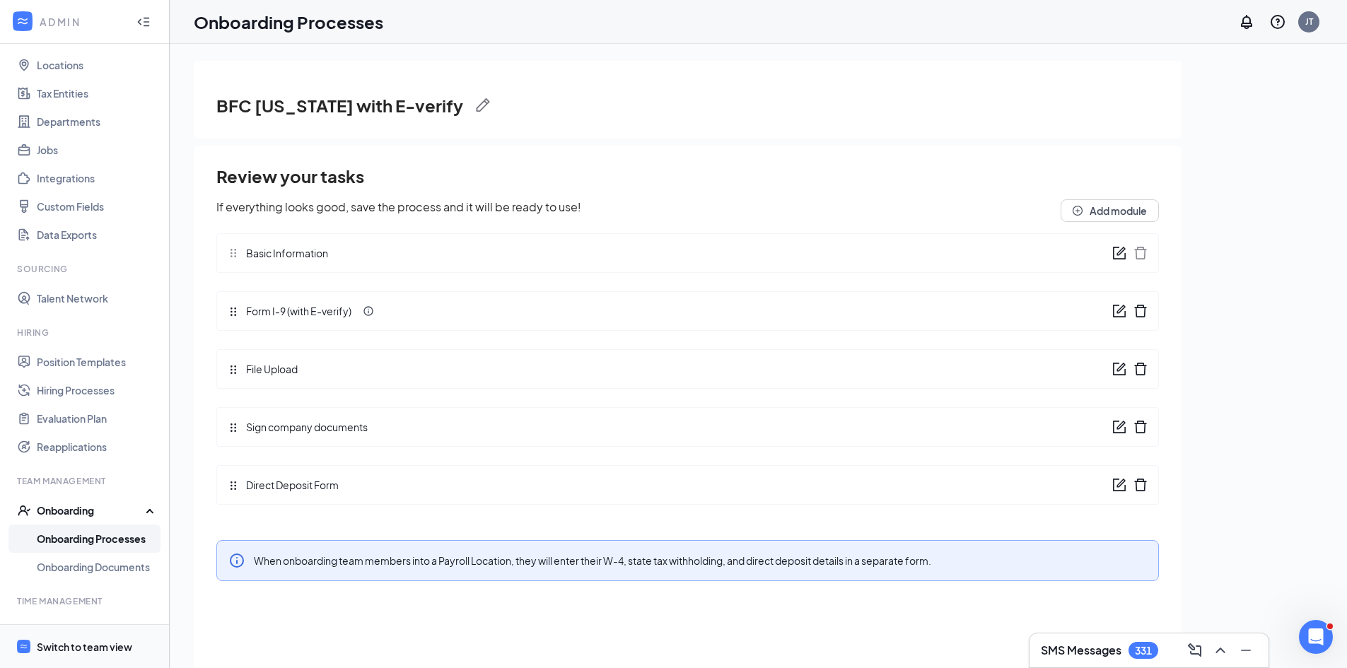
click at [83, 646] on div "Switch to team view" at bounding box center [84, 647] width 95 height 14
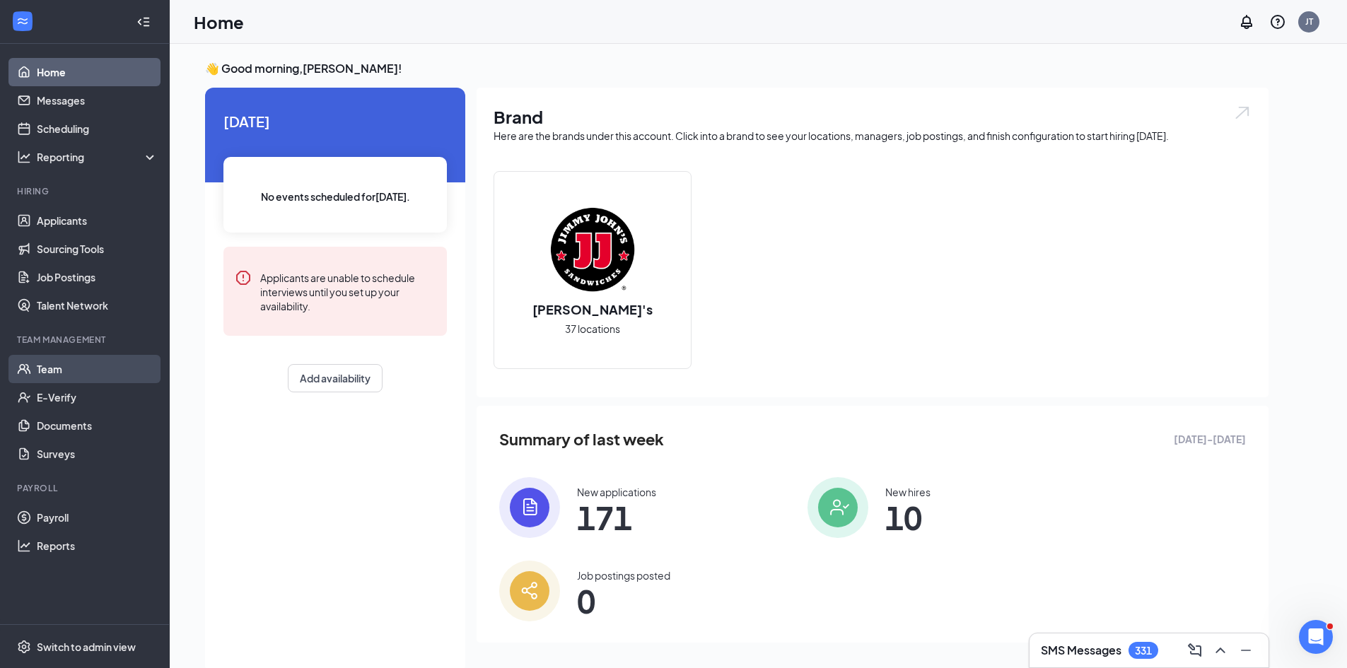
click at [82, 371] on link "Team" at bounding box center [97, 369] width 121 height 28
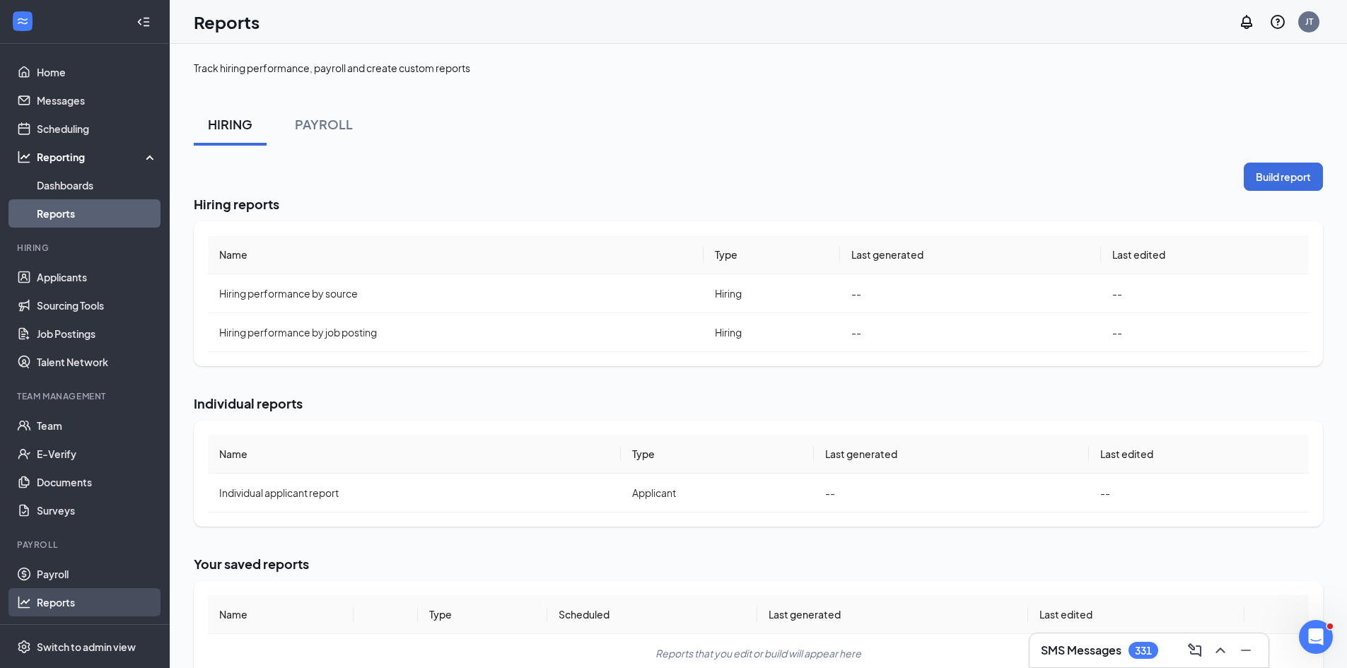
click at [44, 605] on link "Reports" at bounding box center [97, 602] width 121 height 28
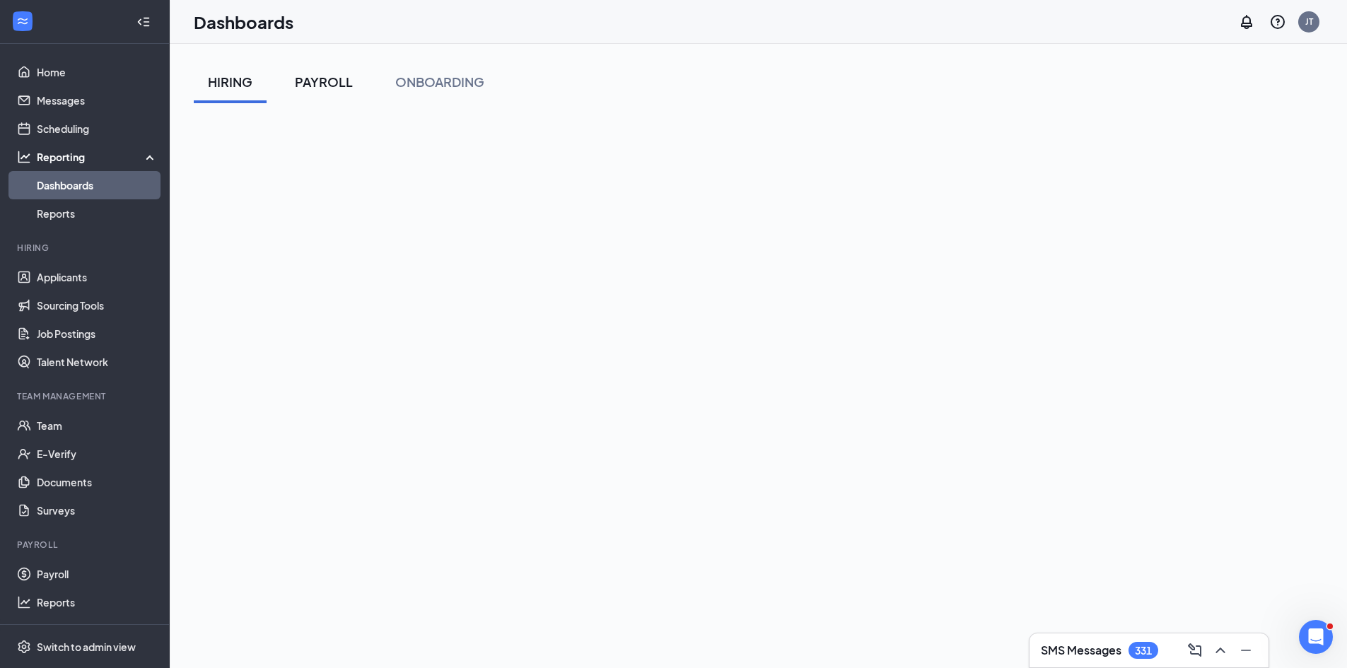
click at [342, 85] on div "PAYROLL" at bounding box center [324, 82] width 58 height 18
click at [475, 81] on div "ONBOARDING" at bounding box center [439, 82] width 89 height 18
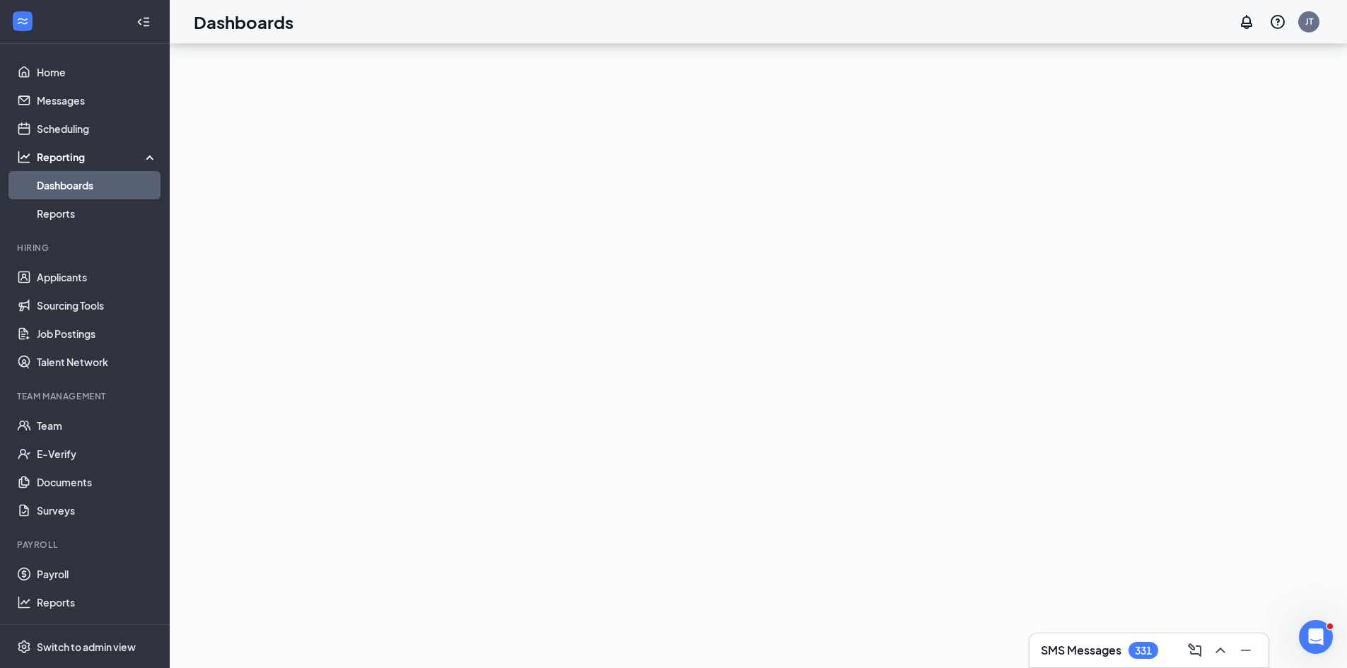
scroll to position [137, 0]
click at [69, 212] on link "Reports" at bounding box center [97, 213] width 121 height 28
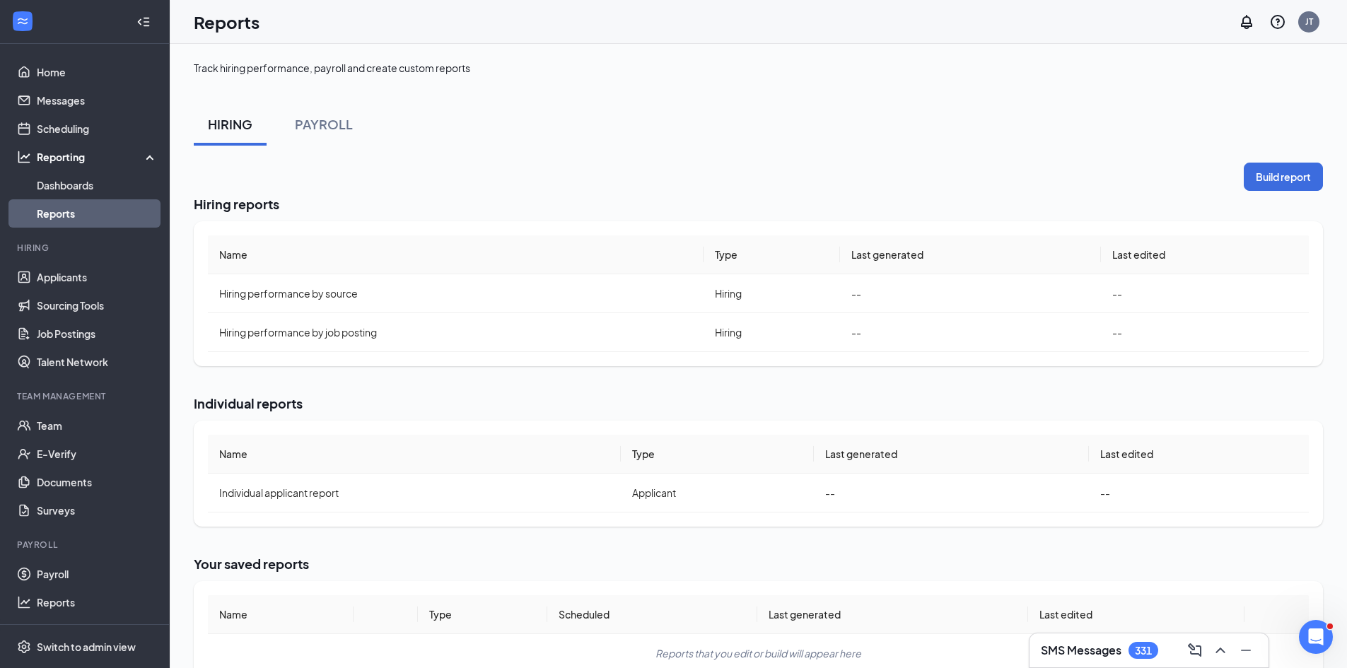
click at [57, 217] on link "Reports" at bounding box center [97, 213] width 121 height 28
click at [50, 160] on div "Reporting" at bounding box center [98, 157] width 122 height 14
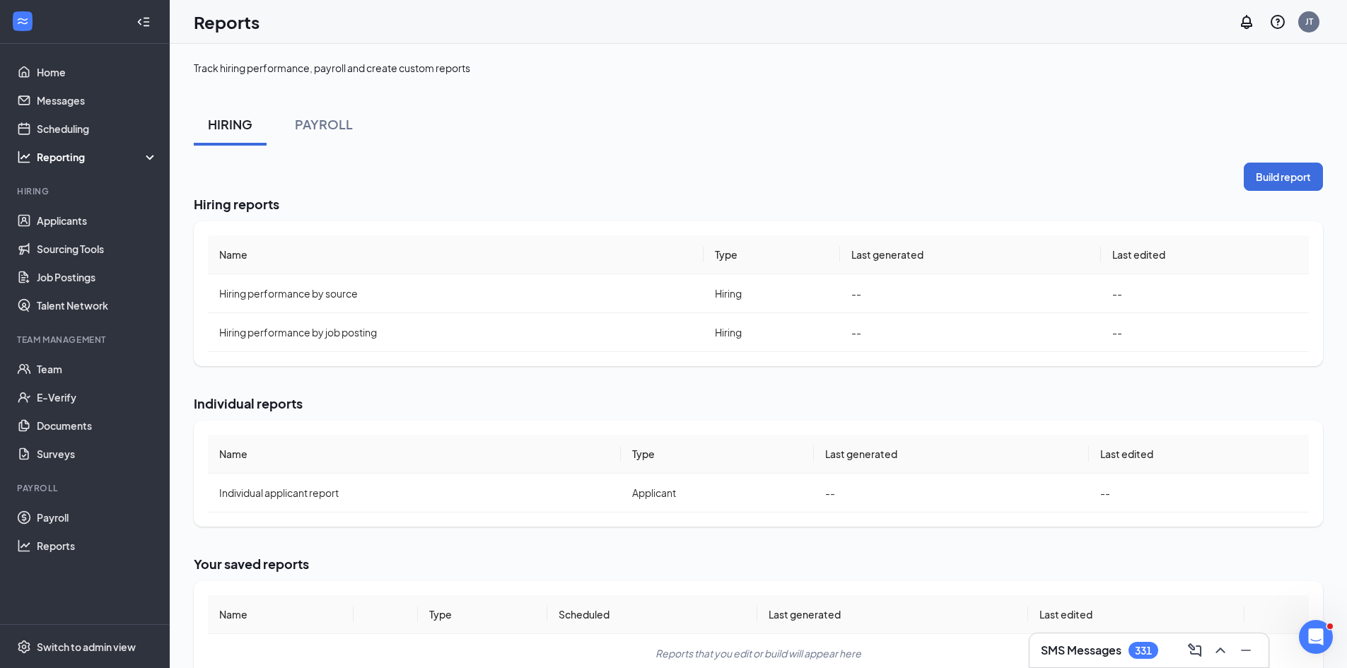
click at [64, 155] on div "Reporting" at bounding box center [98, 157] width 122 height 14
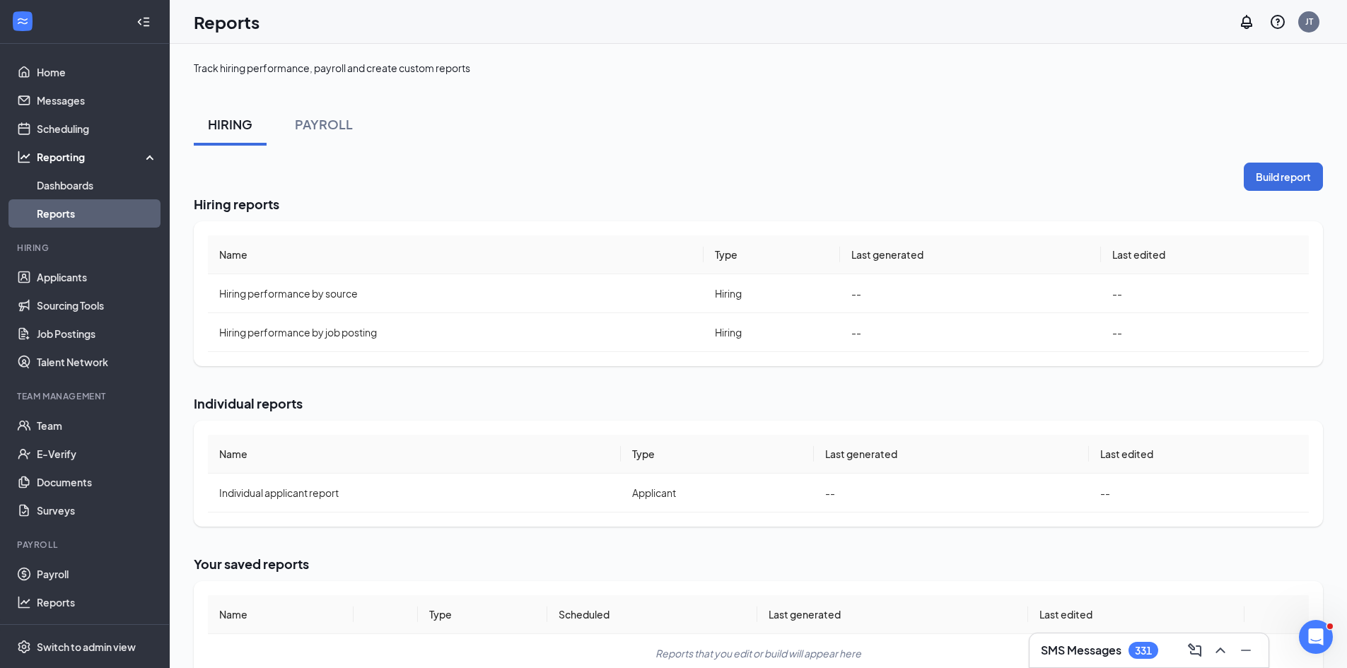
click at [66, 209] on link "Reports" at bounding box center [97, 213] width 121 height 28
click at [222, 119] on div "HIRING" at bounding box center [230, 124] width 45 height 18
click at [336, 124] on div "PAYROLL" at bounding box center [324, 124] width 58 height 18
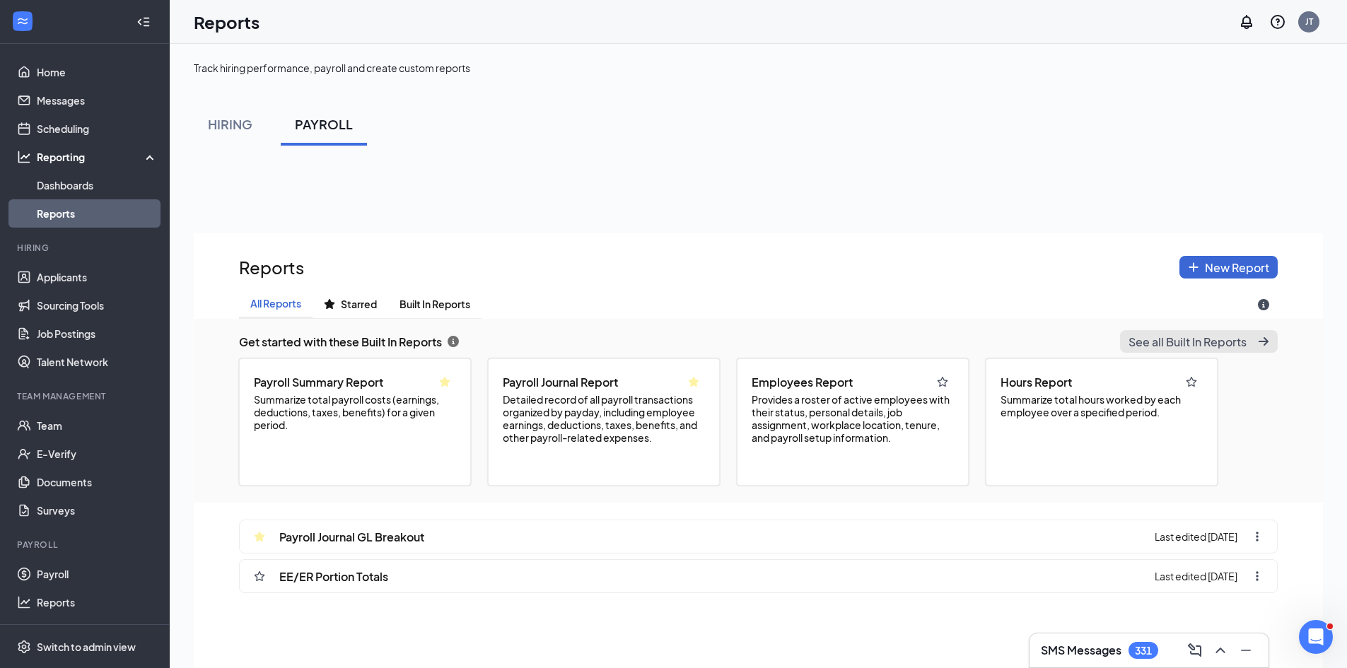
click at [1190, 346] on span "See all Built In Reports" at bounding box center [1188, 342] width 118 height 15
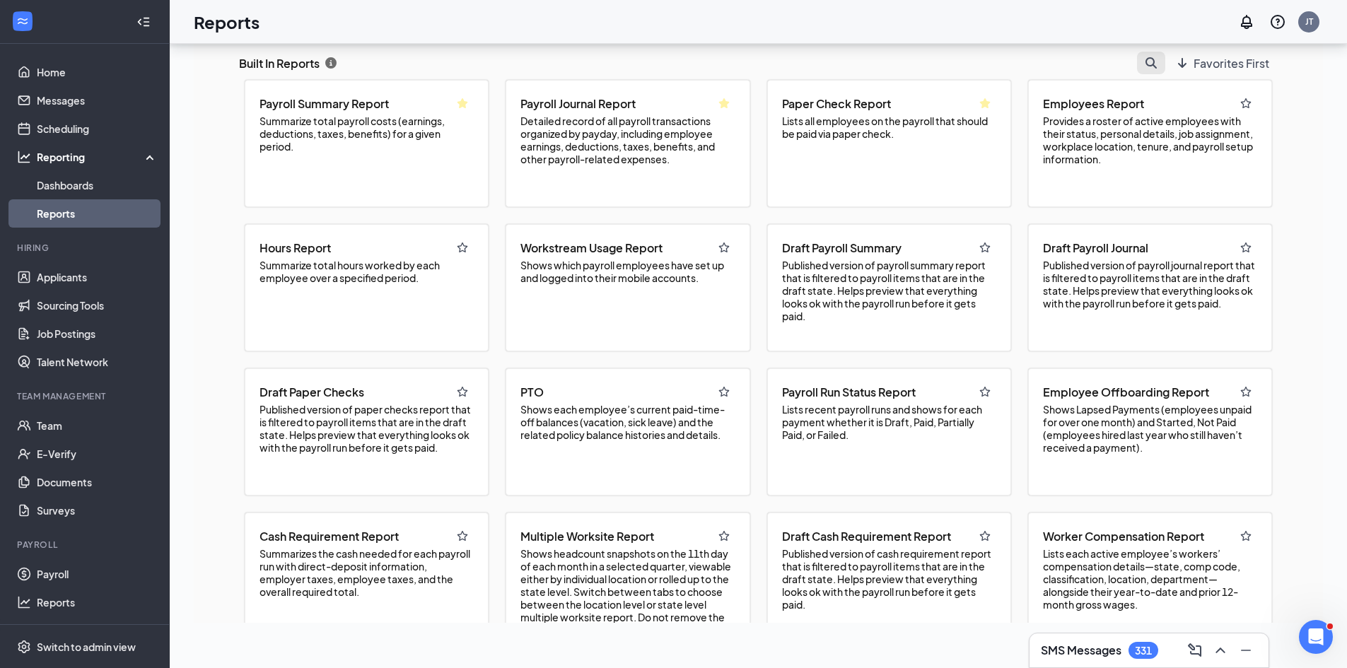
click at [1146, 59] on icon "search icon" at bounding box center [1151, 62] width 11 height 11
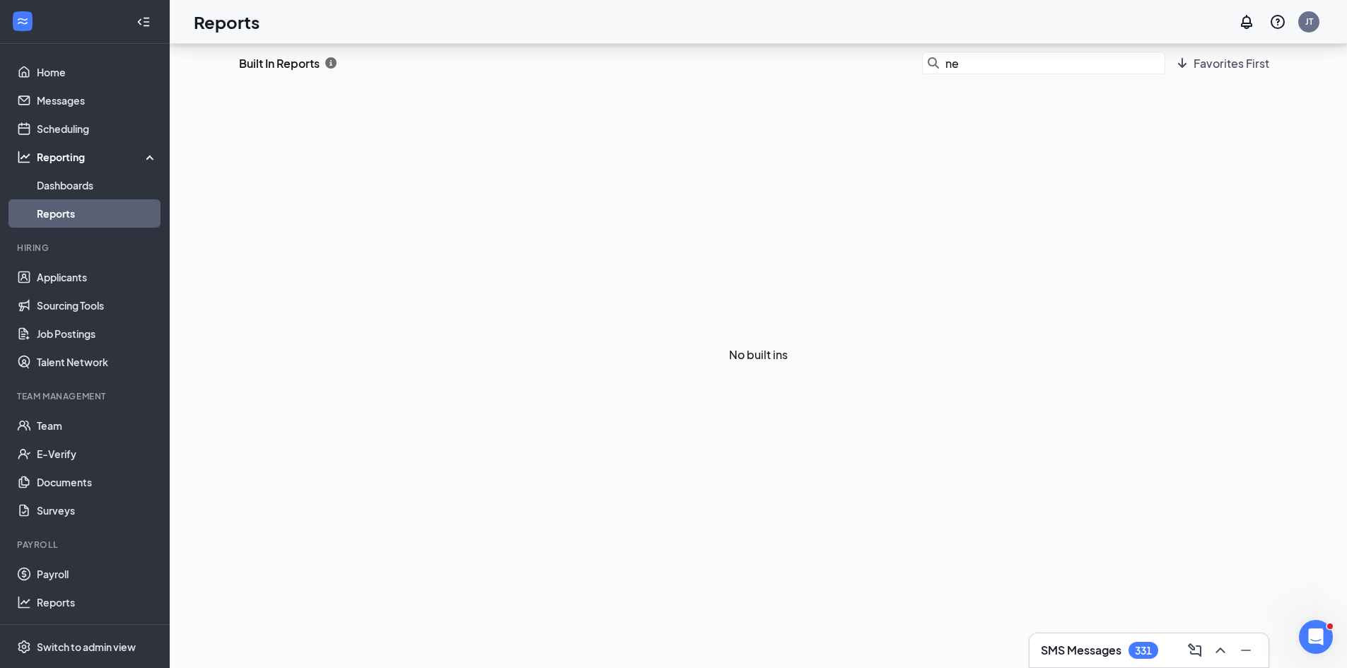
type input "n"
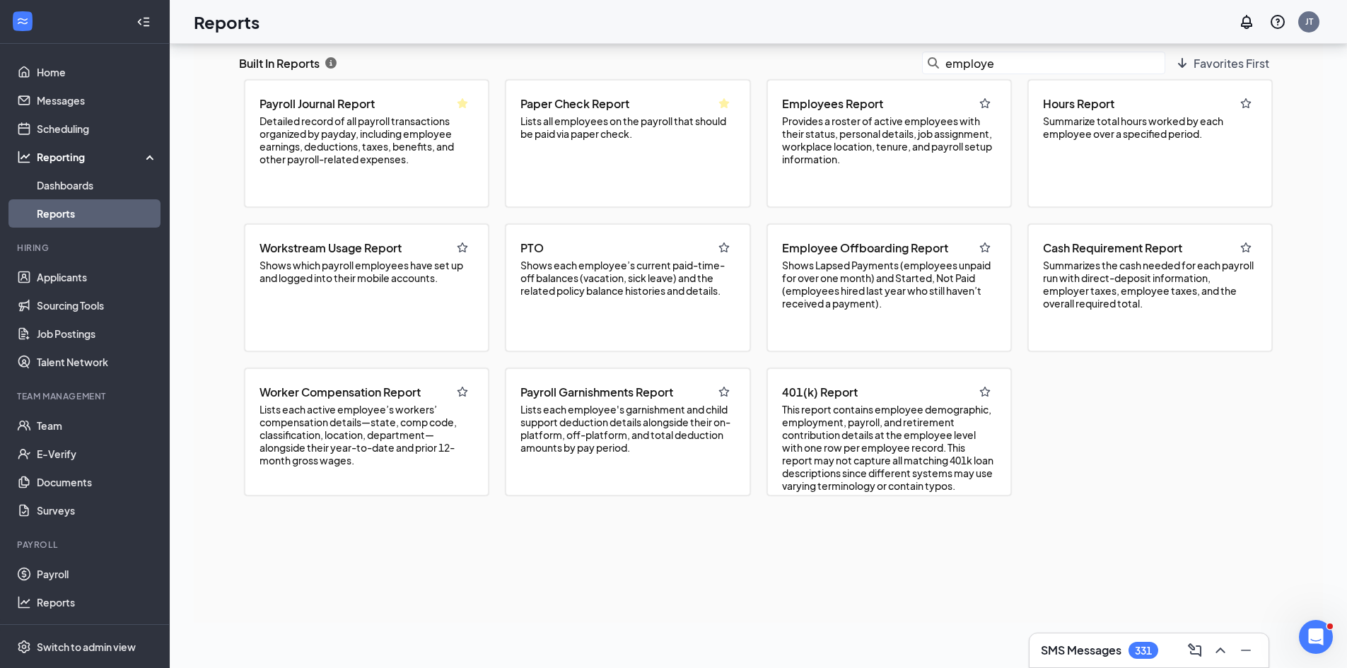
type input "employee"
click at [861, 109] on span "Employees Report" at bounding box center [832, 103] width 101 height 15
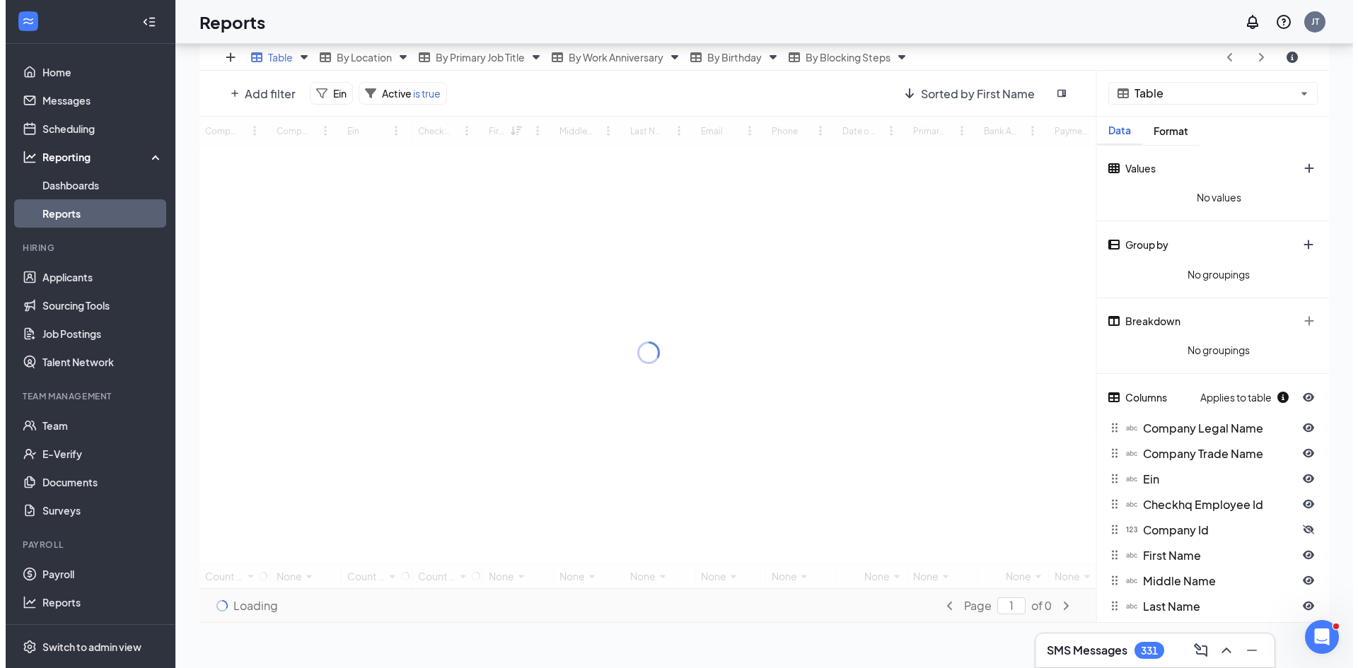
scroll to position [552, 1129]
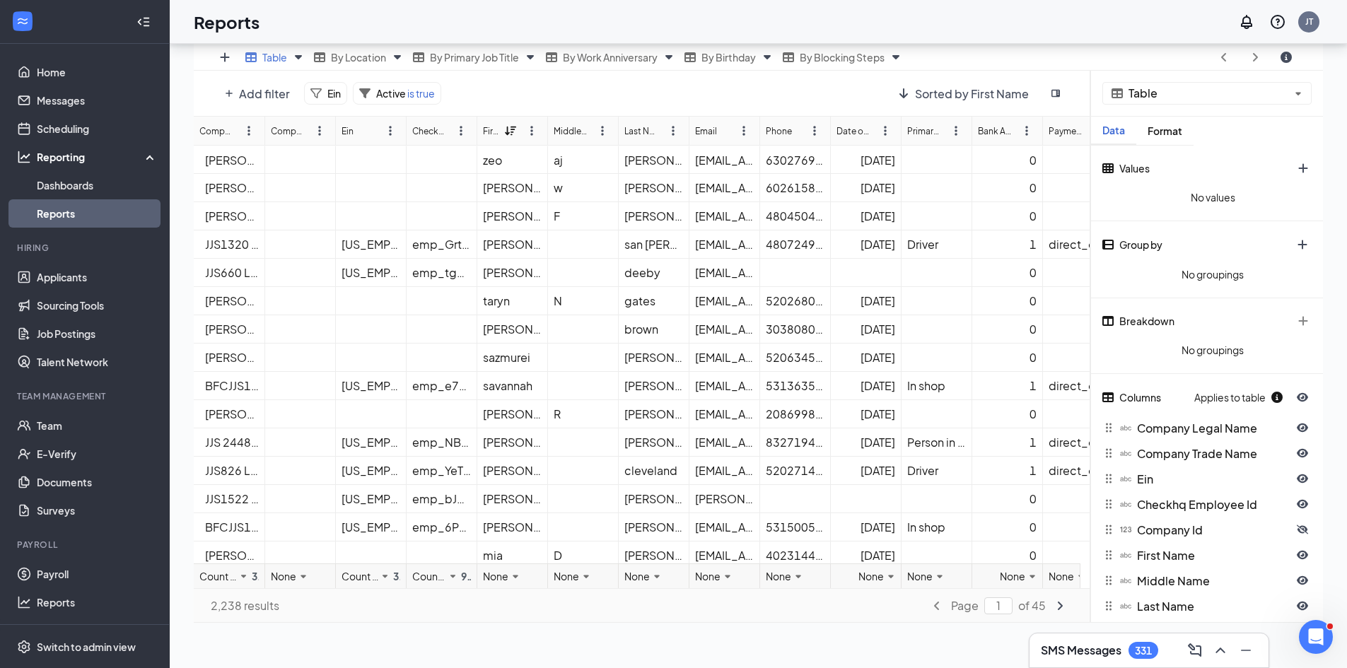
click at [256, 92] on span "Add filter" at bounding box center [264, 93] width 51 height 15
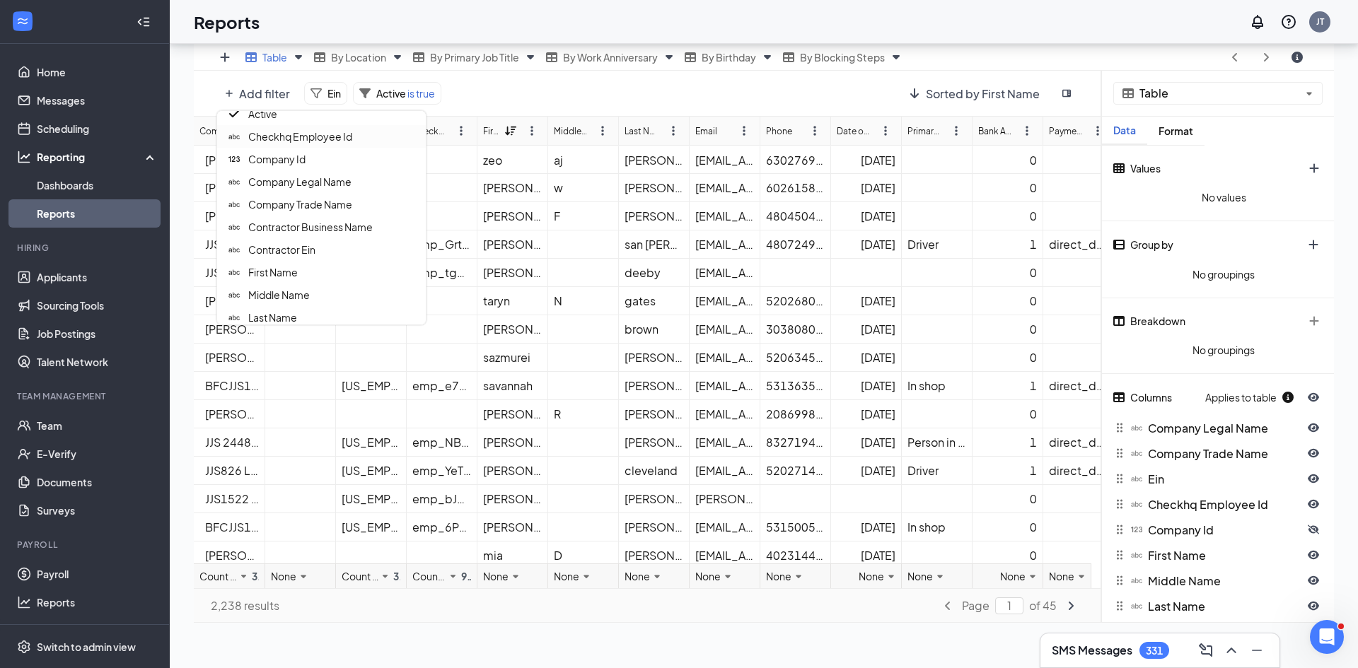
scroll to position [0, 0]
click at [278, 134] on input "text" at bounding box center [321, 133] width 186 height 23
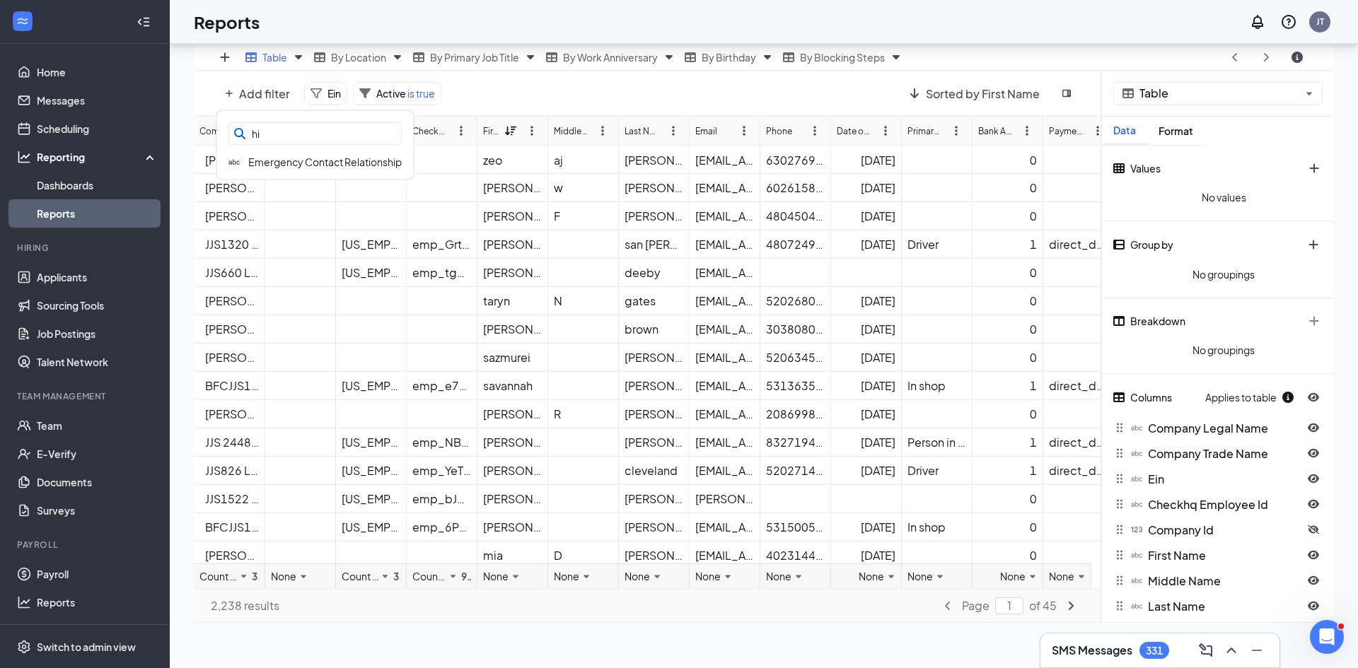
type input "h"
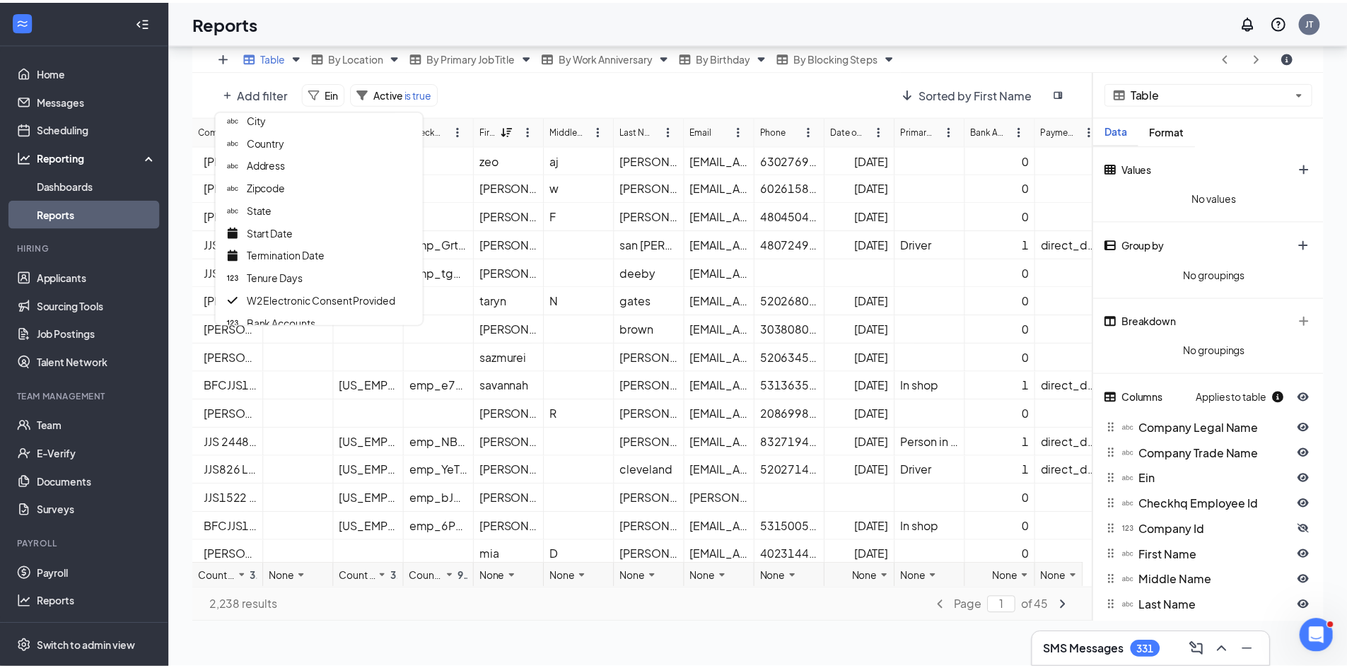
scroll to position [566, 0]
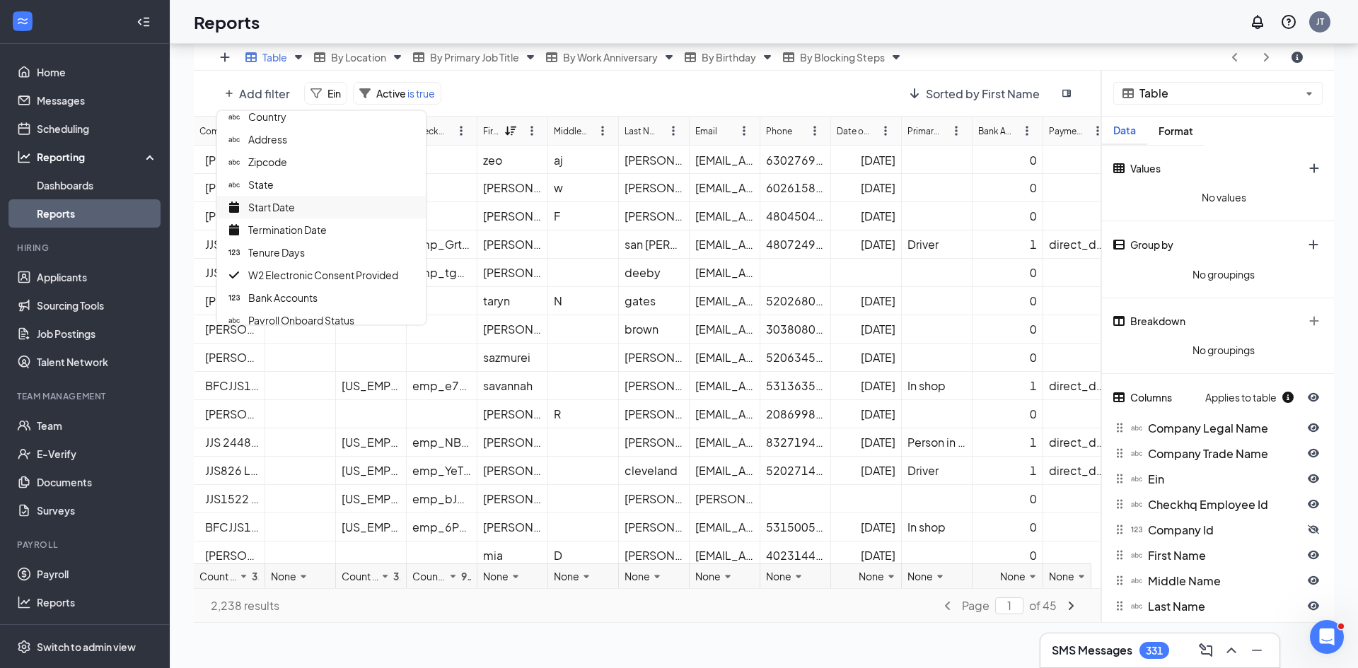
click at [262, 206] on span "Start Date" at bounding box center [271, 207] width 47 height 13
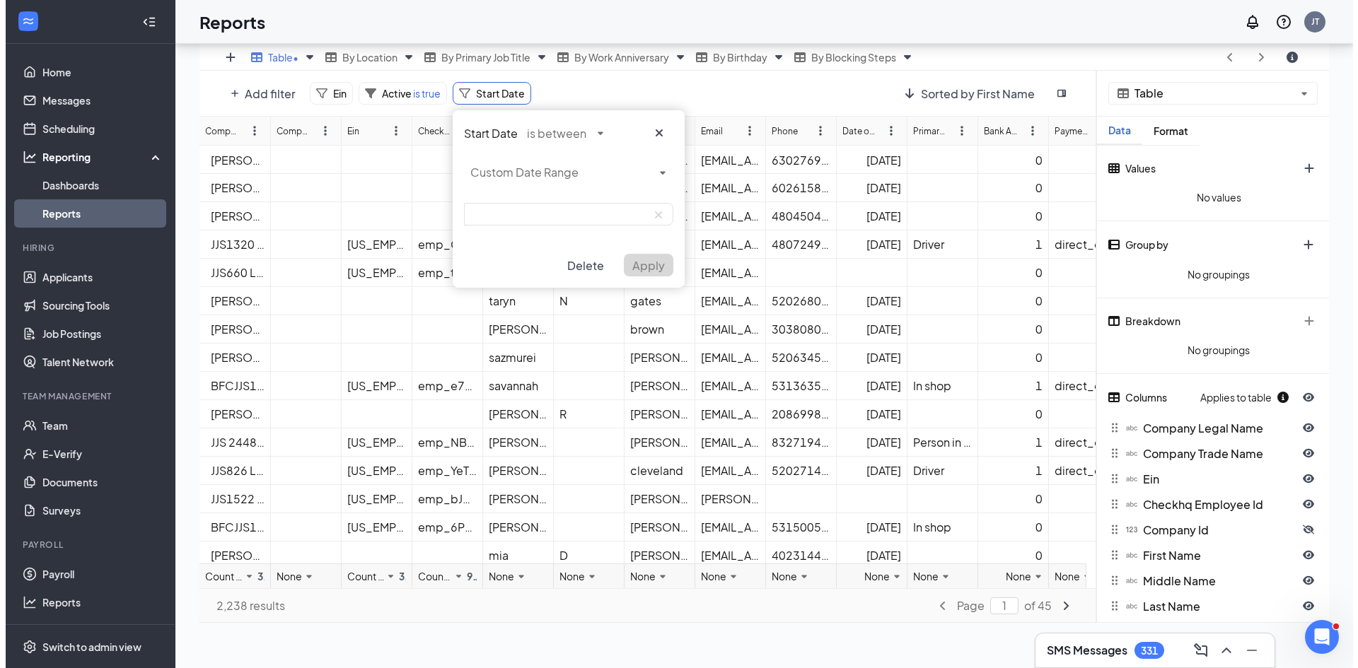
scroll to position [70170, 69593]
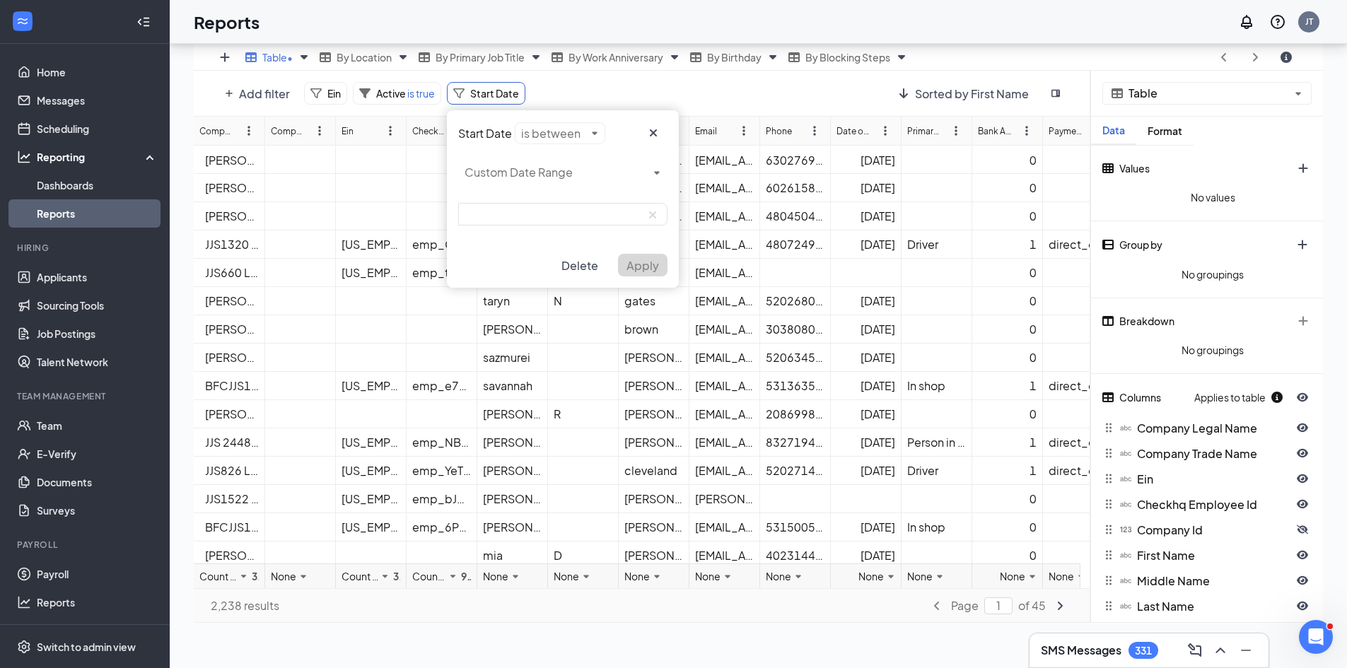
click at [553, 131] on div "Start Date is between Custom Date Range Delete Apply" at bounding box center [563, 199] width 232 height 178
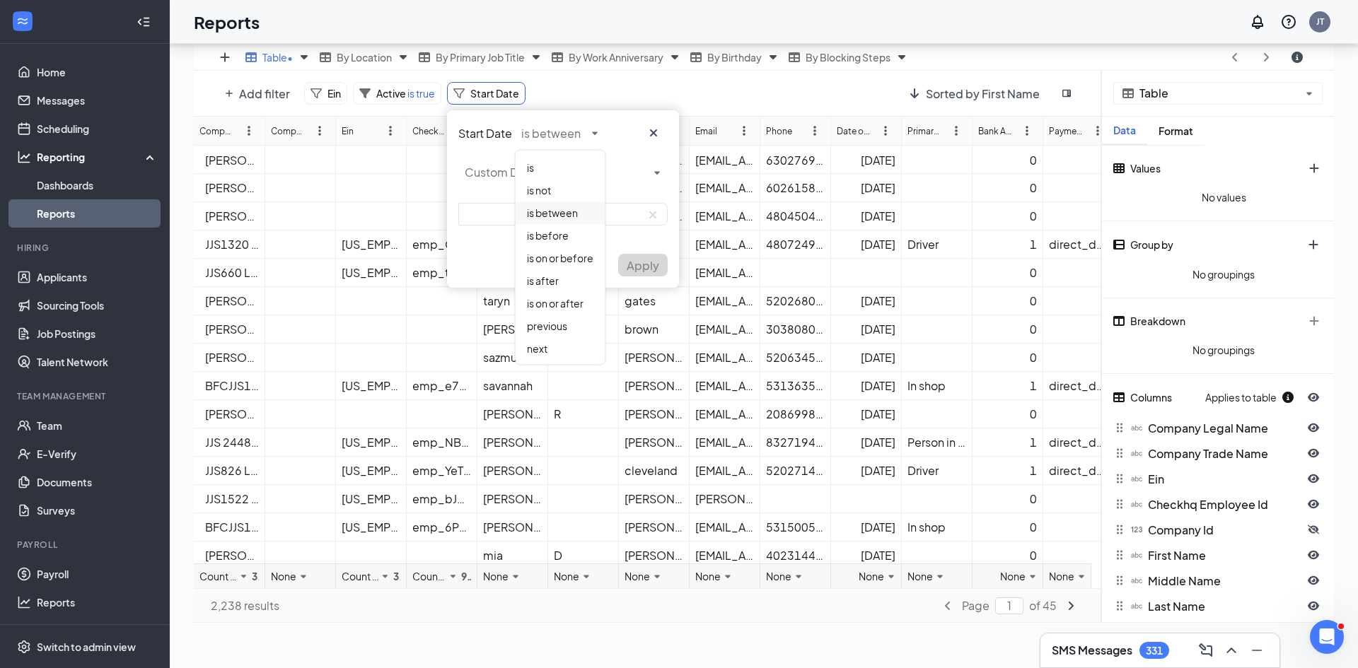
click at [541, 214] on span "is between" at bounding box center [552, 213] width 51 height 13
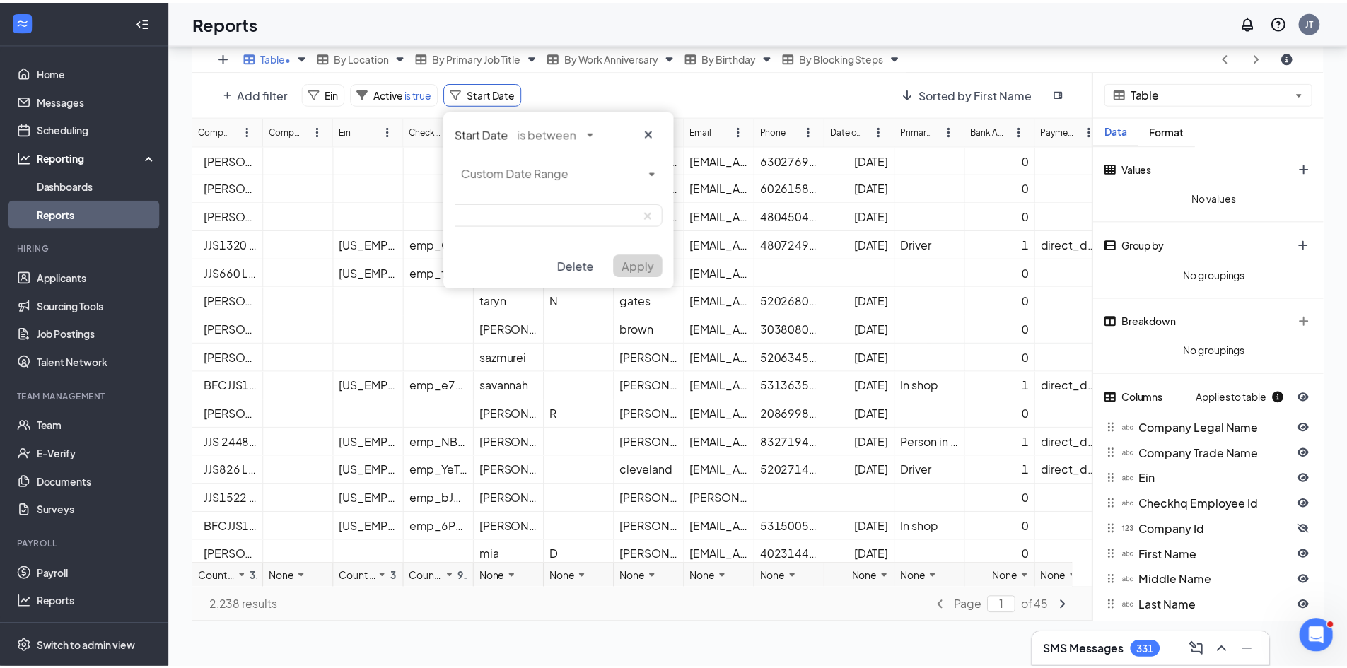
scroll to position [70170, 69593]
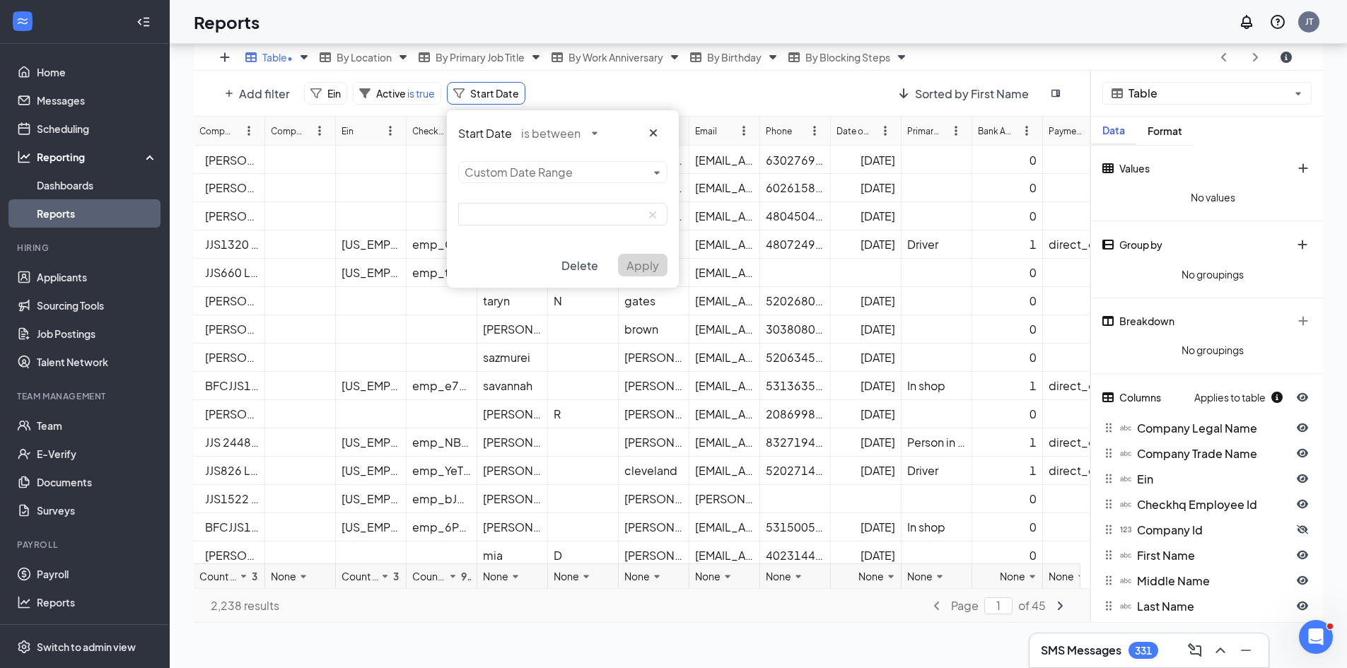
click at [659, 171] on div "Start Date is between Custom Date Range Delete Apply" at bounding box center [563, 199] width 232 height 178
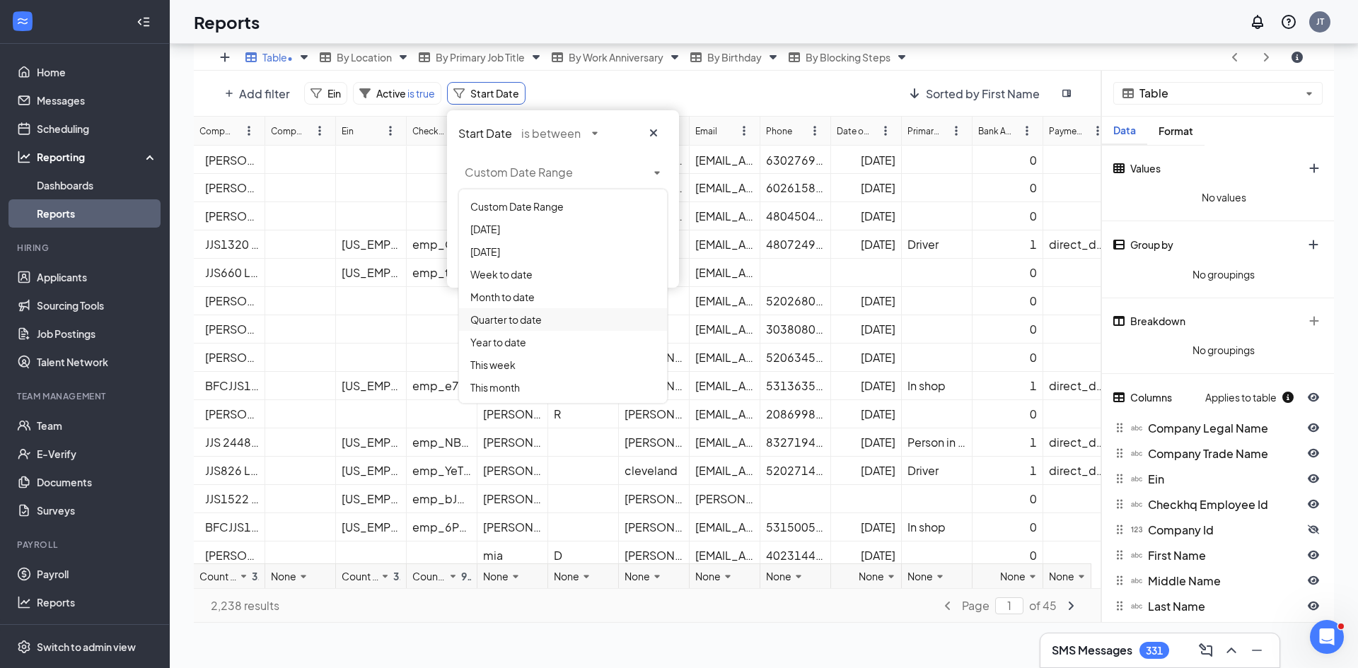
click at [546, 324] on div "Quarter to date" at bounding box center [563, 319] width 208 height 23
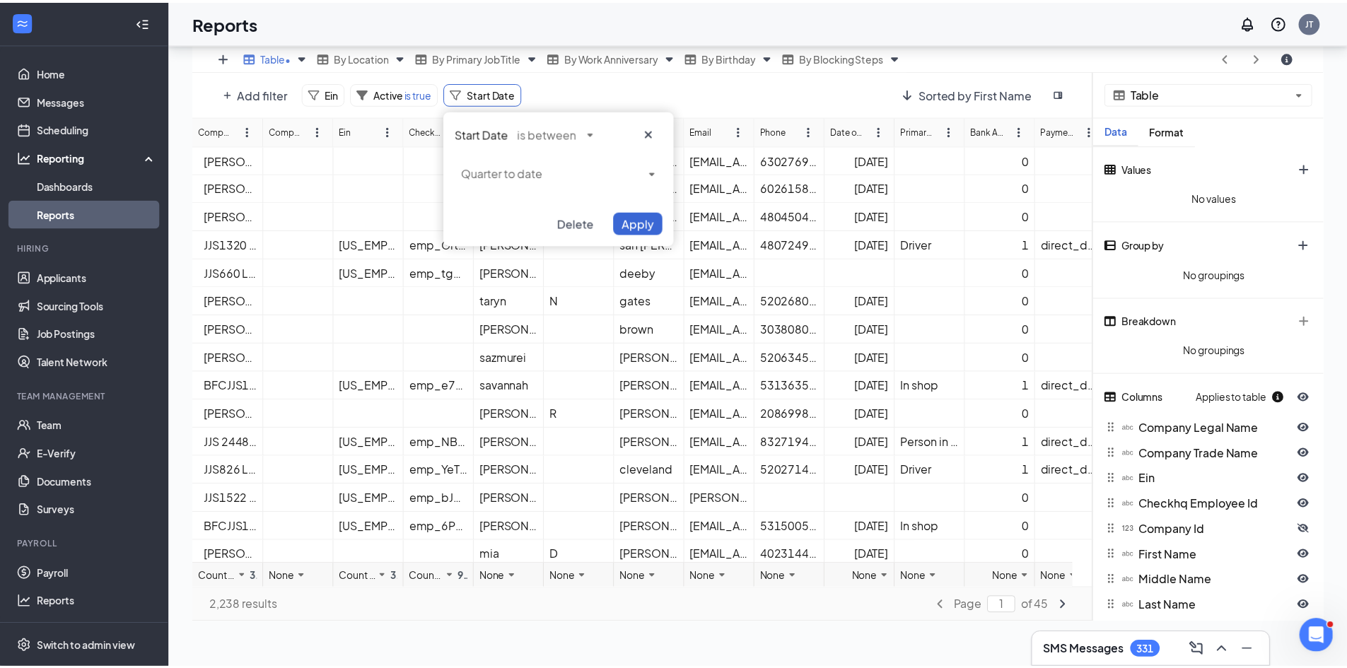
scroll to position [70170, 69593]
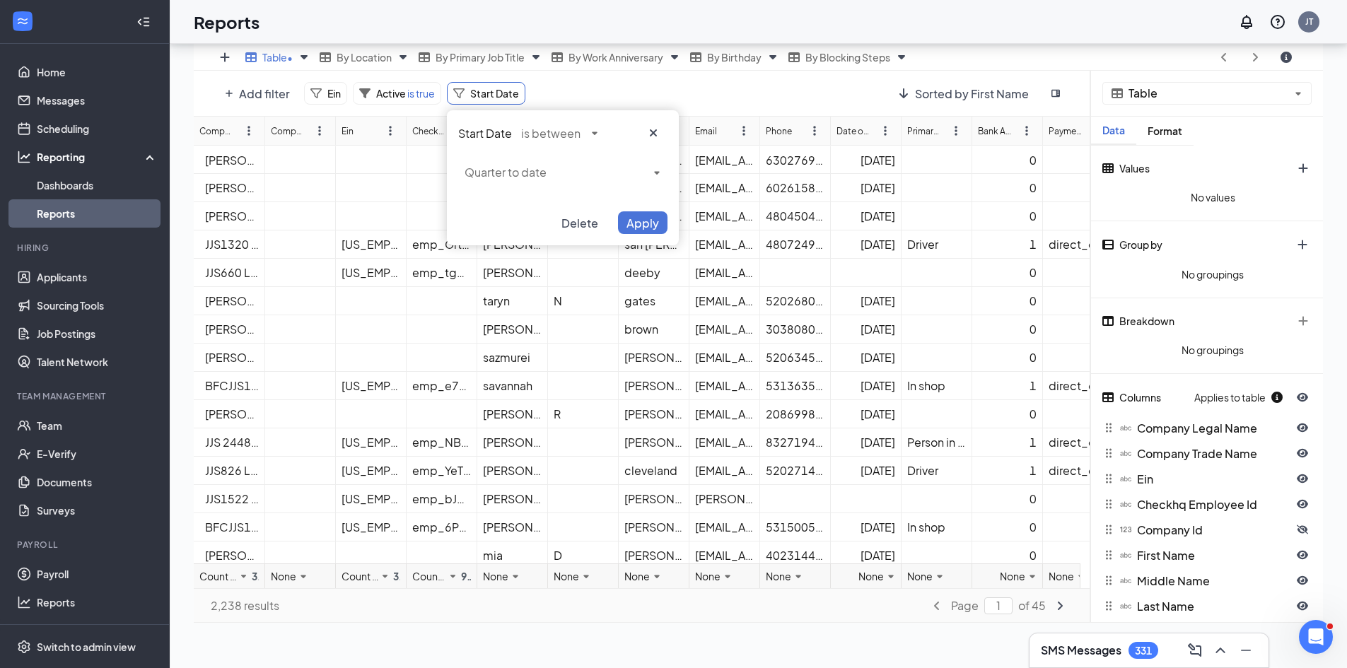
click at [646, 222] on span "Apply" at bounding box center [643, 223] width 33 height 15
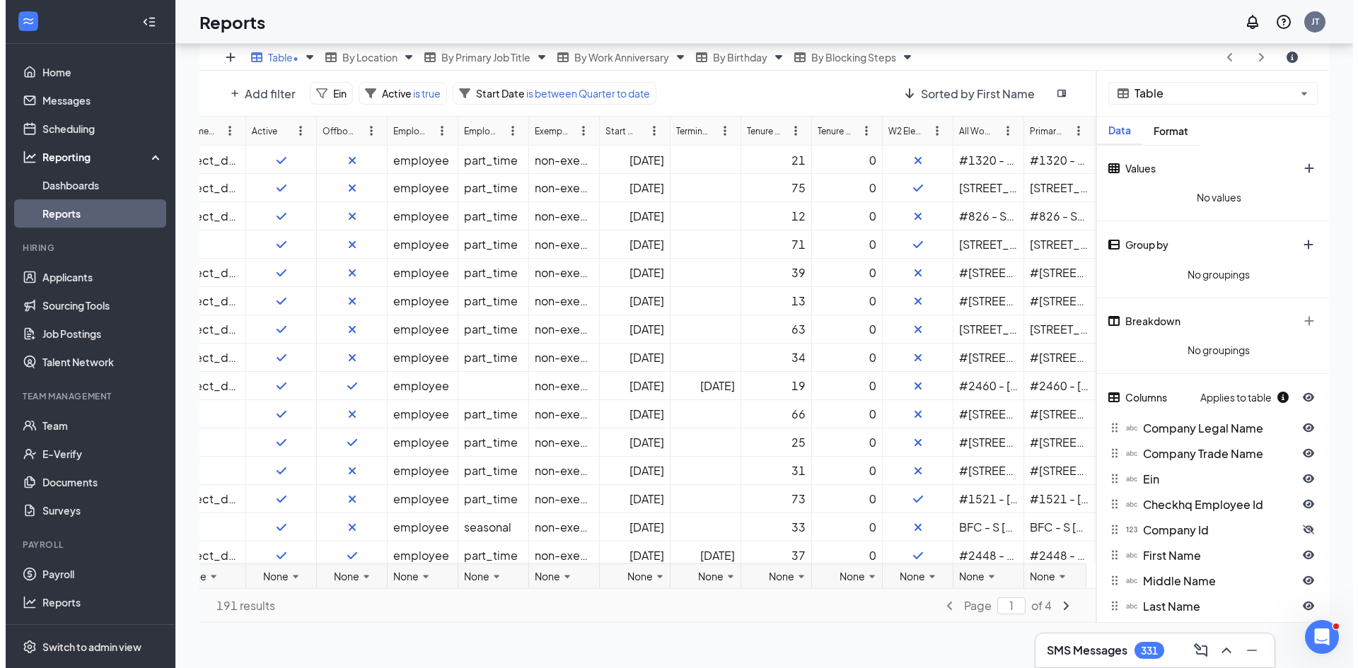
scroll to position [0, 1017]
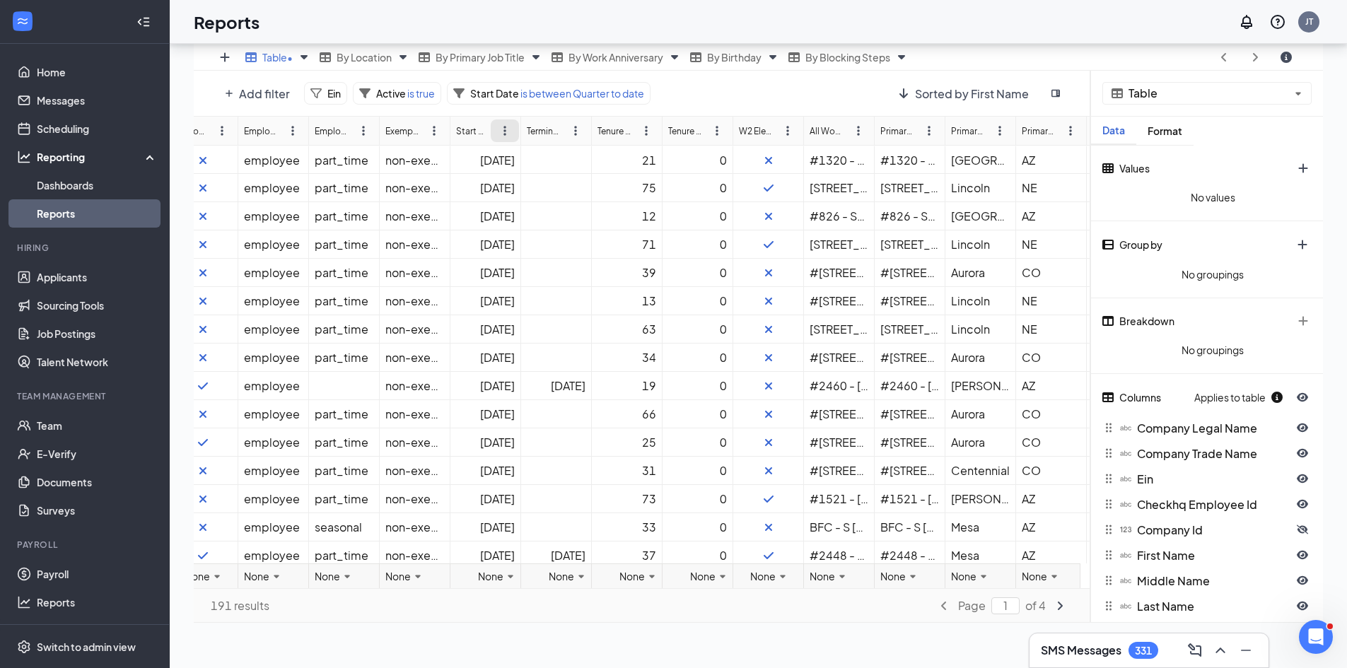
click at [499, 131] on icon "ellipsis-vertical icon" at bounding box center [504, 130] width 11 height 11
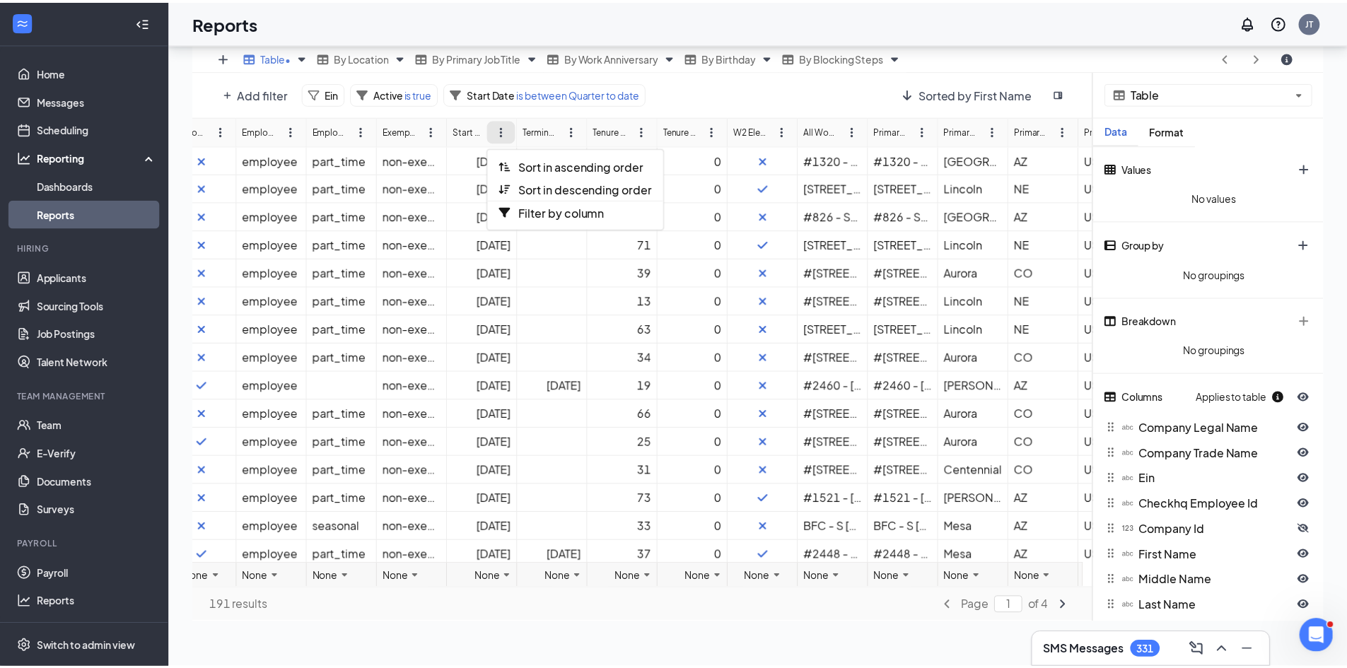
scroll to position [552, 1140]
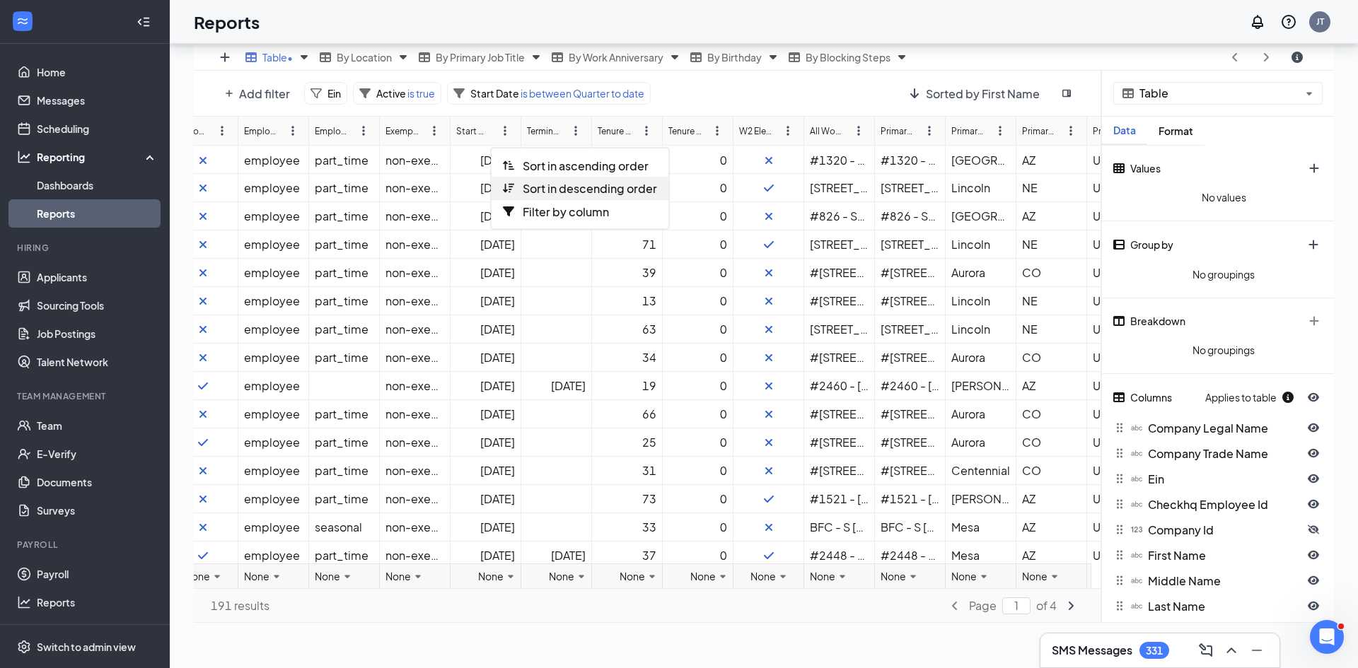
click at [565, 192] on span "Sort in descending order" at bounding box center [590, 188] width 134 height 15
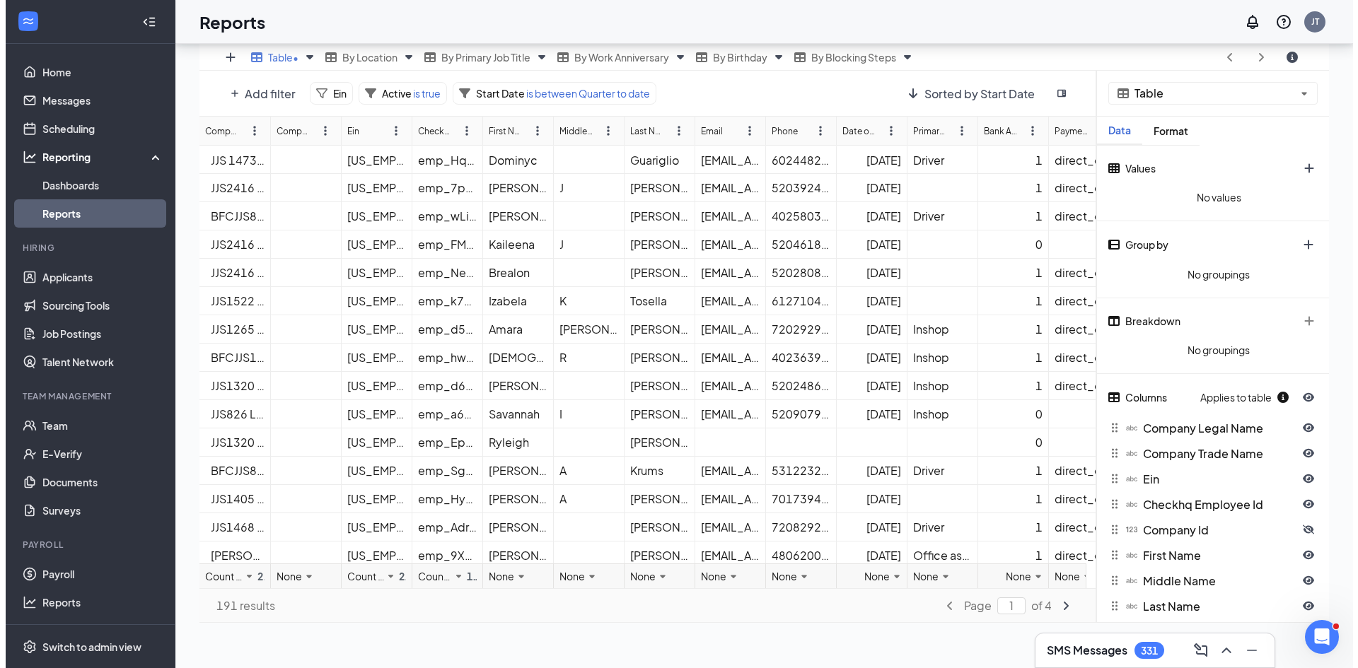
scroll to position [0, 0]
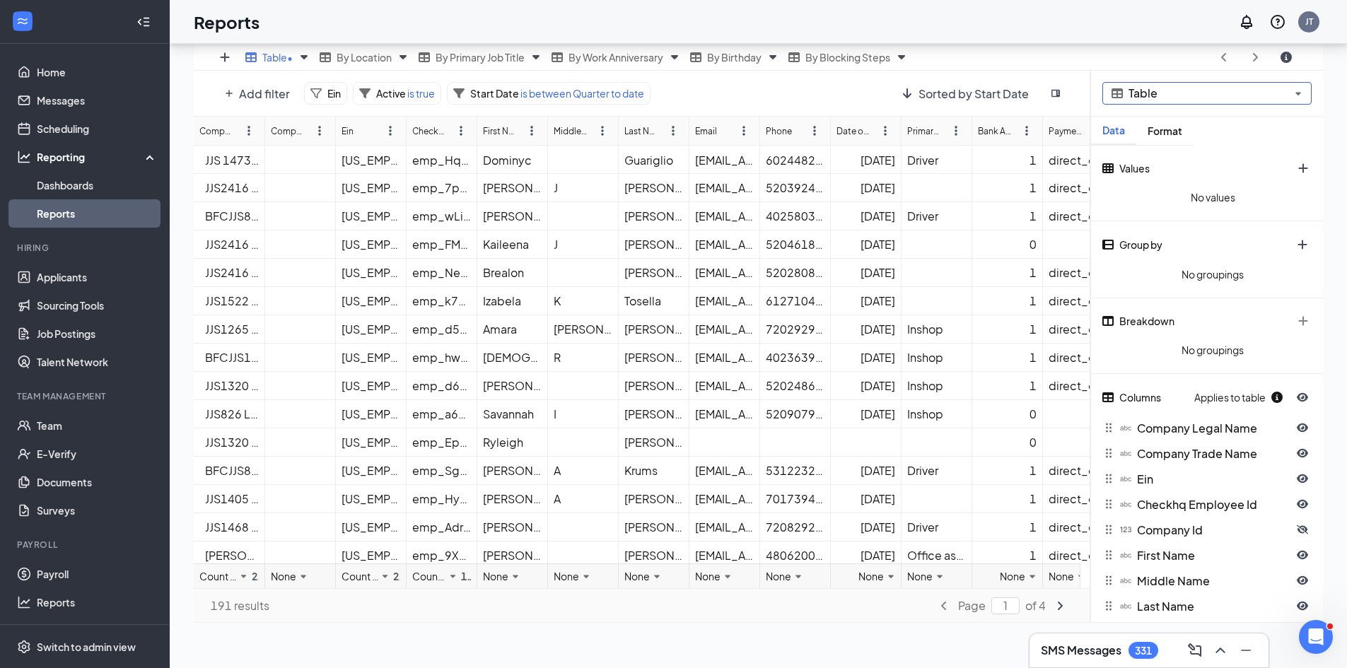
click at [1114, 100] on div "Table" at bounding box center [1207, 93] width 209 height 23
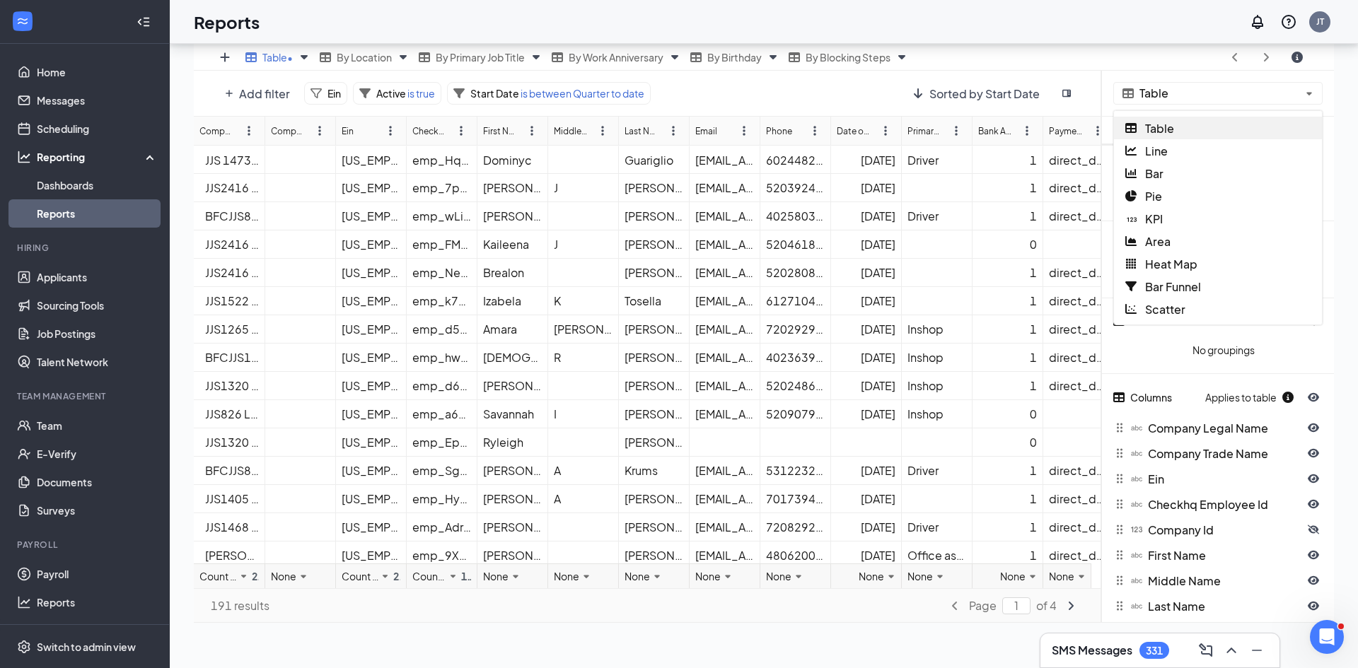
click at [1155, 126] on span "Table" at bounding box center [1159, 128] width 29 height 15
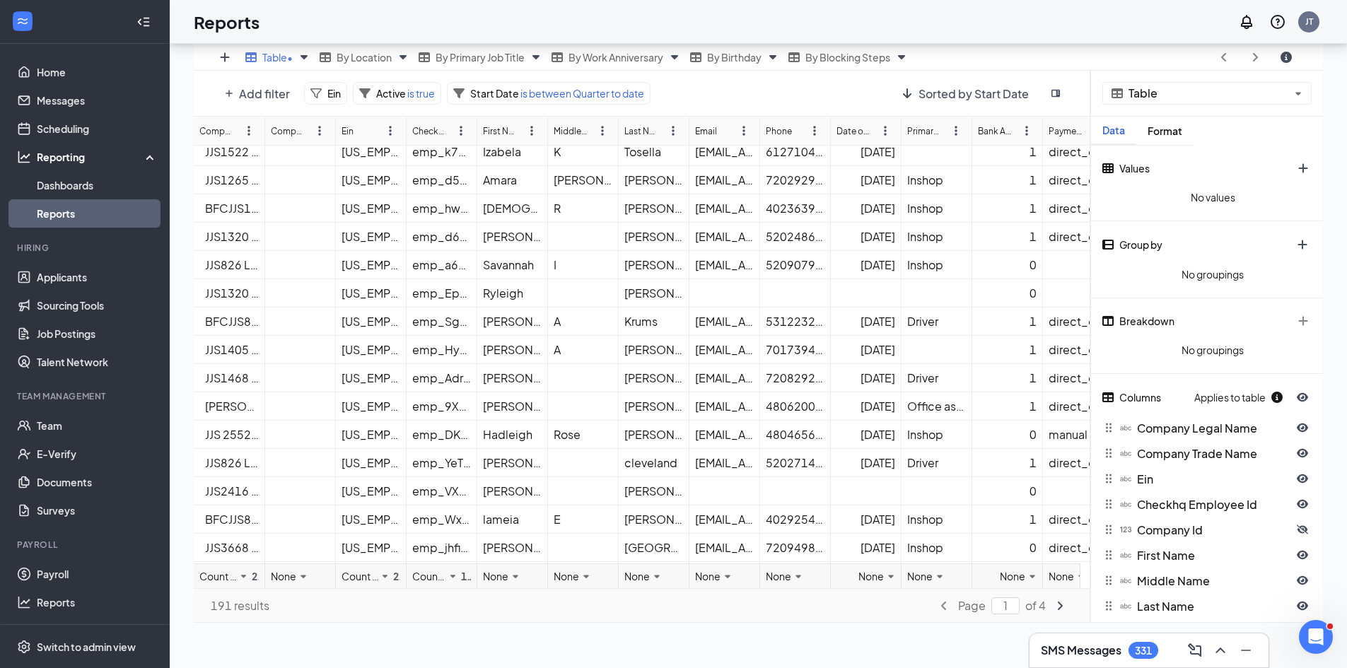
scroll to position [0, 0]
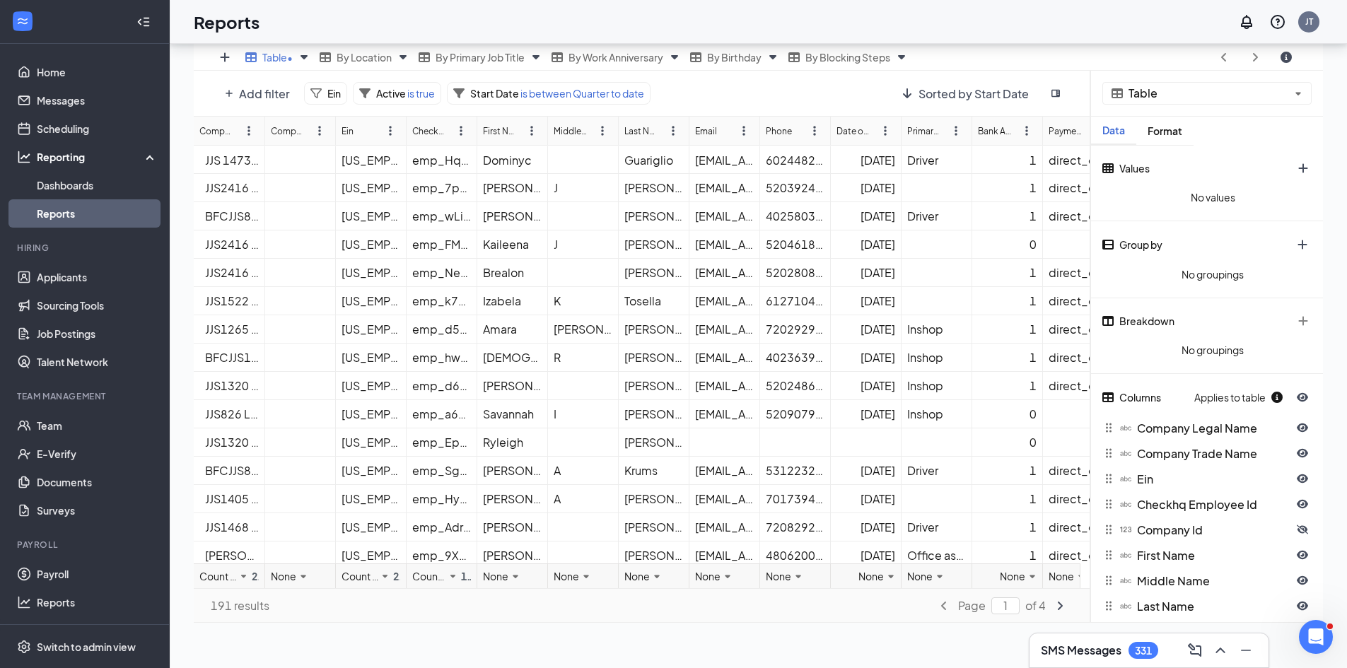
click at [281, 129] on div "Company Trade Name" at bounding box center [287, 130] width 33 height 13
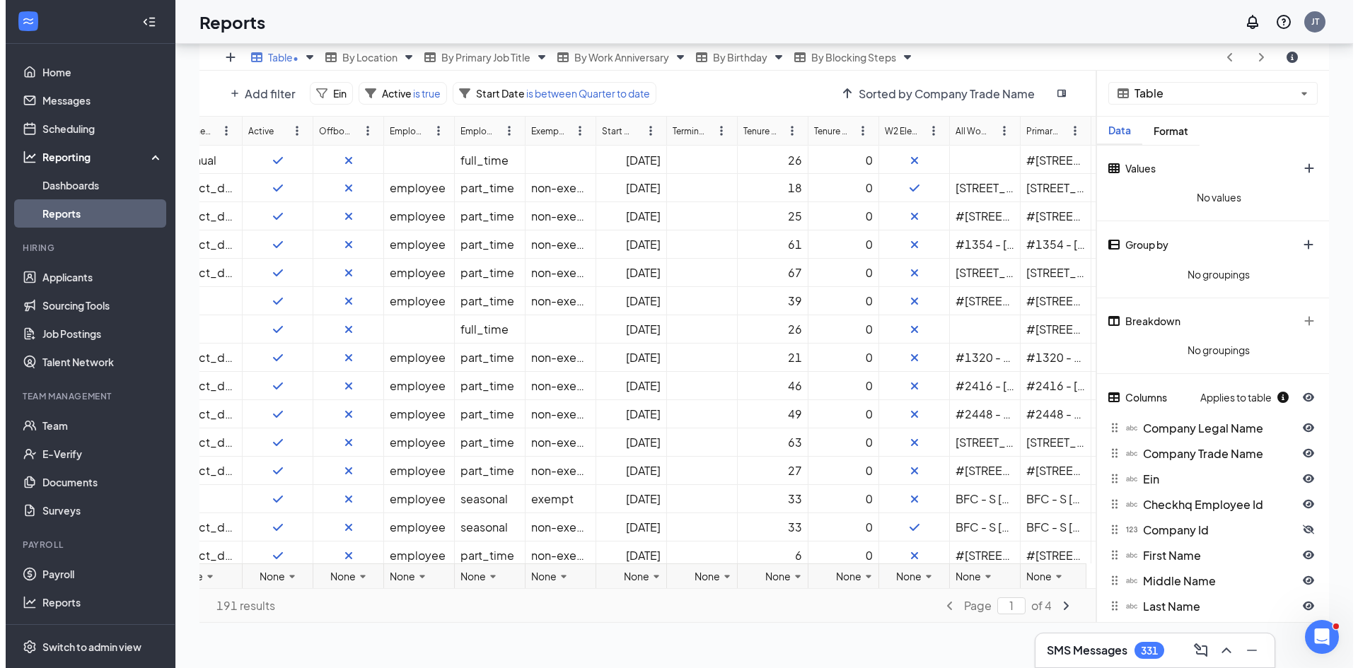
scroll to position [0, 877]
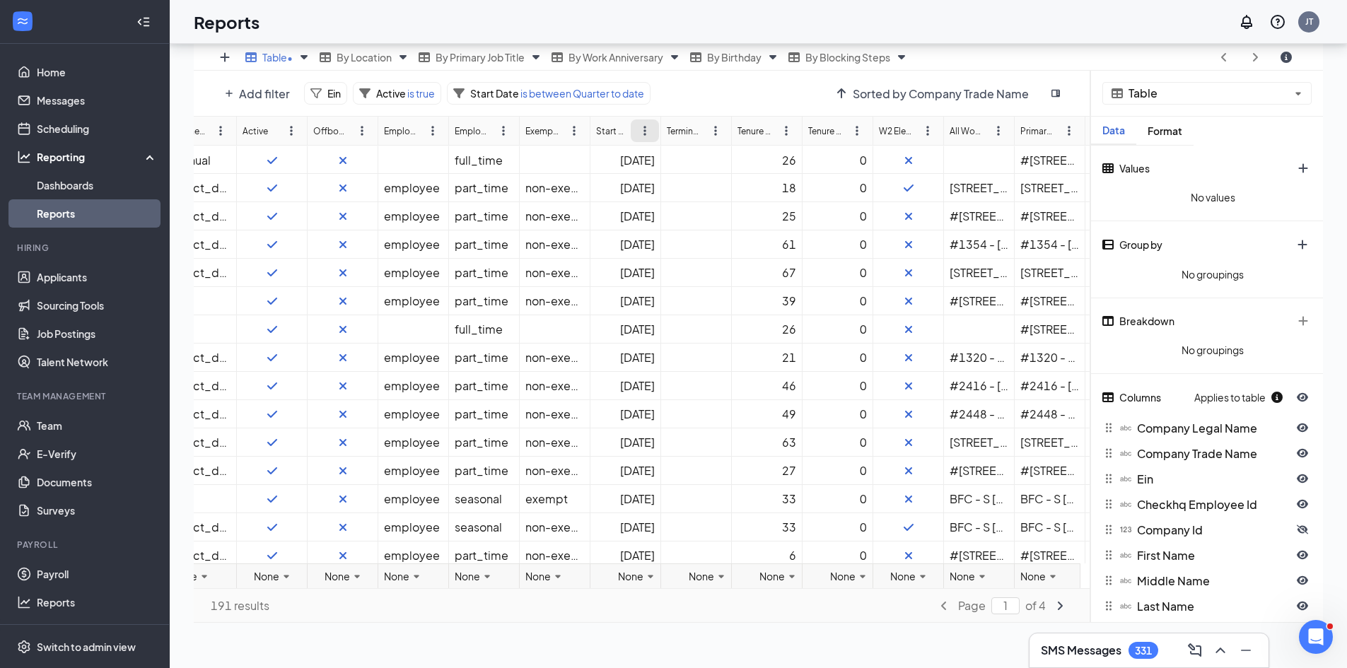
click at [644, 131] on icon "ellipsis-vertical icon" at bounding box center [644, 130] width 11 height 11
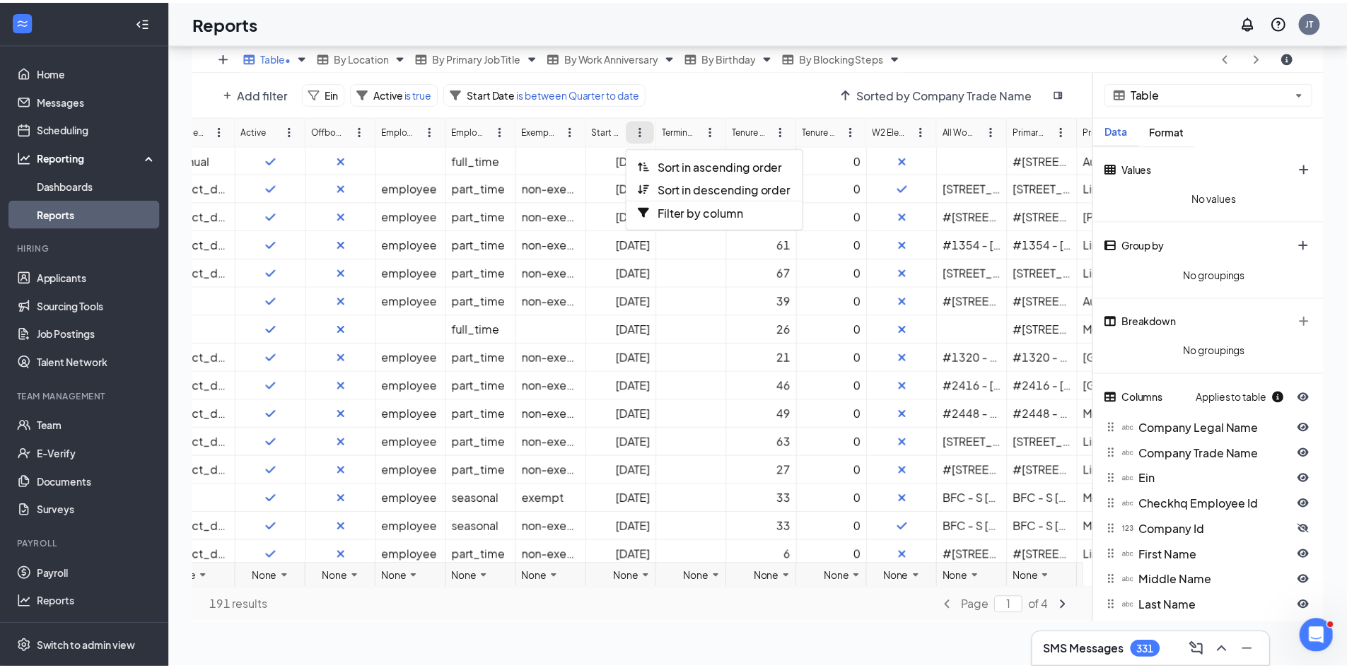
scroll to position [552, 1140]
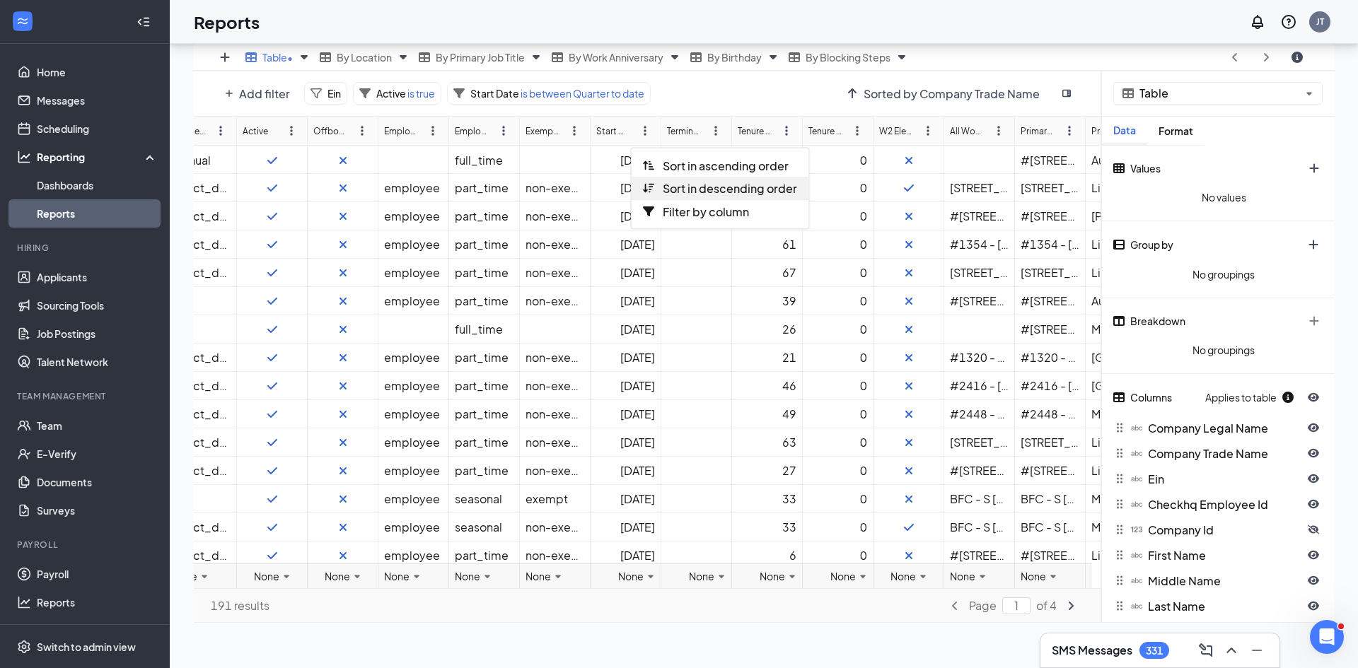
click at [671, 185] on span "Sort in descending order" at bounding box center [730, 188] width 134 height 15
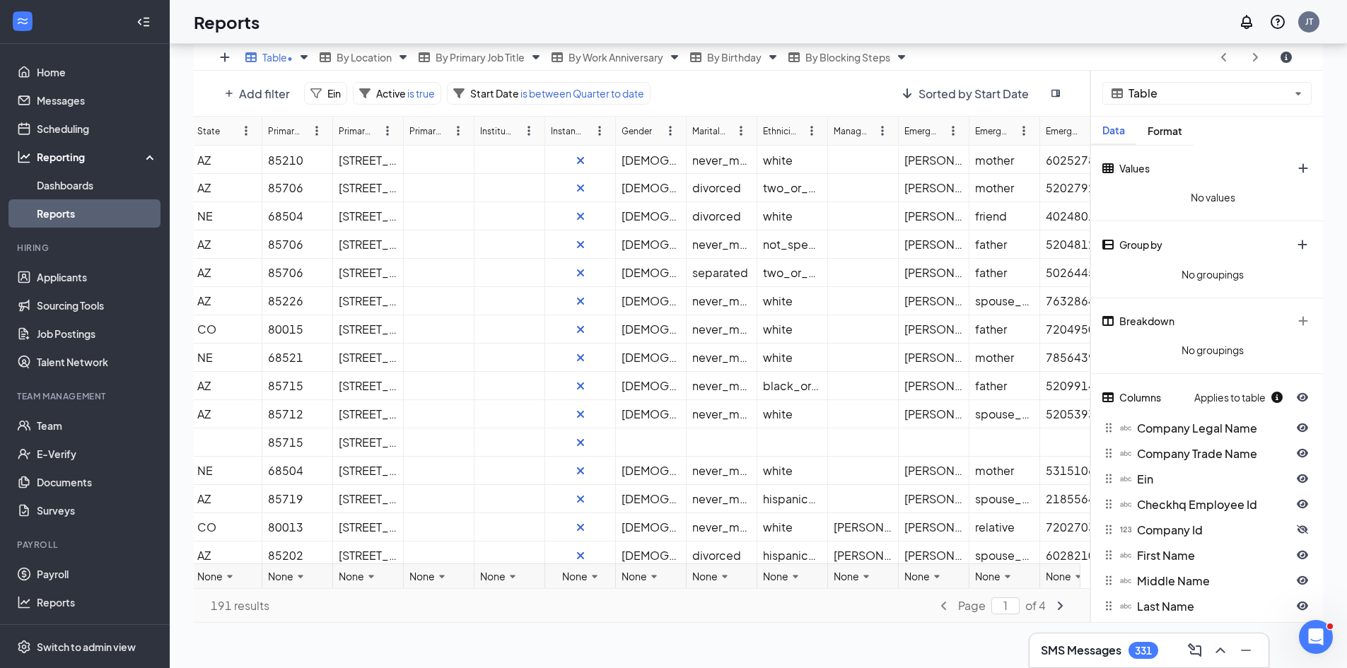
scroll to position [0, 0]
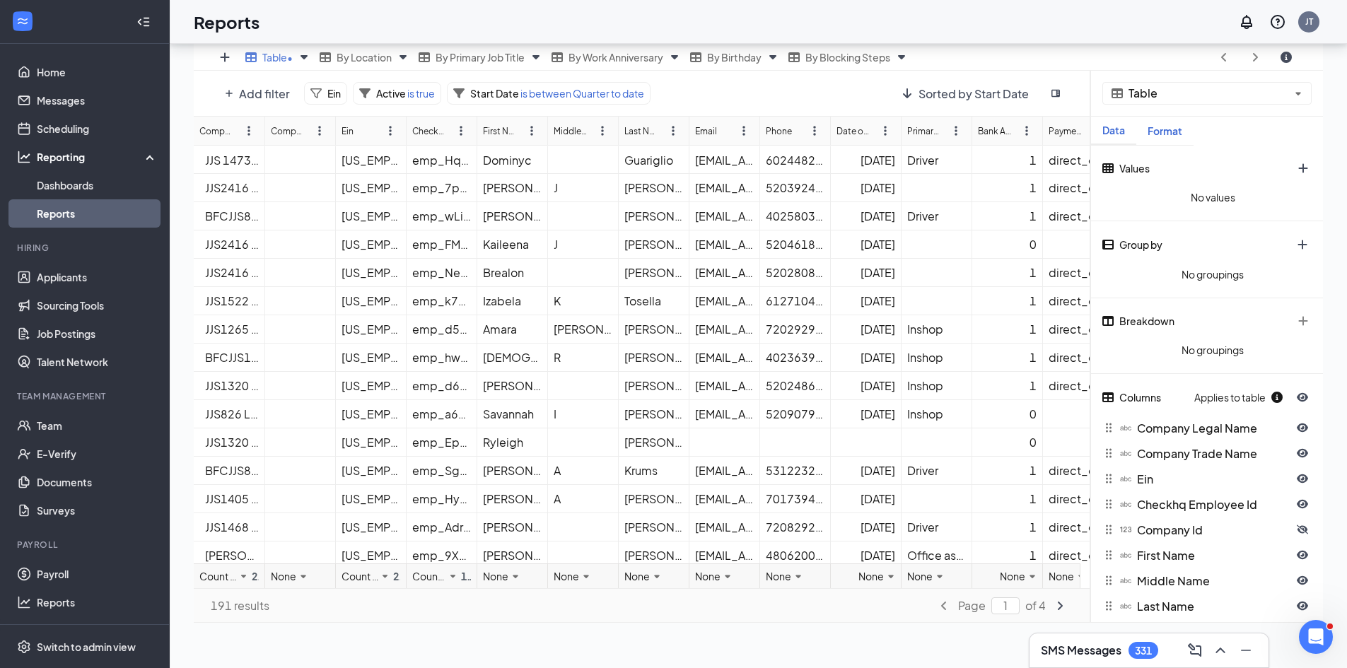
click at [1167, 128] on div "Format" at bounding box center [1165, 131] width 57 height 12
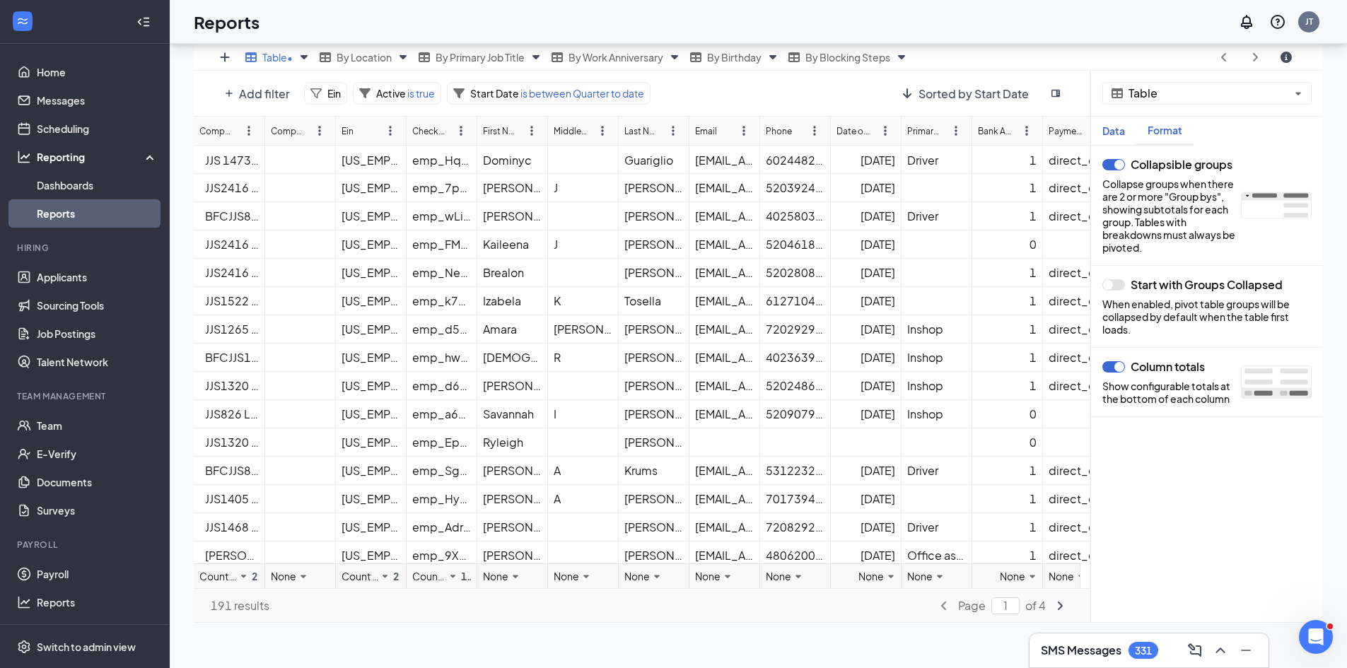
click at [1120, 131] on div "Data" at bounding box center [1113, 131] width 45 height 12
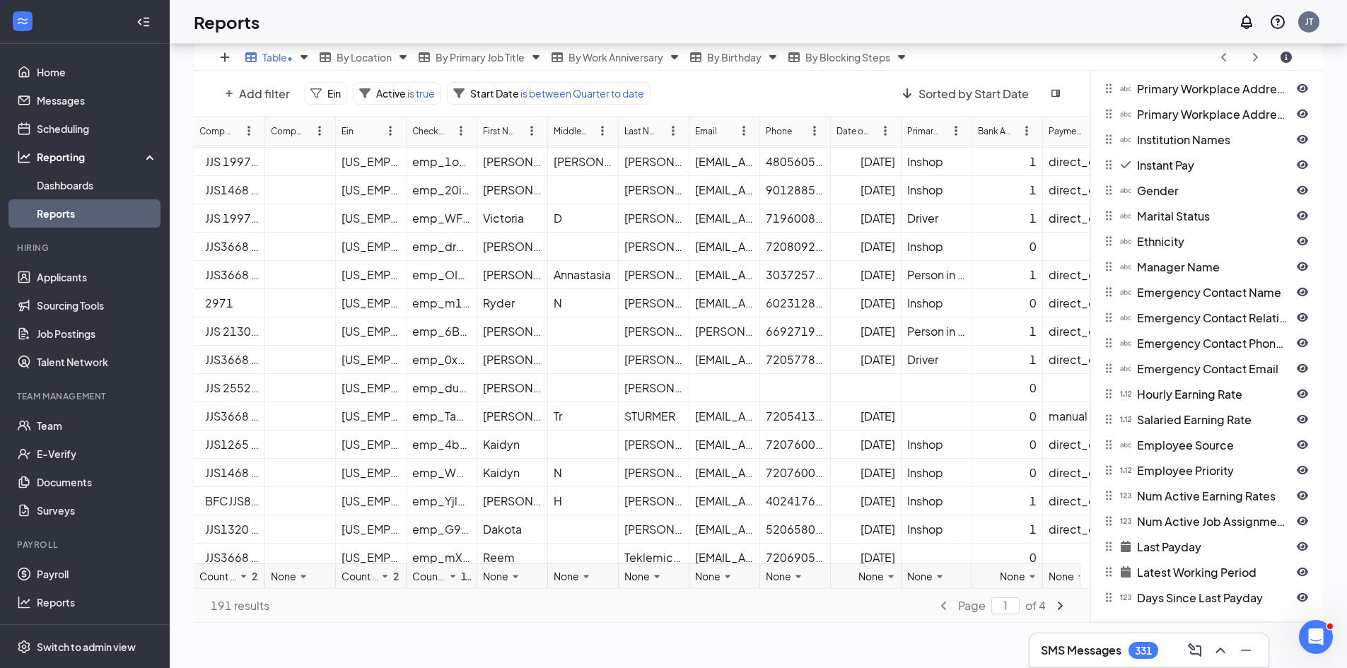
scroll to position [1007, 0]
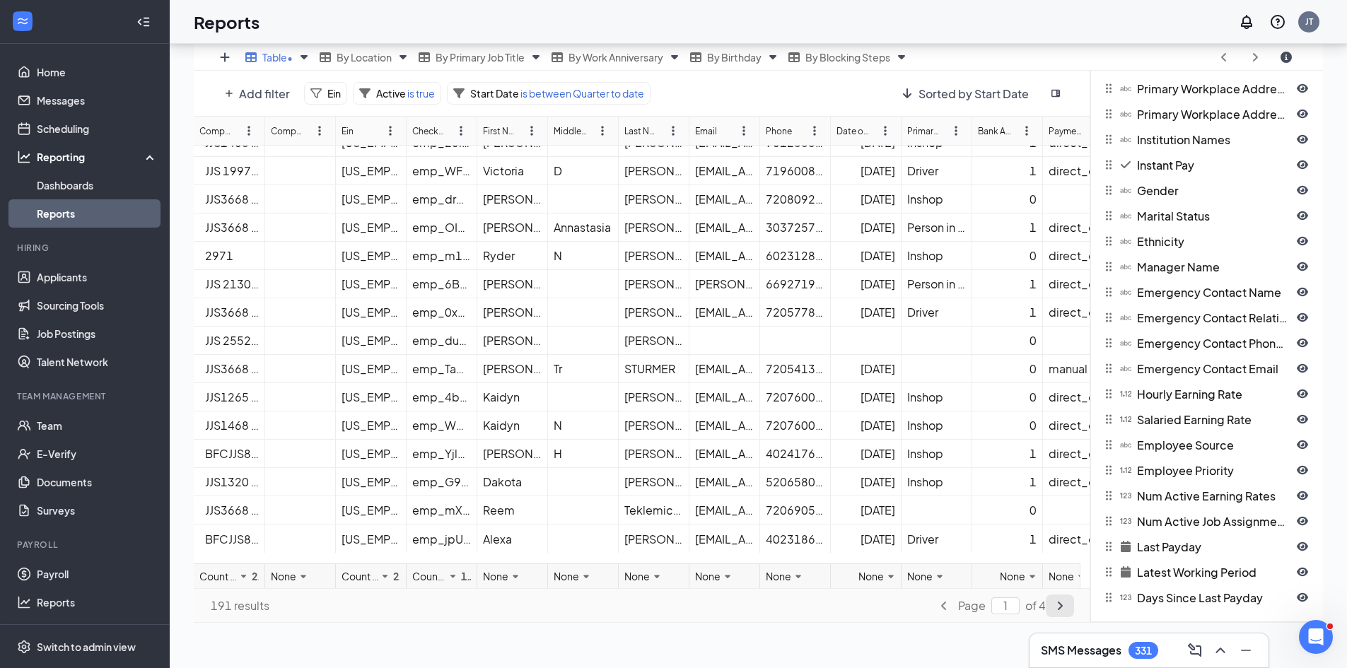
click at [1059, 605] on icon "angle-right icon" at bounding box center [1059, 605] width 11 height 11
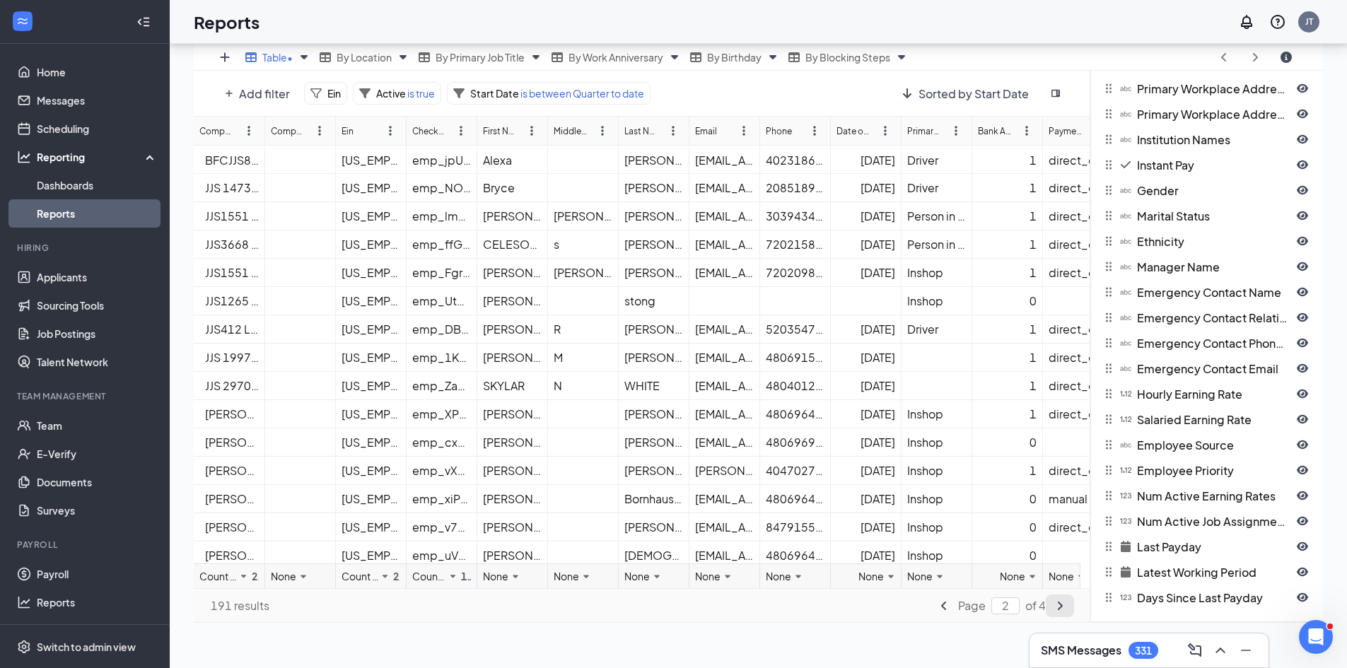
click at [1059, 605] on icon "angle-right icon" at bounding box center [1059, 605] width 11 height 11
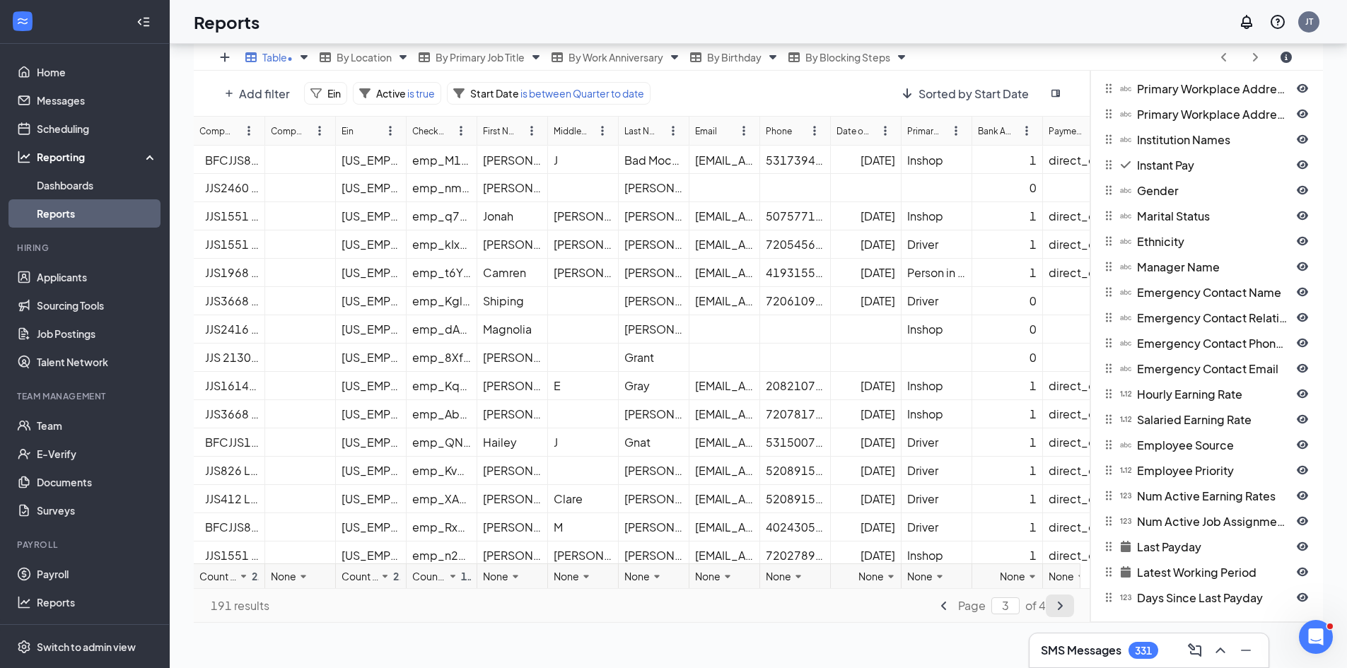
click at [1059, 605] on icon "angle-right icon" at bounding box center [1059, 605] width 11 height 11
type input "4"
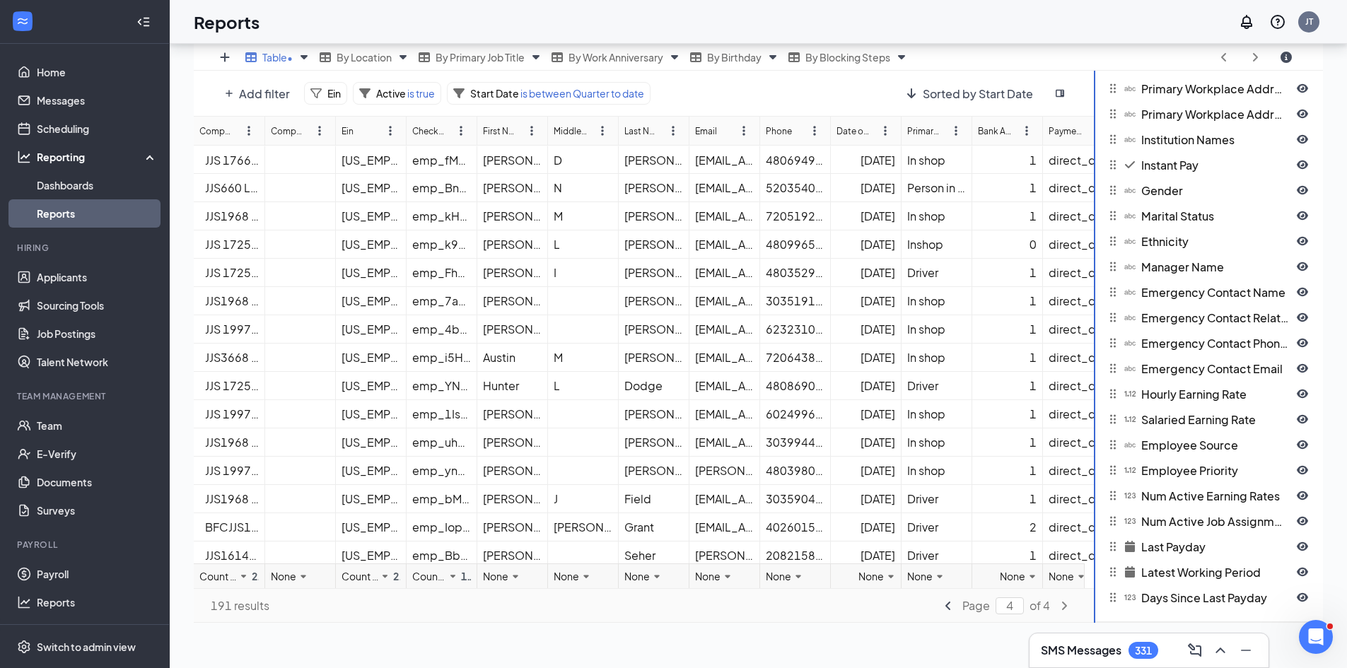
drag, startPoint x: 1088, startPoint y: 273, endPoint x: 1092, endPoint y: 173, distance: 100.5
click at [1094, 173] on div at bounding box center [1094, 347] width 1 height 552
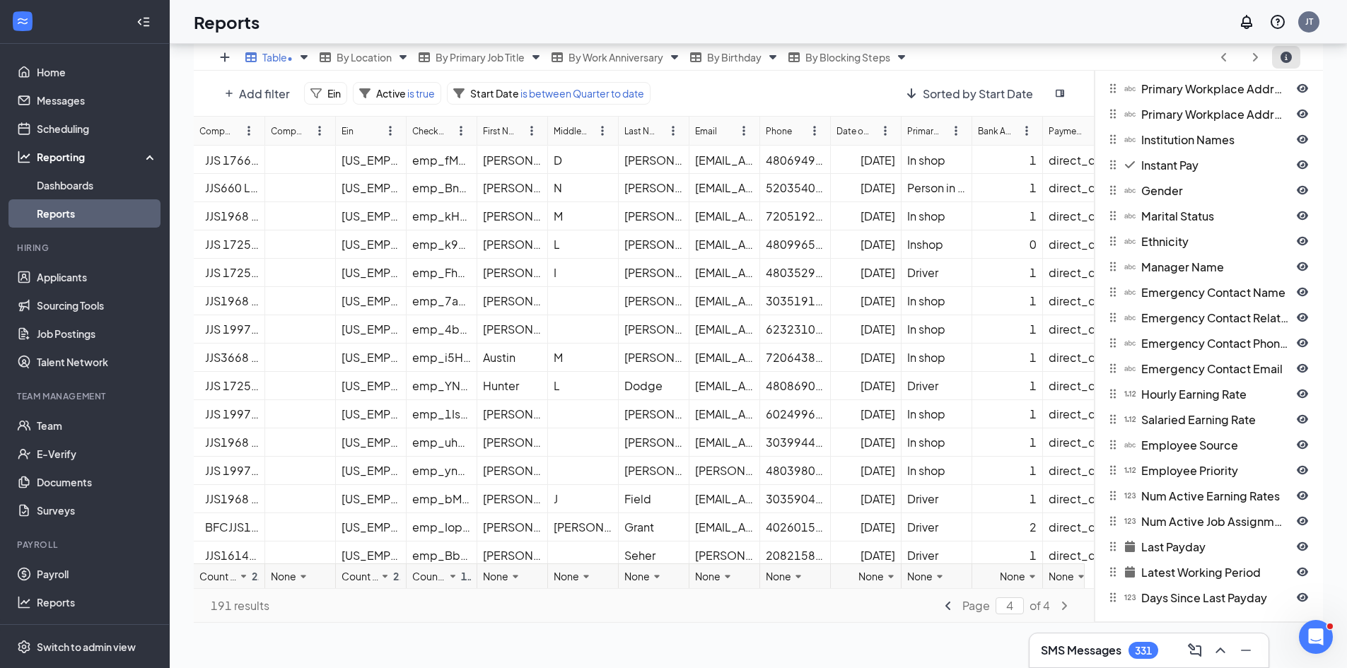
click at [1286, 60] on icon "circle-info icon" at bounding box center [1286, 57] width 11 height 11
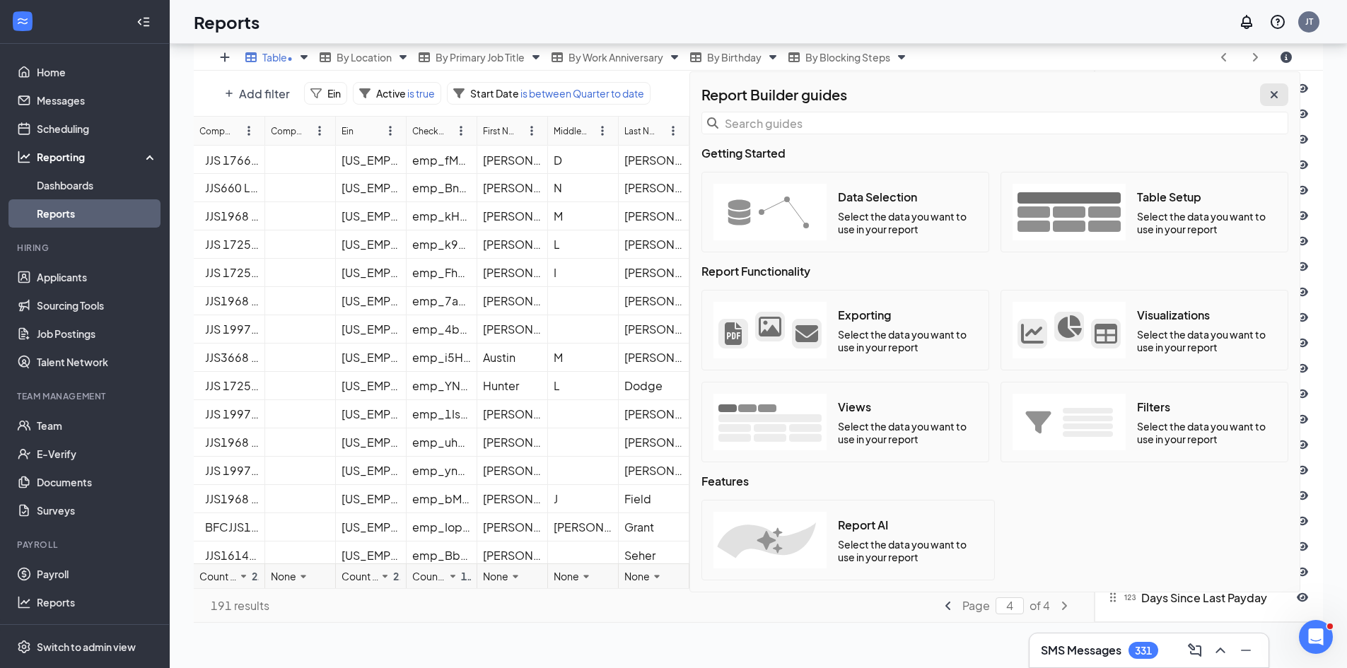
click at [1274, 95] on icon "cross icon" at bounding box center [1274, 94] width 7 height 7
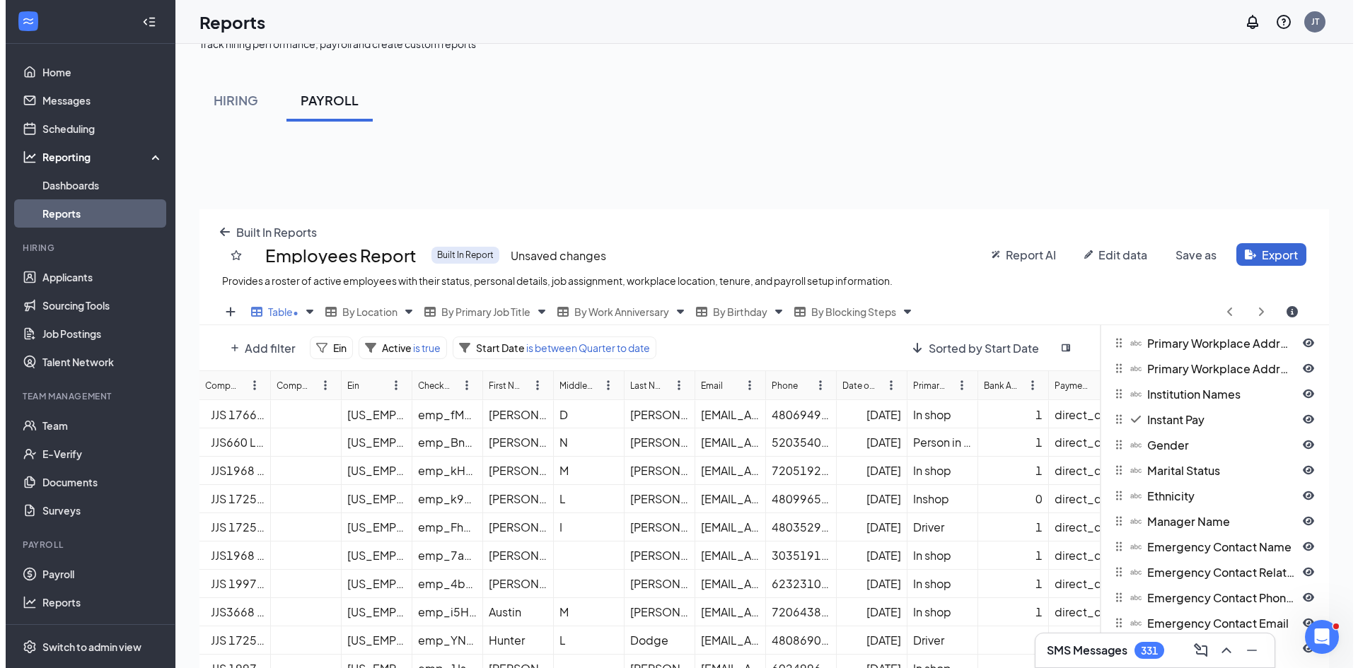
scroll to position [0, 0]
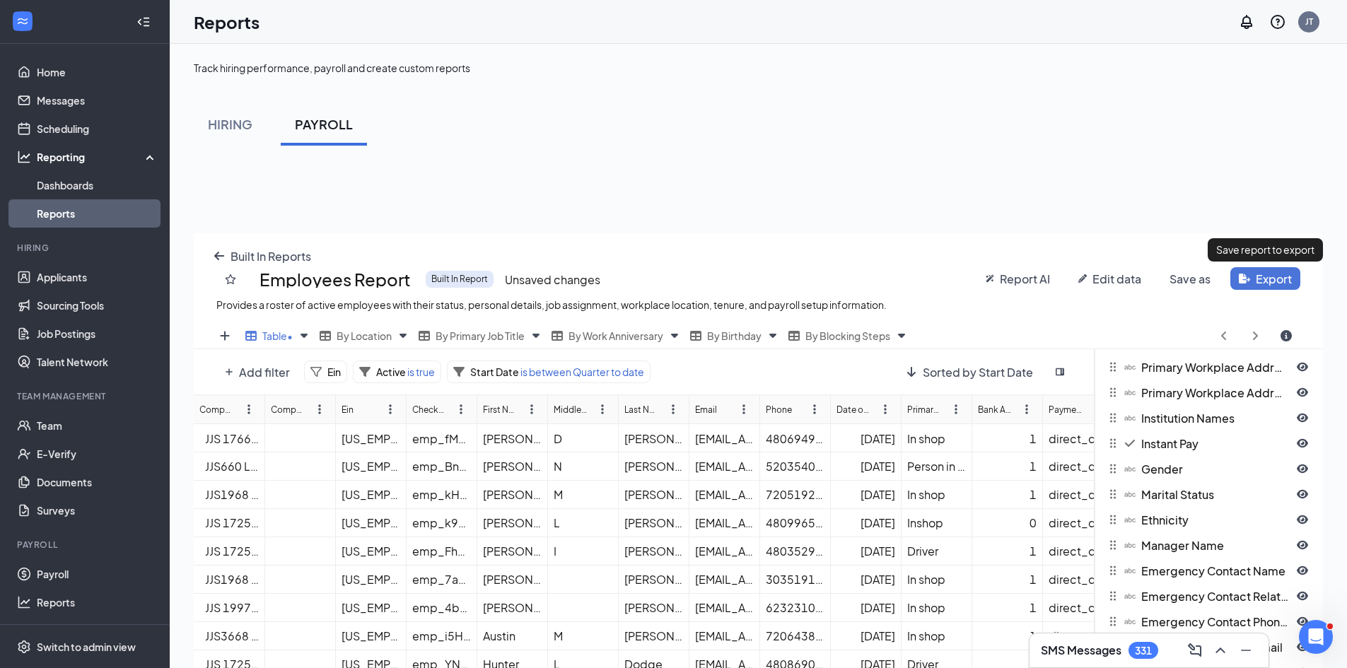
click at [1260, 279] on button "Export" at bounding box center [1266, 278] width 70 height 23
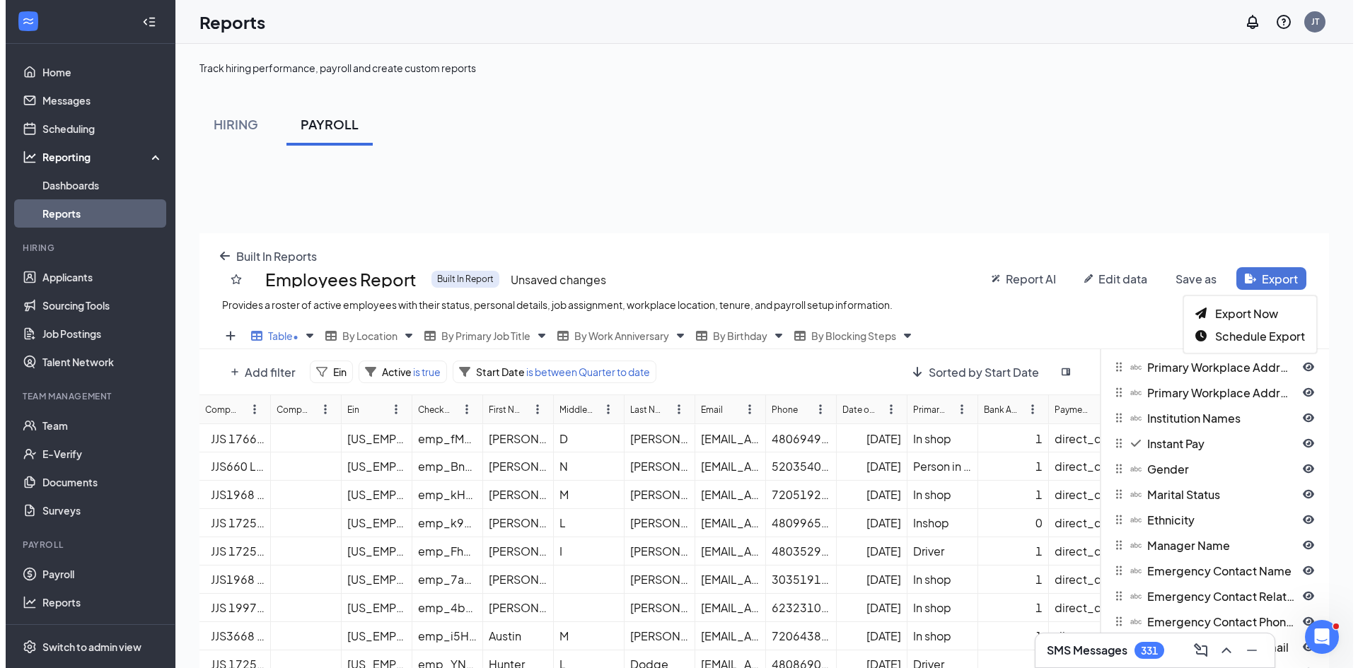
scroll to position [552, 1140]
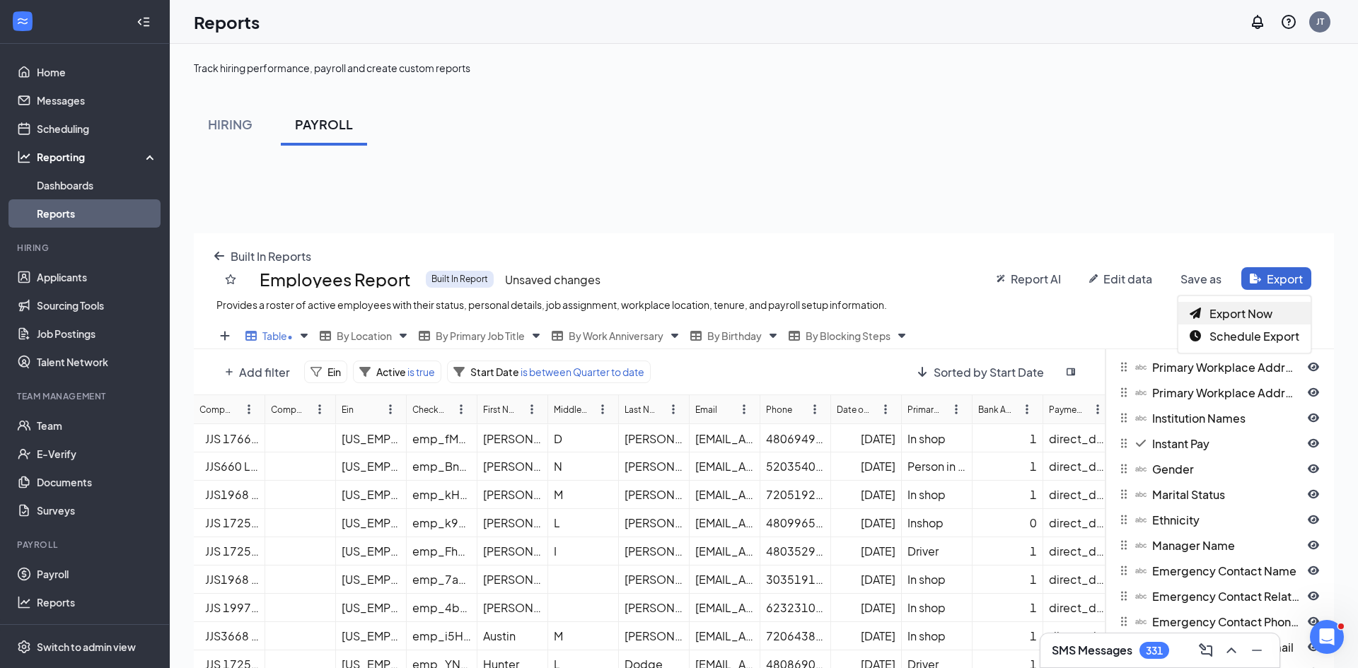
click at [1233, 313] on span "Export Now" at bounding box center [1240, 313] width 63 height 15
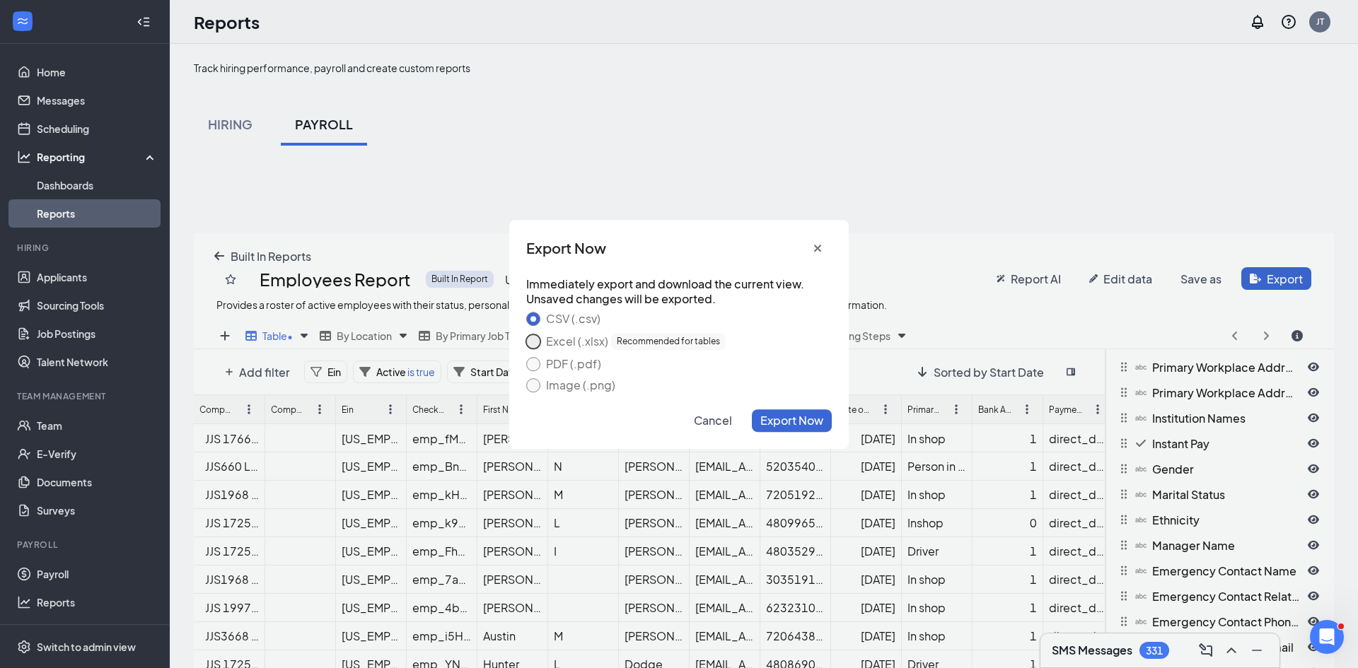
click at [530, 343] on button "Excel (.xlsx) Recommended for tables" at bounding box center [533, 342] width 14 height 14
click at [798, 426] on span "Export Now" at bounding box center [791, 420] width 63 height 15
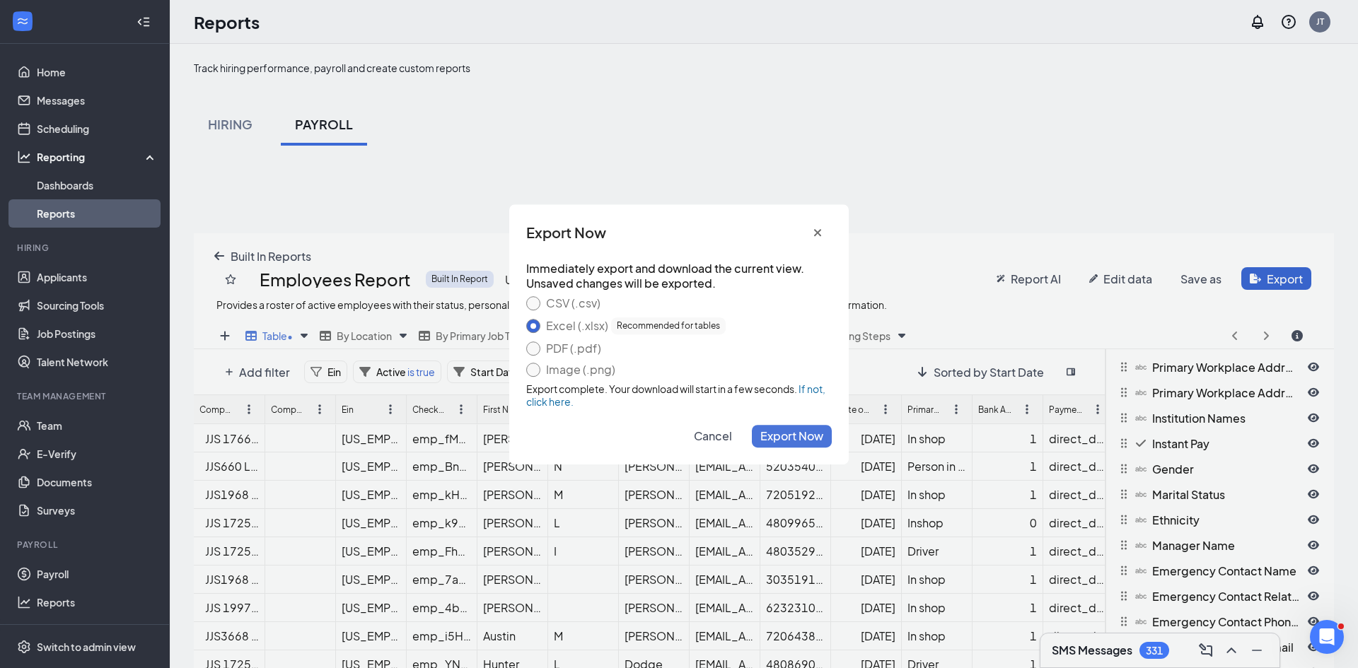
click at [782, 440] on span "Export Now" at bounding box center [791, 436] width 63 height 15
click at [777, 437] on span "Export Now" at bounding box center [791, 436] width 63 height 15
